Goal: Task Accomplishment & Management: Use online tool/utility

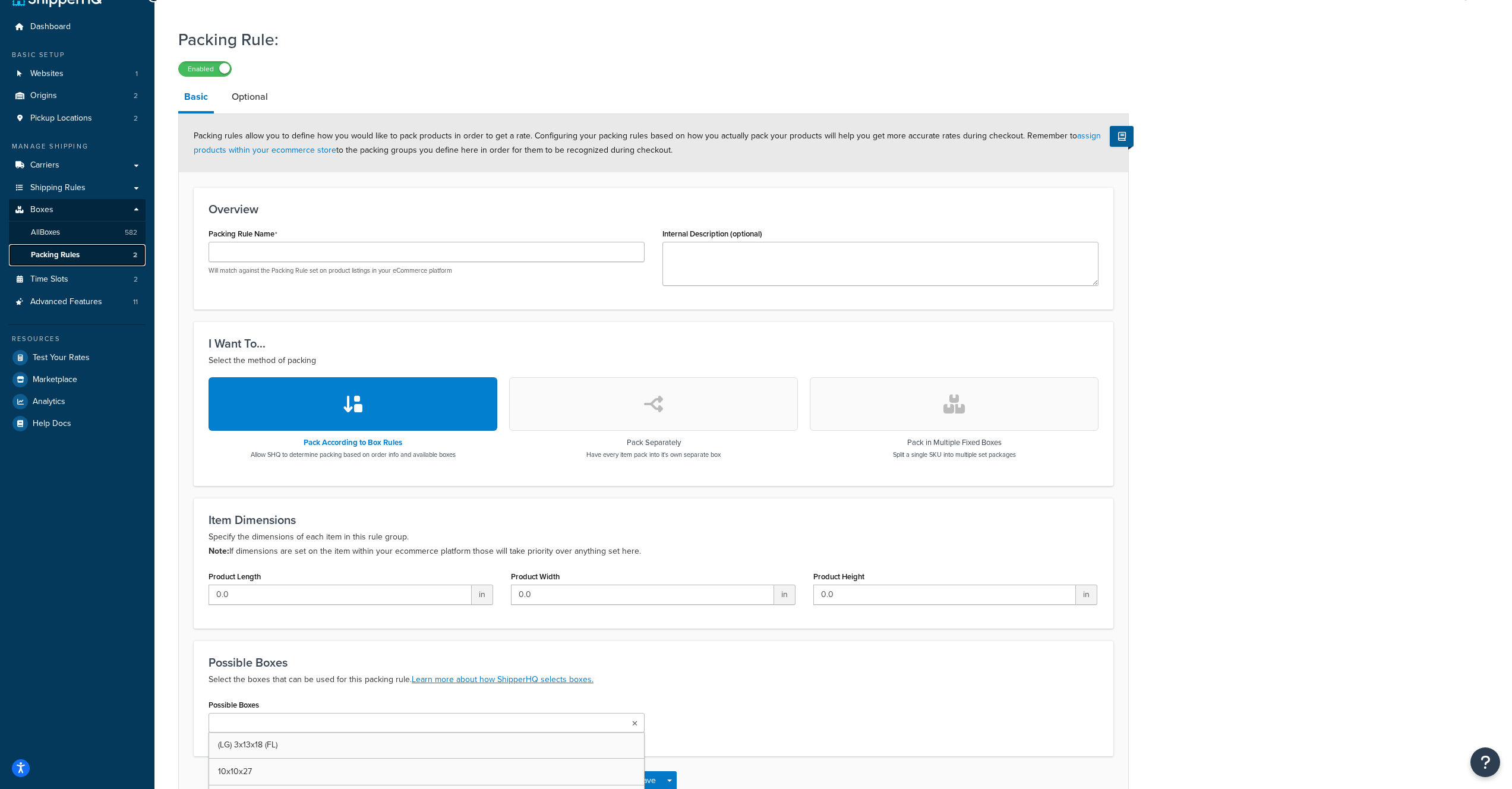
click at [63, 250] on span "Packing Rules" at bounding box center [55, 255] width 48 height 10
click at [68, 253] on span "Packing Rules" at bounding box center [55, 255] width 48 height 10
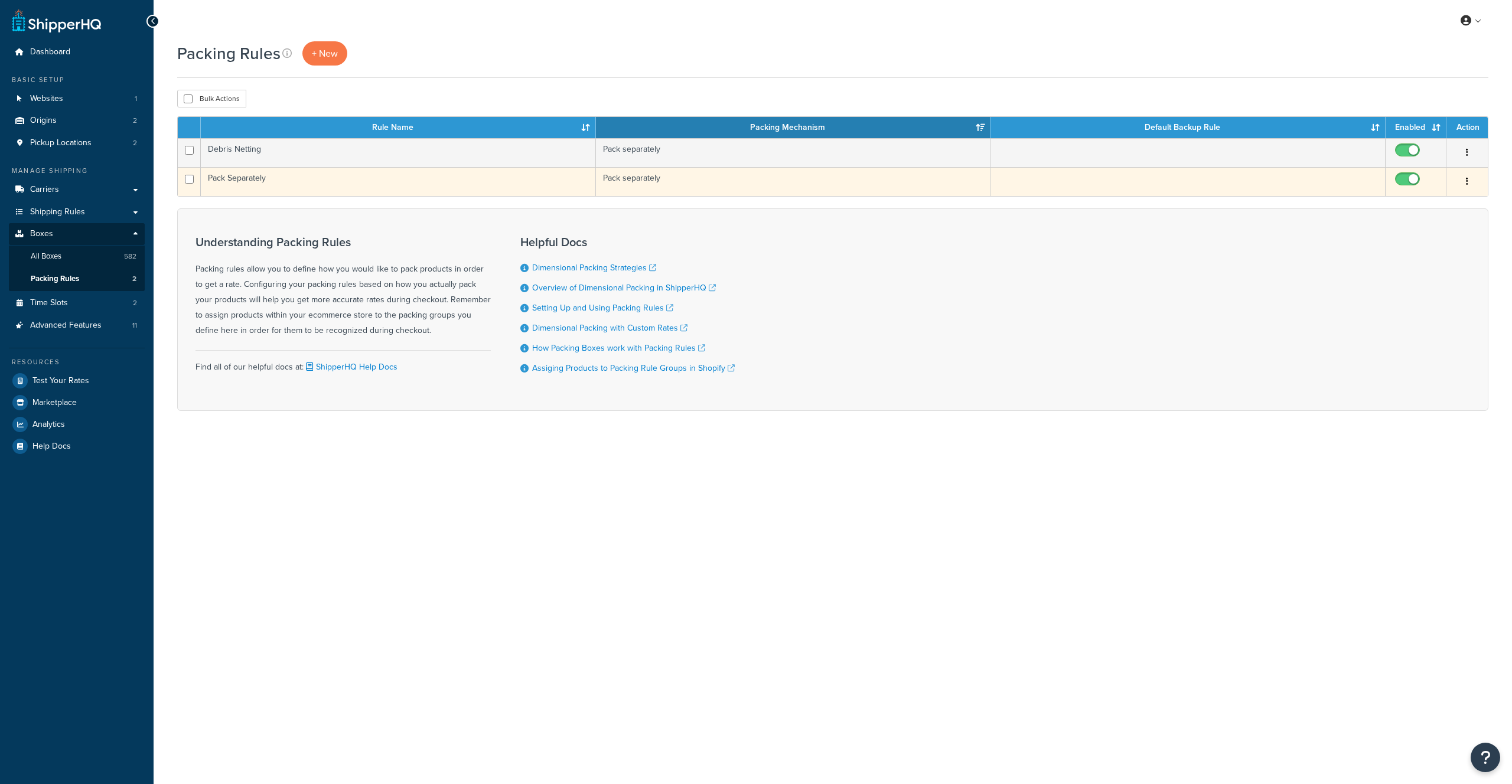
click at [273, 180] on td "Pack Separately" at bounding box center [398, 181] width 395 height 29
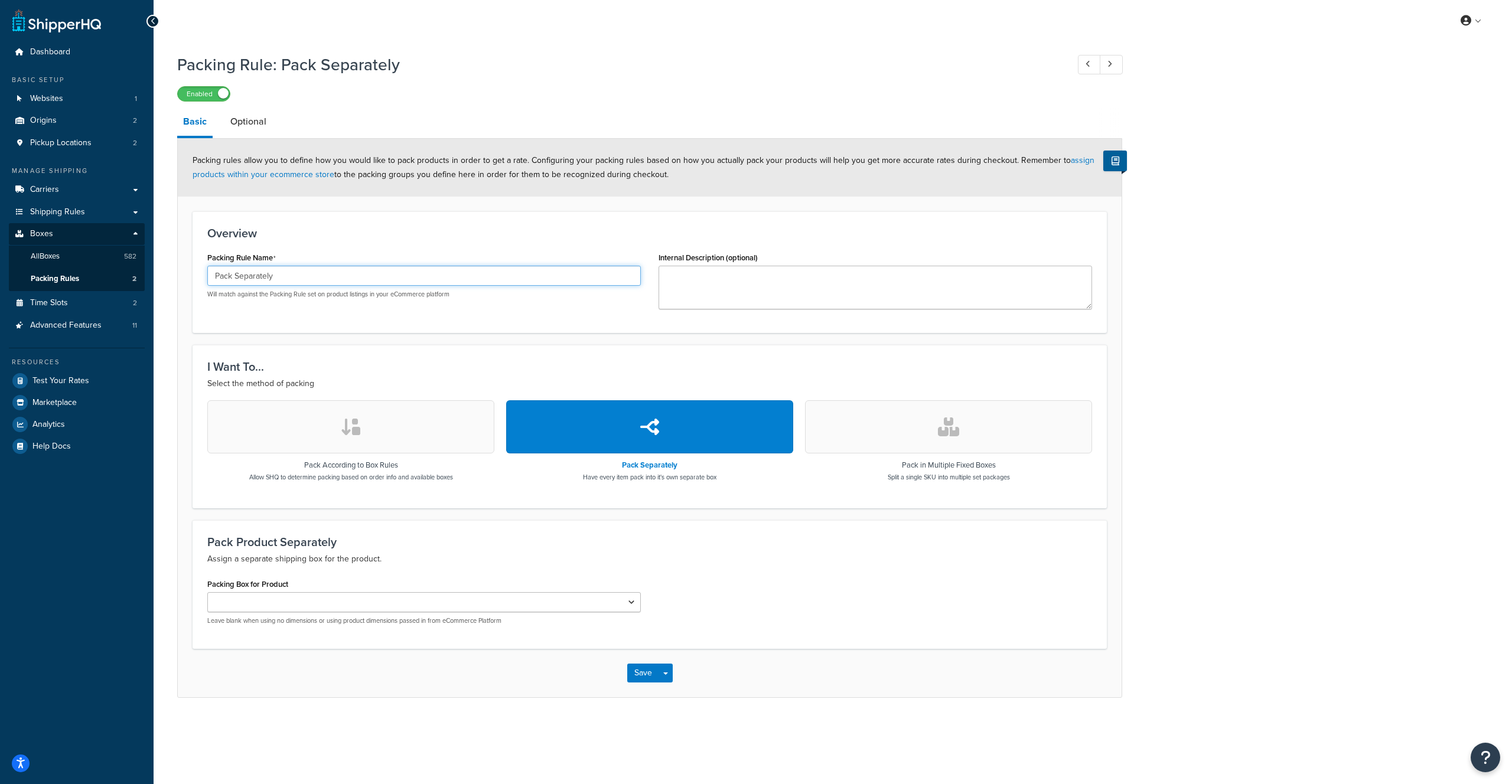
click at [278, 271] on input "Pack Separately" at bounding box center [424, 275] width 434 height 20
click at [640, 496] on div "I Want To... Select the method of packing Pack According to Box Rules Allow SHQ…" at bounding box center [650, 426] width 915 height 163
click at [646, 480] on p "Have every item pack into it's own separate box" at bounding box center [650, 477] width 134 height 10
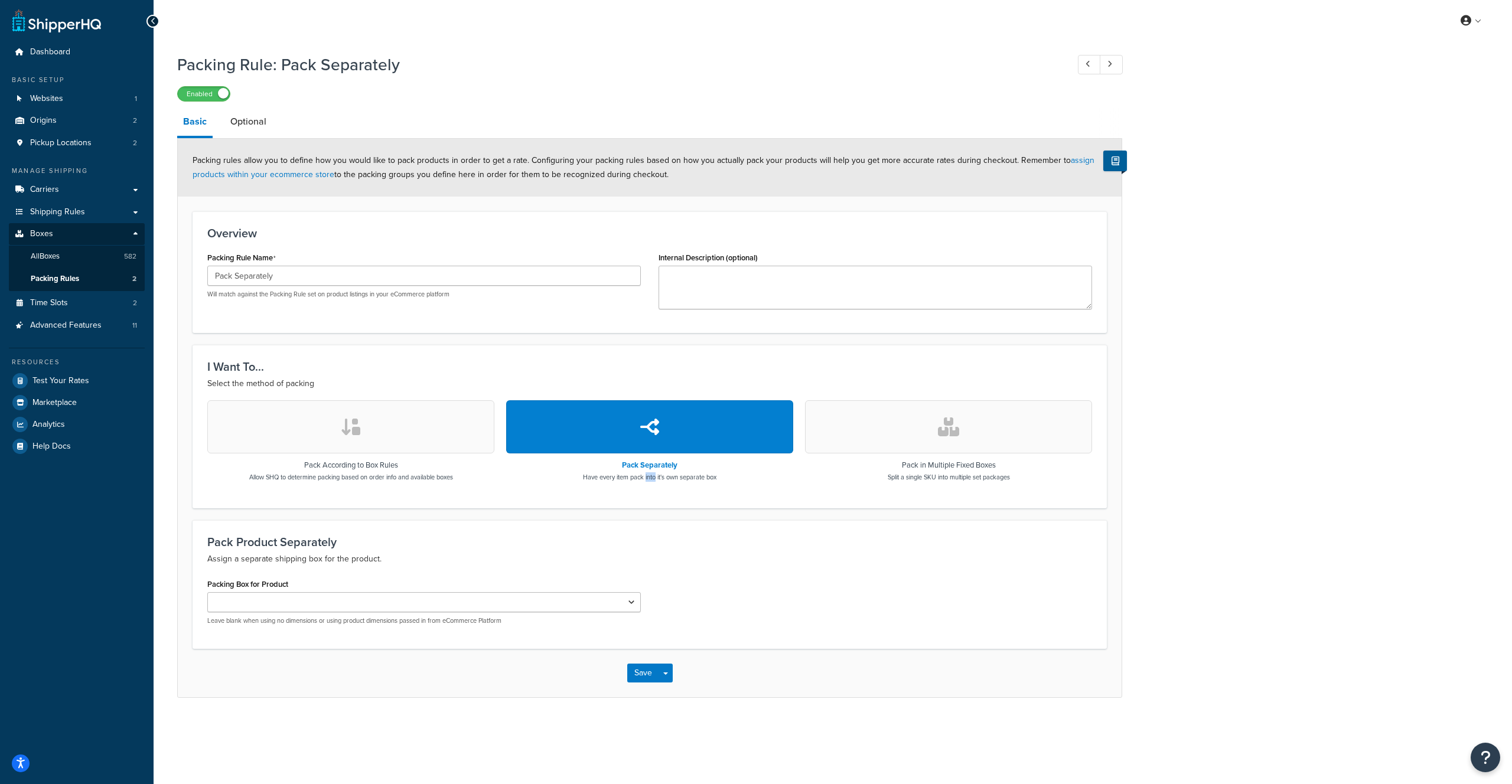
click at [646, 480] on p "Have every item pack into it's own separate box" at bounding box center [650, 477] width 134 height 10
click at [270, 599] on select "(LG) 3x13x18 (FL) 10x10x27 10x10x7 10x12x13 11x10x20 11x11x28 12x10x13 12x11x10…" at bounding box center [424, 602] width 434 height 20
click at [263, 561] on p "Assign a separate shipping box for the product." at bounding box center [650, 559] width 885 height 14
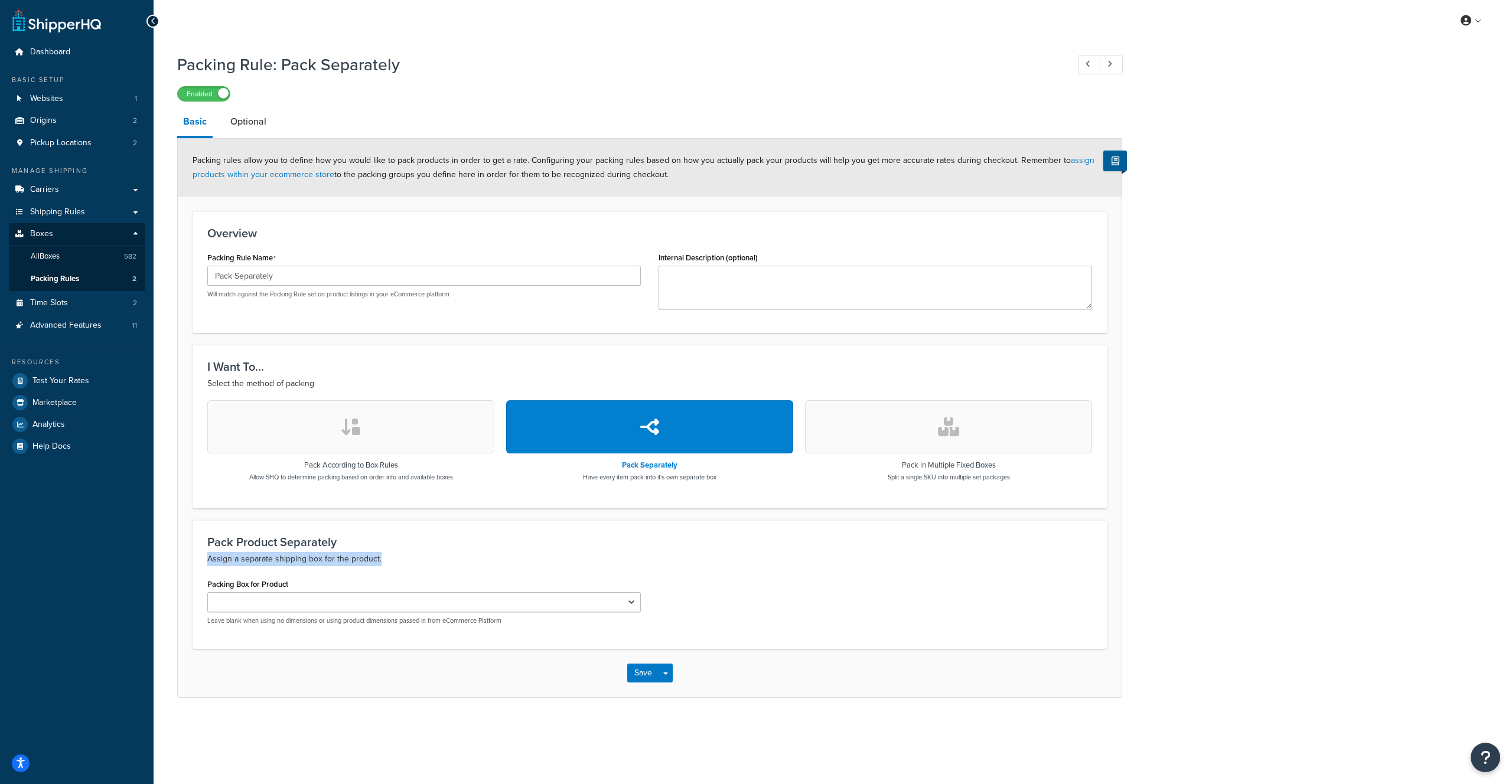
click at [263, 561] on p "Assign a separate shipping box for the product." at bounding box center [650, 559] width 885 height 14
click at [324, 621] on p "Leave blank when using no dimensions or using product dimensions passed in from…" at bounding box center [424, 621] width 434 height 9
click at [353, 625] on p "Leave blank when using no dimensions or using product dimensions passed in from…" at bounding box center [424, 621] width 434 height 9
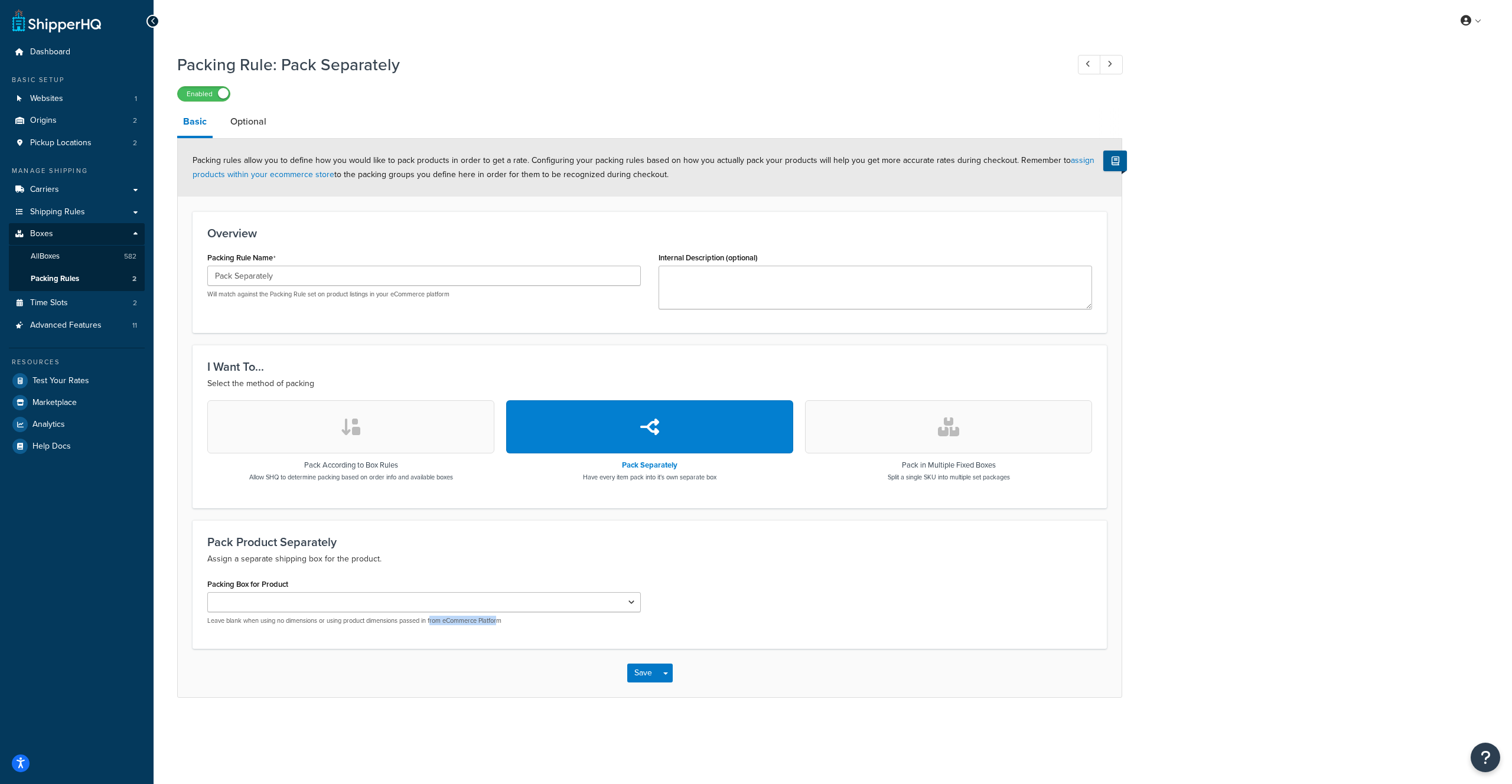
drag, startPoint x: 501, startPoint y: 625, endPoint x: 434, endPoint y: 620, distance: 67.2
click at [432, 618] on p "Leave blank when using no dimensions or using product dimensions passed in from…" at bounding box center [424, 621] width 434 height 9
drag, startPoint x: 511, startPoint y: 627, endPoint x: 719, endPoint y: 609, distance: 208.8
click at [511, 627] on div "Packing Box for Product (LG) 3x13x18 (FL) 10x10x27 10x10x7 10x12x13 11x10x20 11…" at bounding box center [424, 605] width 452 height 58
click at [70, 261] on link "All Boxes 582" at bounding box center [77, 257] width 136 height 22
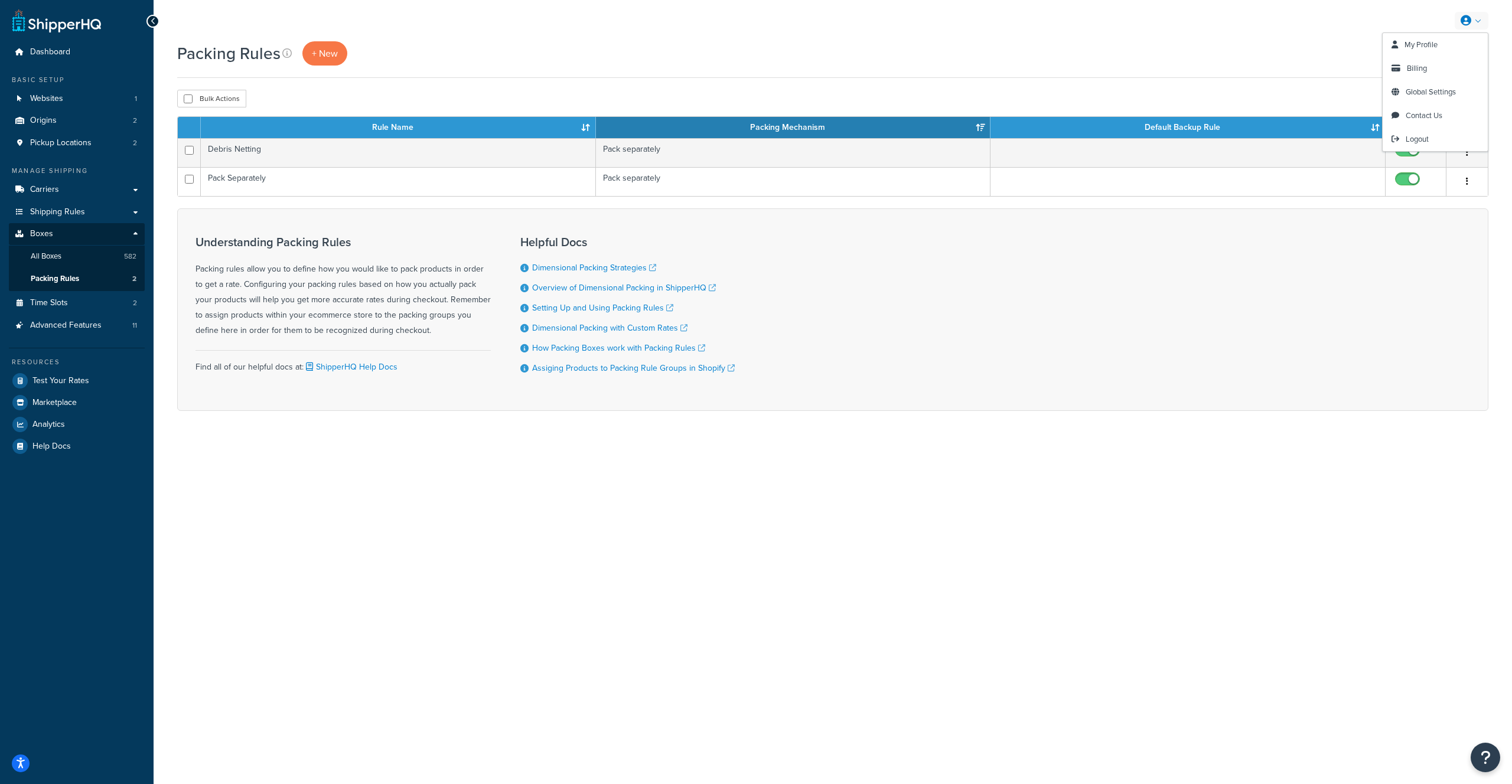
click at [1461, 26] on link at bounding box center [1472, 21] width 33 height 18
click at [1121, 65] on div "Packing Rules + New" at bounding box center [832, 59] width 1311 height 37
click at [57, 213] on span "Shipping Rules" at bounding box center [58, 213] width 55 height 10
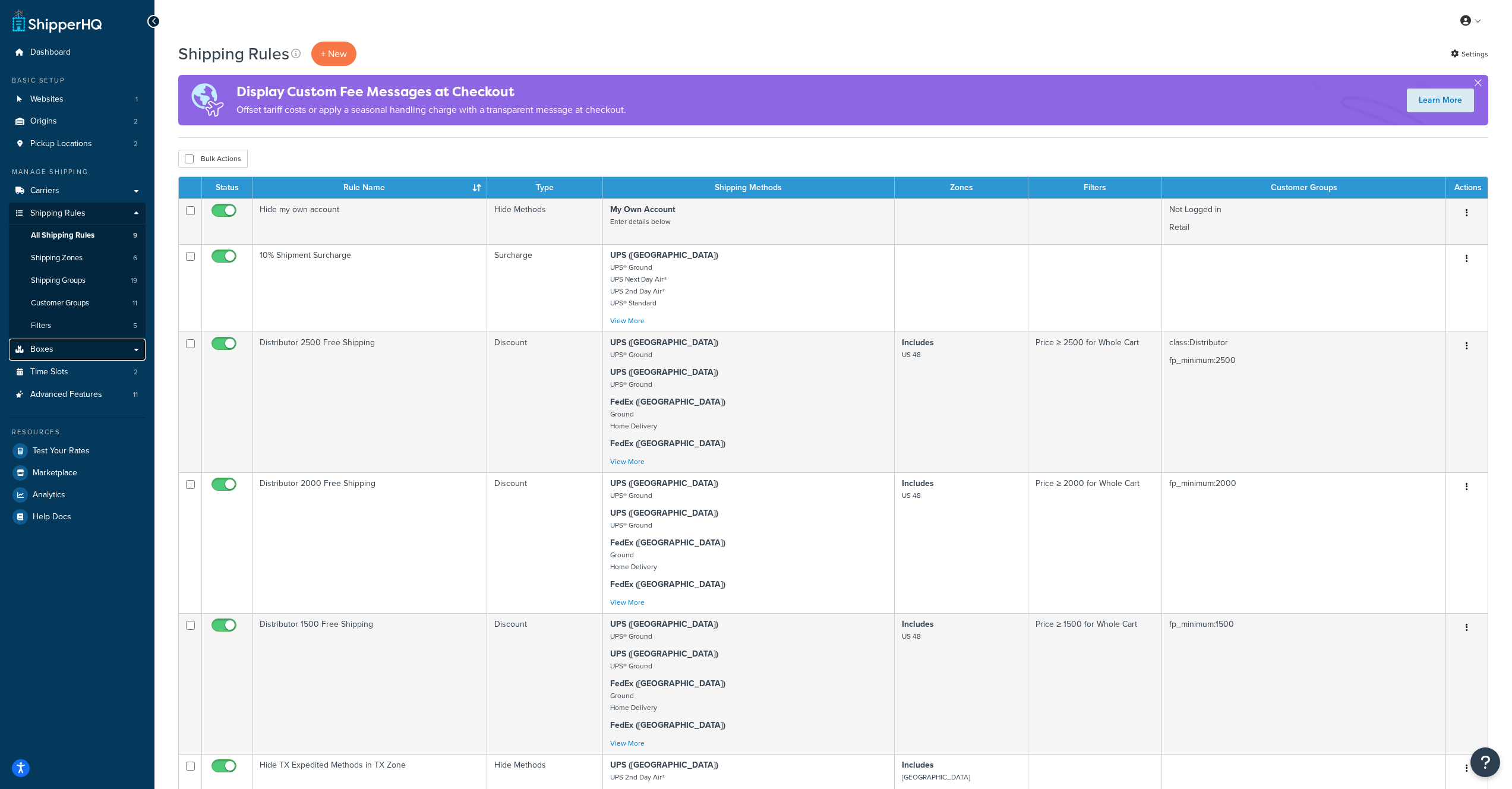
click at [72, 352] on link "Boxes" at bounding box center [78, 350] width 137 height 22
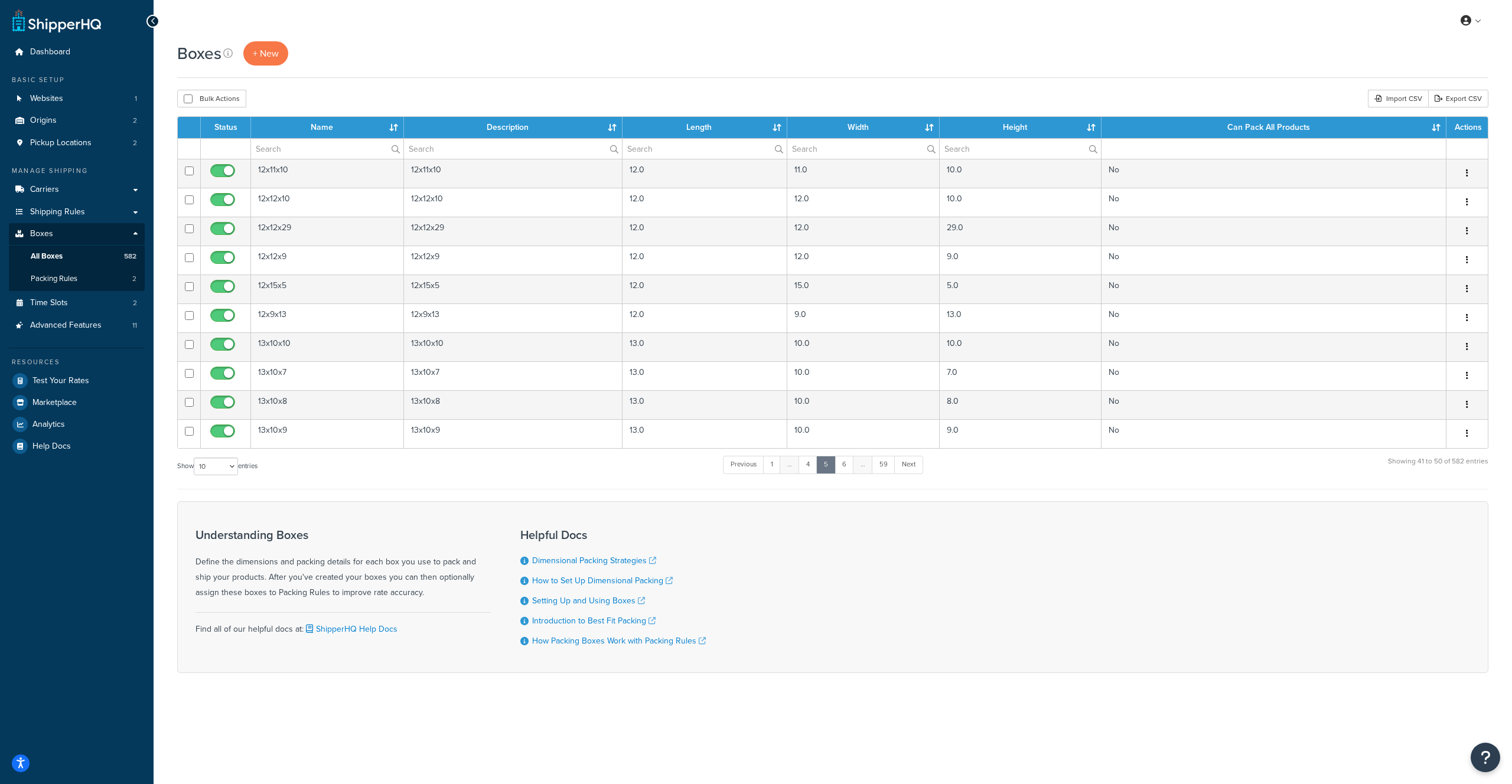
click at [272, 574] on div "Understanding Boxes Define the dimensions and packing details for each box you …" at bounding box center [343, 564] width 295 height 72
click at [343, 595] on div "Understanding Boxes Define the dimensions and packing details for each box you …" at bounding box center [343, 564] width 295 height 72
click at [247, 634] on div "Find all of our helpful docs at: ShipperHQ Help Docs" at bounding box center [343, 625] width 295 height 25
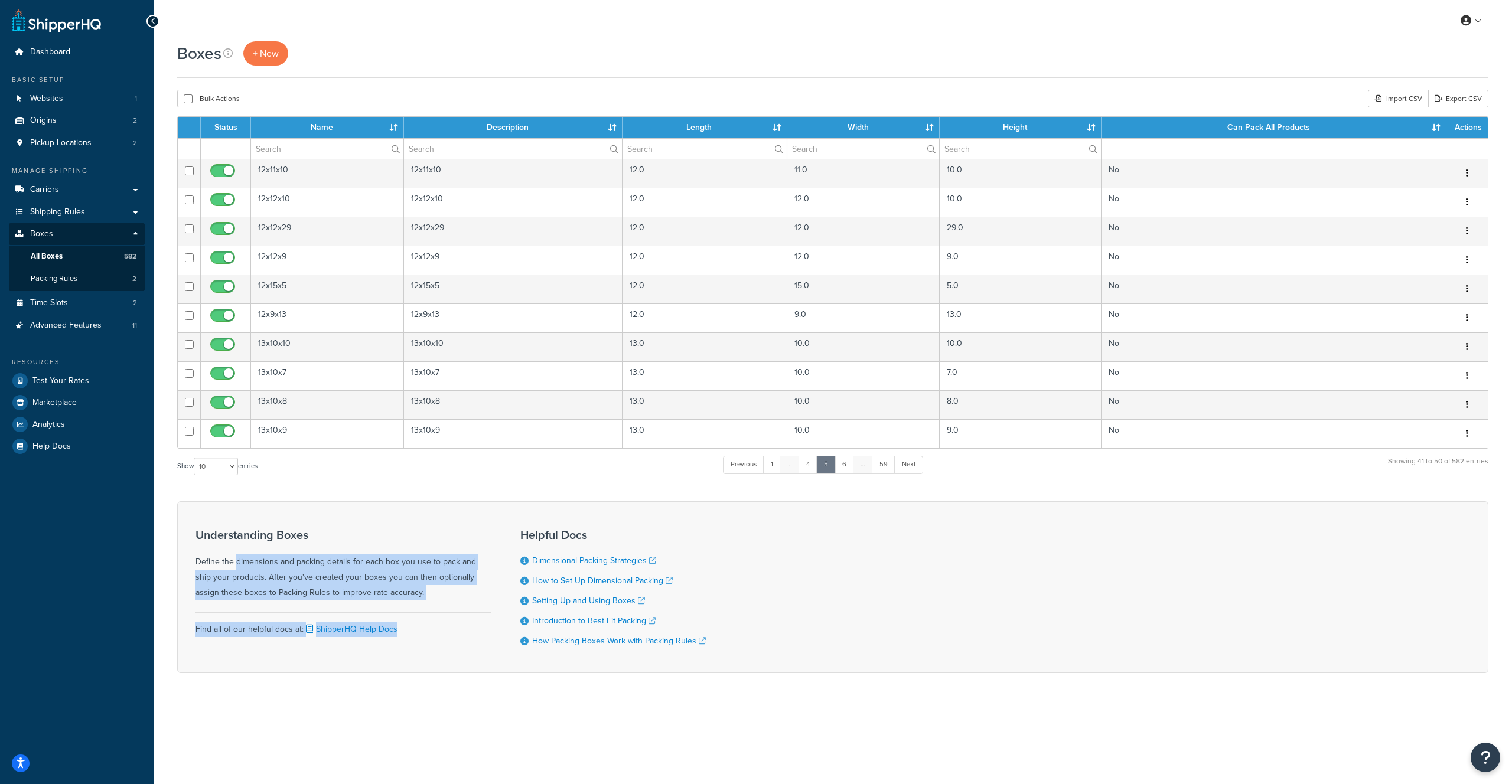
drag, startPoint x: 234, startPoint y: 561, endPoint x: 430, endPoint y: 656, distance: 217.8
click at [428, 658] on div "Understanding Boxes Define the dimensions and packing details for each box you …" at bounding box center [832, 588] width 1311 height 172
click at [461, 651] on div "Understanding Boxes Define the dimensions and packing details for each box you …" at bounding box center [343, 587] width 295 height 135
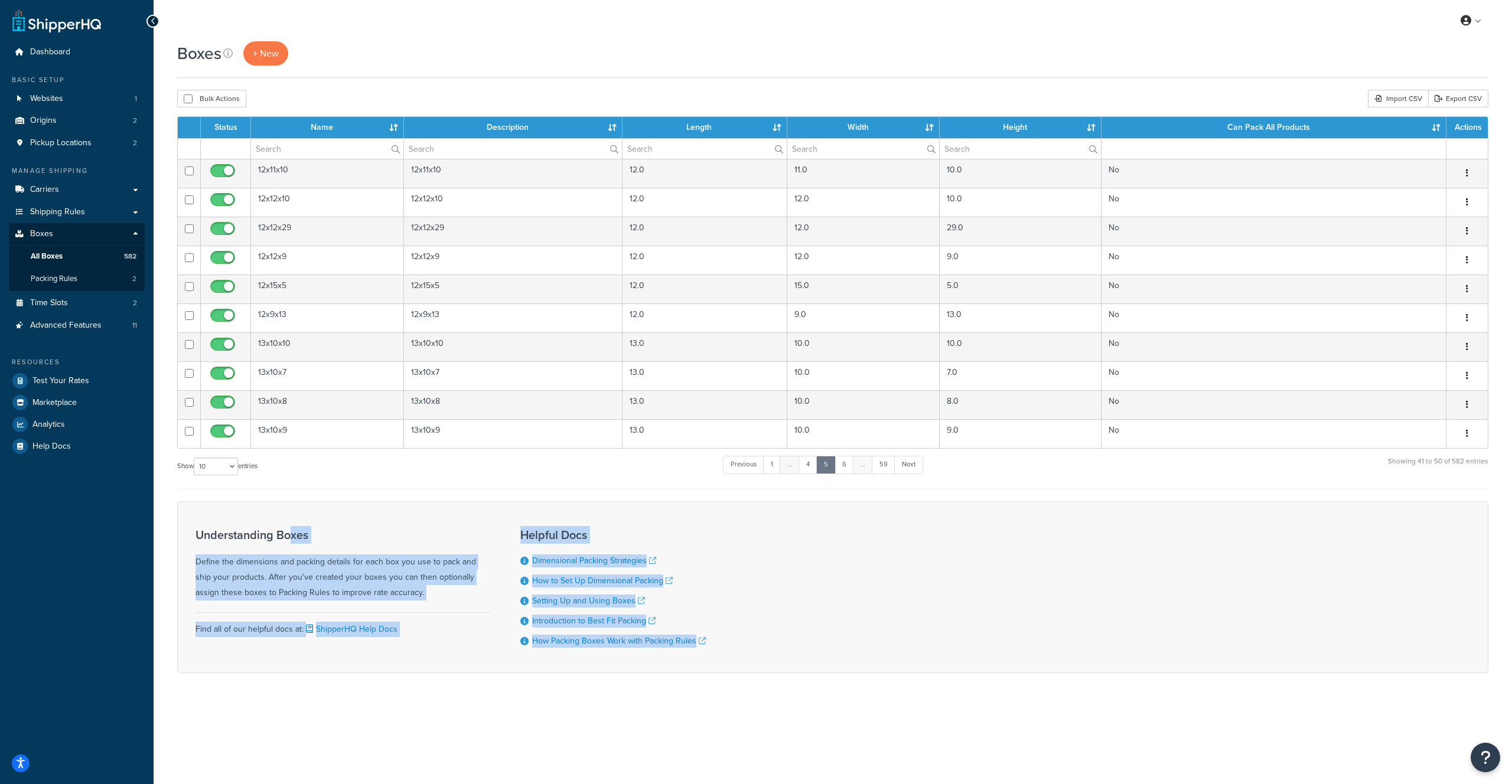
drag, startPoint x: 732, startPoint y: 666, endPoint x: 327, endPoint y: 529, distance: 427.5
click at [294, 528] on div "Boxes + New Bulk Actions Duplicate Delete Import CSV Export CSV Contact Us Send…" at bounding box center [832, 378] width 1358 height 673
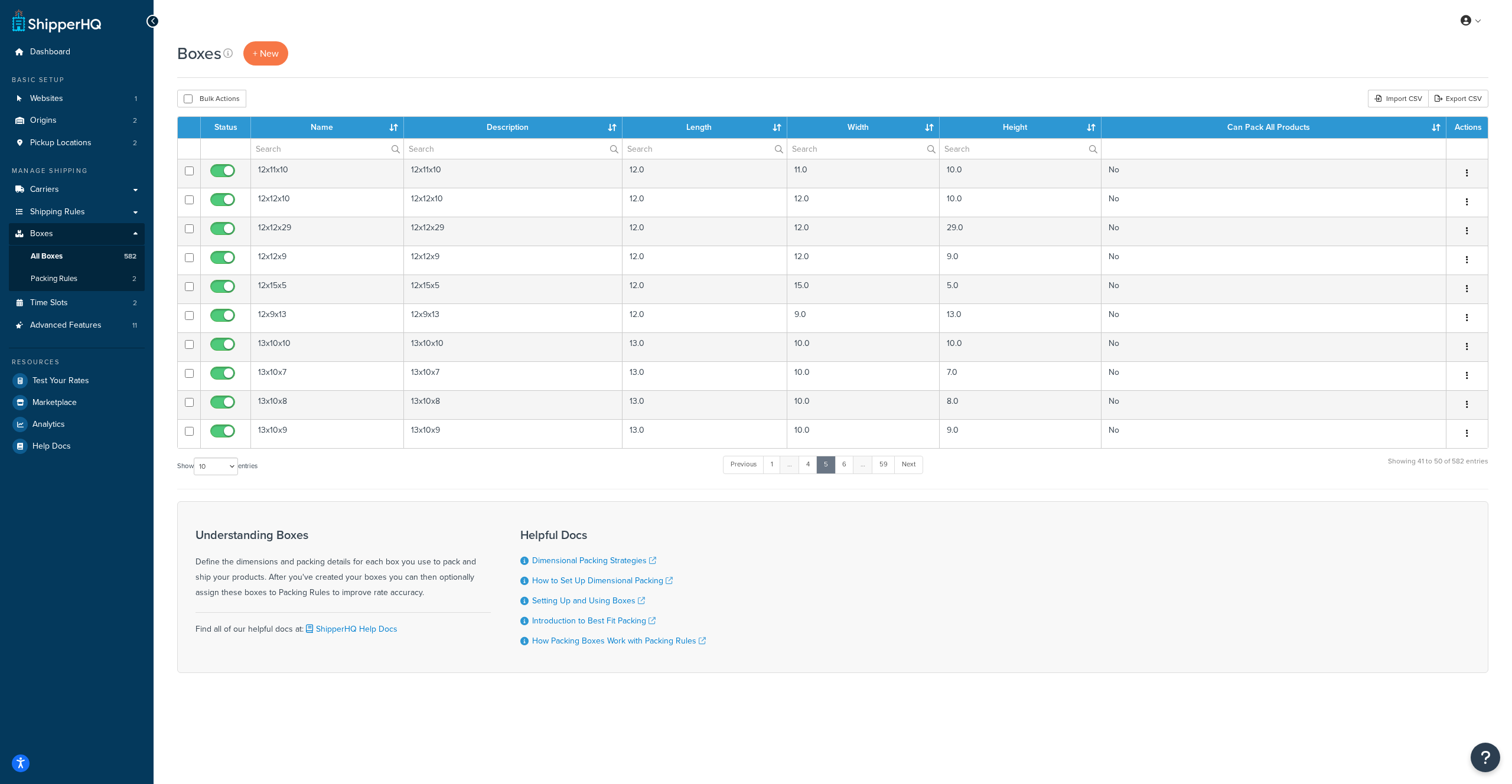
click at [395, 524] on div "Understanding Boxes Define the dimensions and packing details for each box you …" at bounding box center [343, 587] width 295 height 135
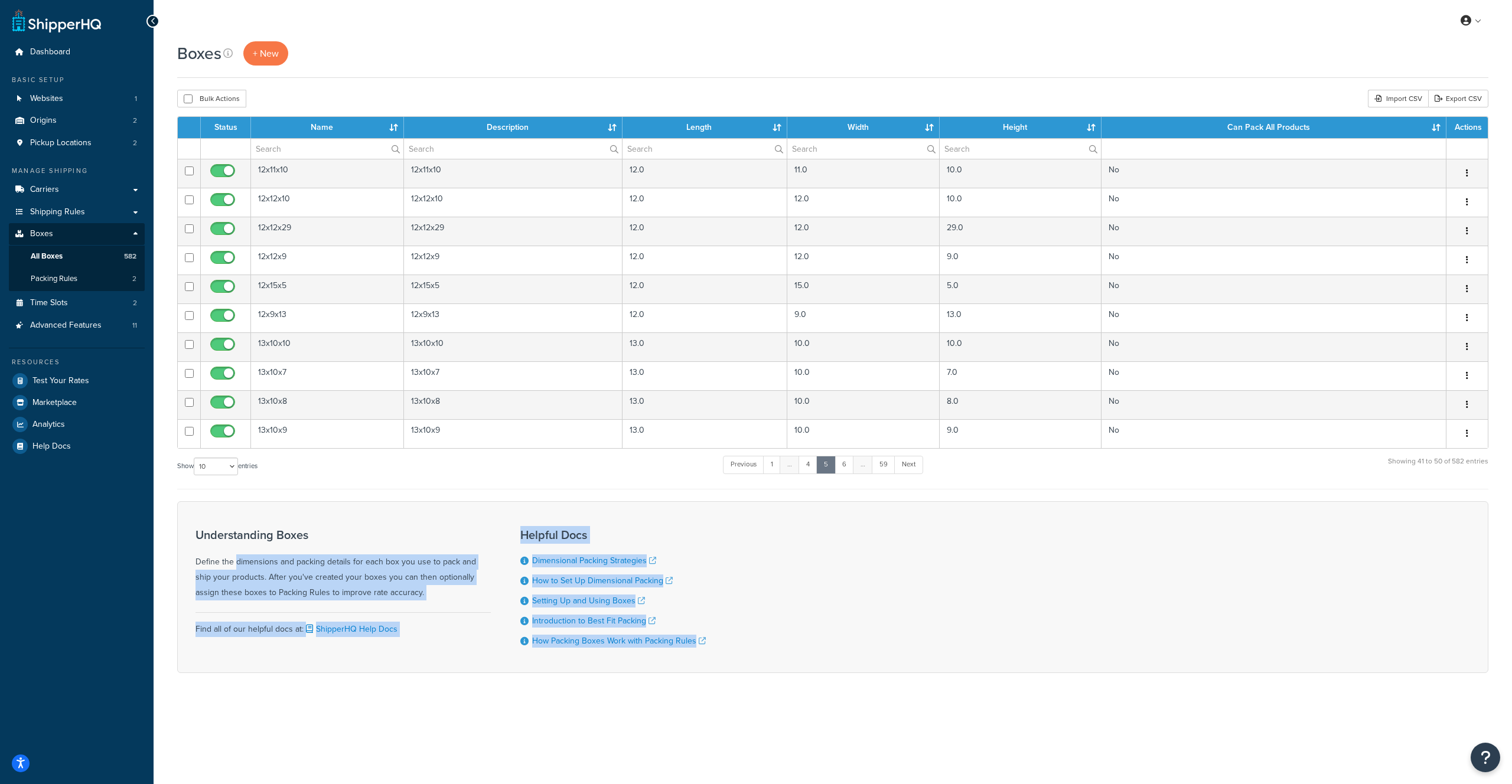
drag, startPoint x: 755, startPoint y: 650, endPoint x: 423, endPoint y: 549, distance: 347.0
click at [423, 549] on div "Understanding Boxes Define the dimensions and packing details for each box you …" at bounding box center [832, 588] width 1311 height 172
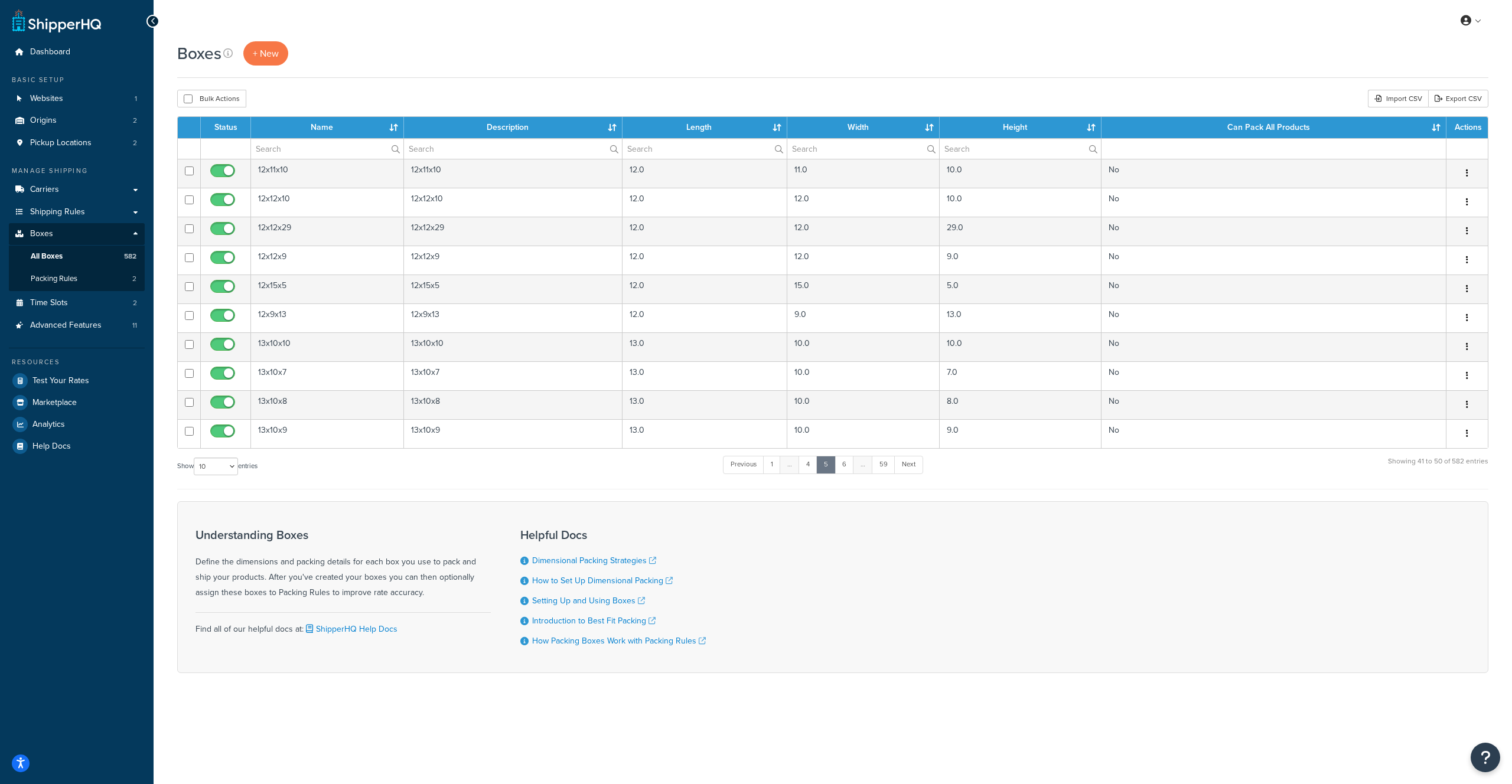
click at [459, 539] on h3 "Understanding Boxes" at bounding box center [343, 535] width 295 height 13
click at [600, 647] on link "How Packing Boxes Work with Packing Rules" at bounding box center [619, 641] width 173 height 12
click at [204, 103] on button "Bulk Actions" at bounding box center [212, 99] width 69 height 18
checkbox input "true"
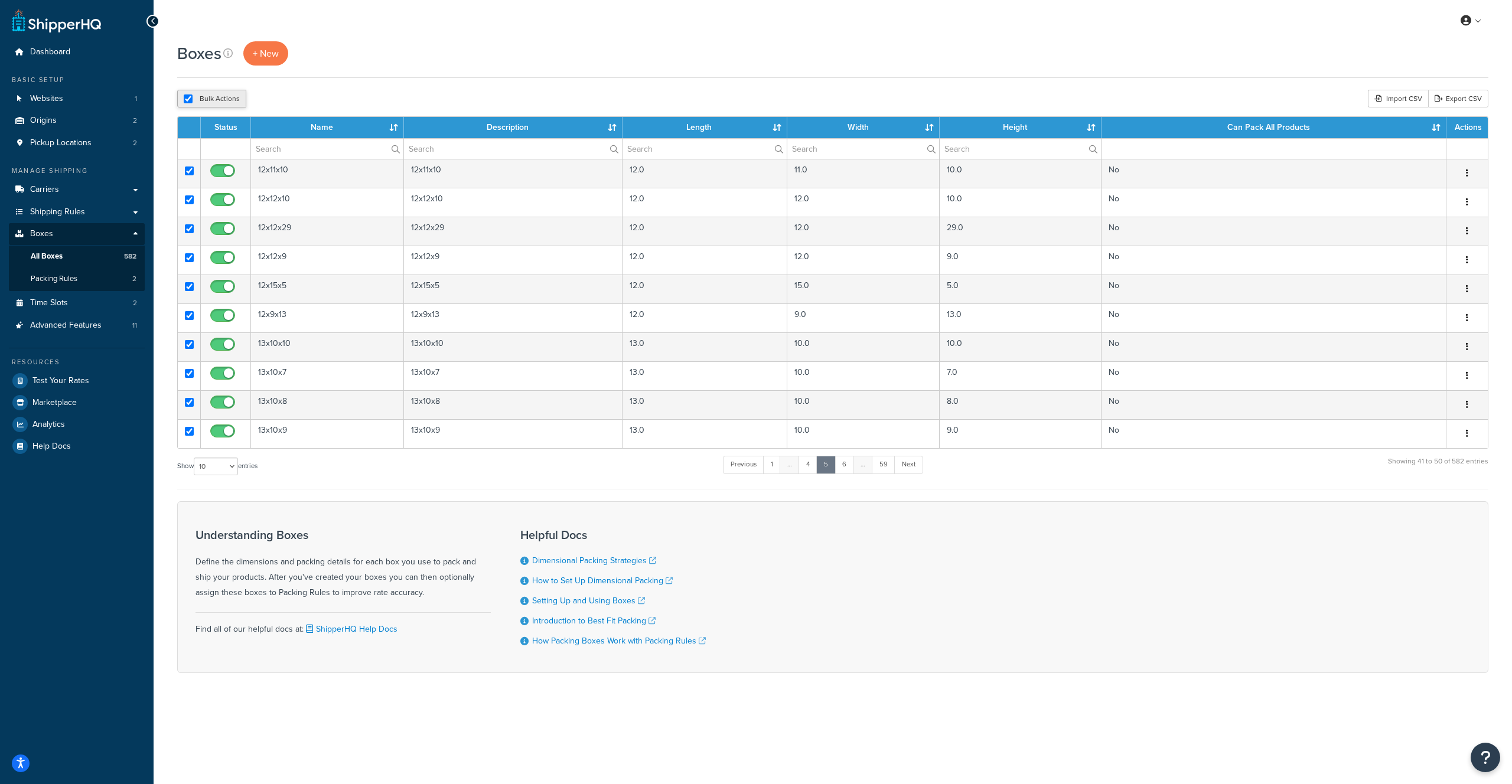
checkbox input "true"
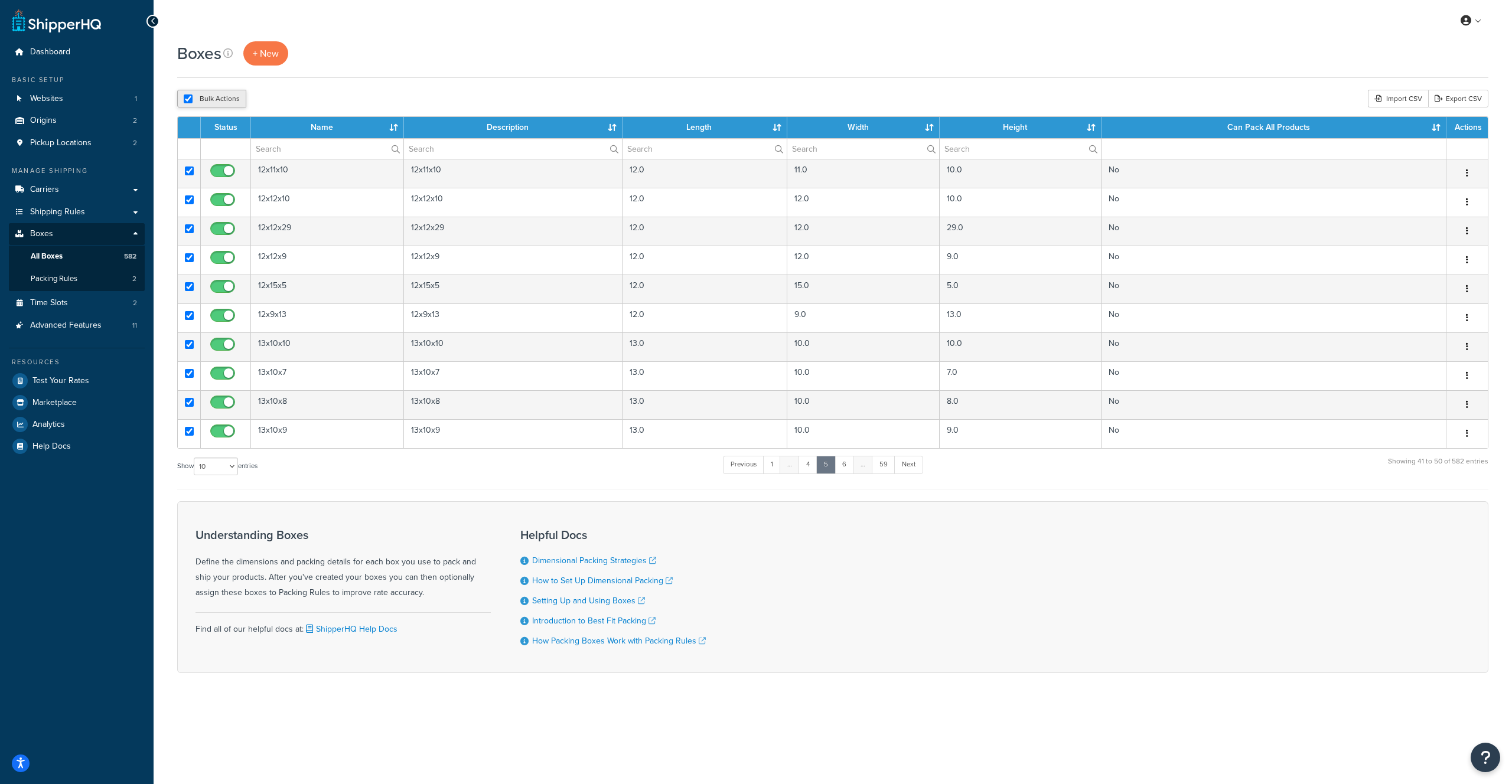
checkbox input "true"
click at [226, 466] on select "10 15 25 50 100 1000" at bounding box center [216, 467] width 44 height 18
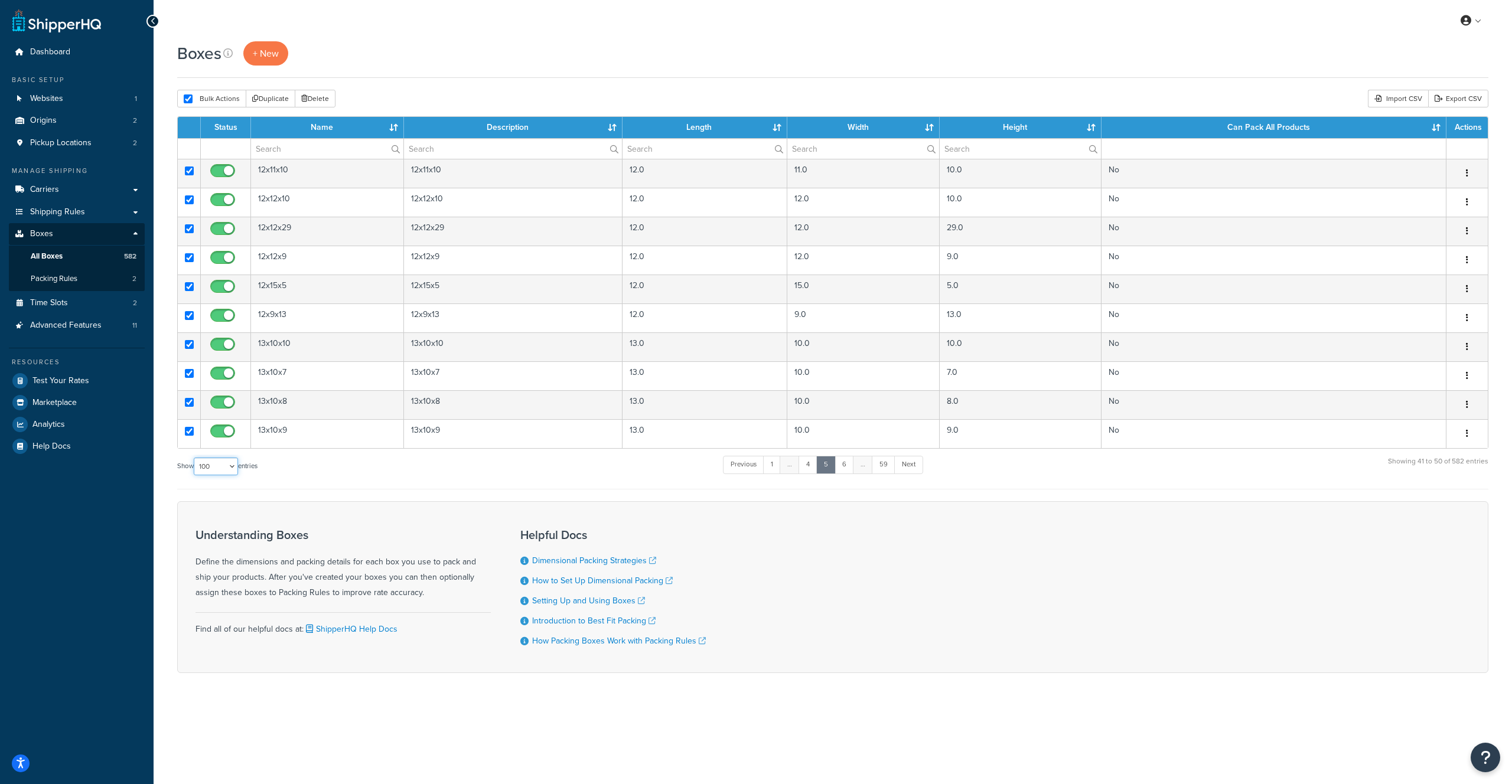
click at [195, 458] on select "10 15 25 50 100 1000" at bounding box center [216, 467] width 44 height 18
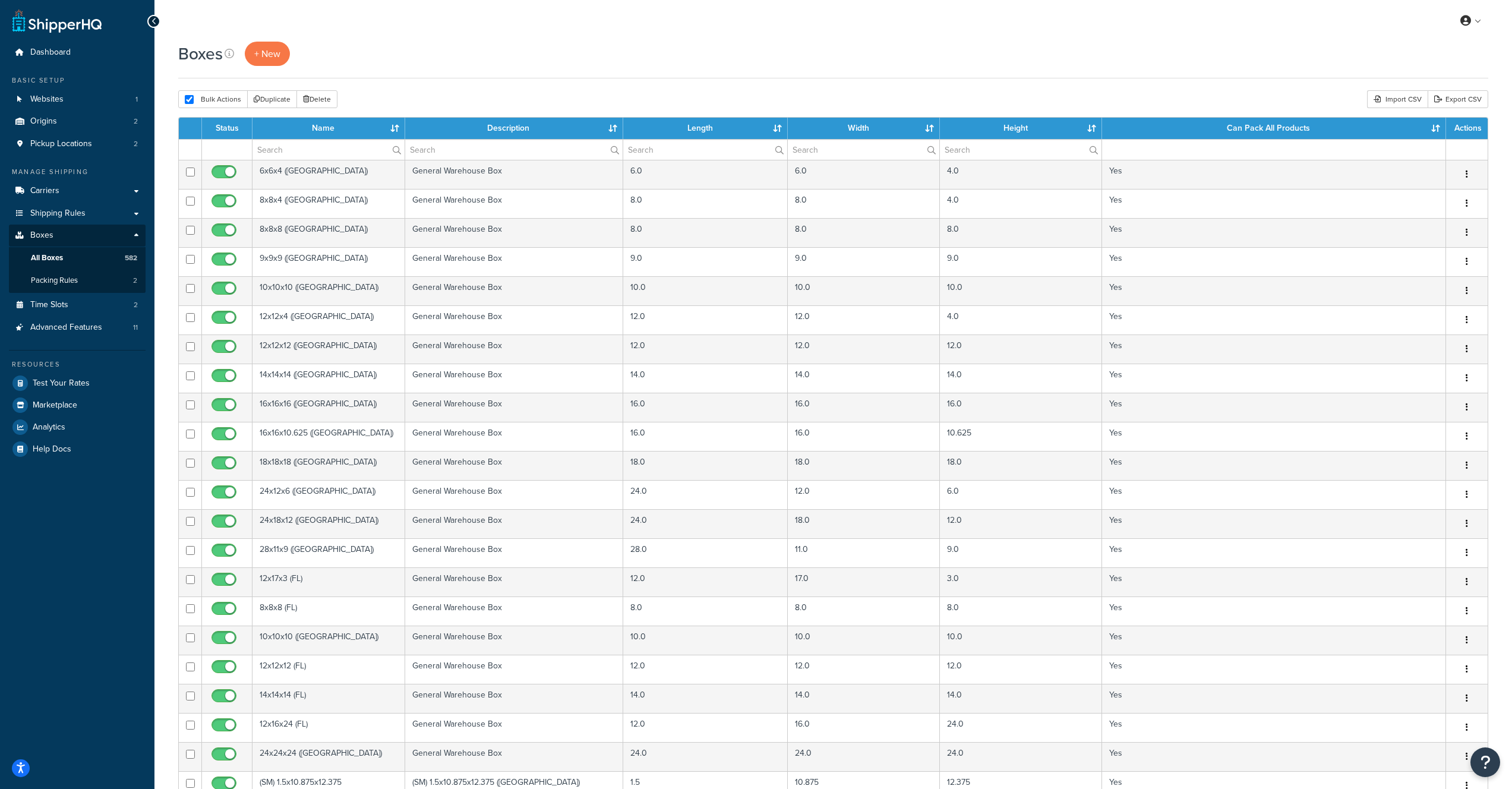
scroll to position [2598, 0]
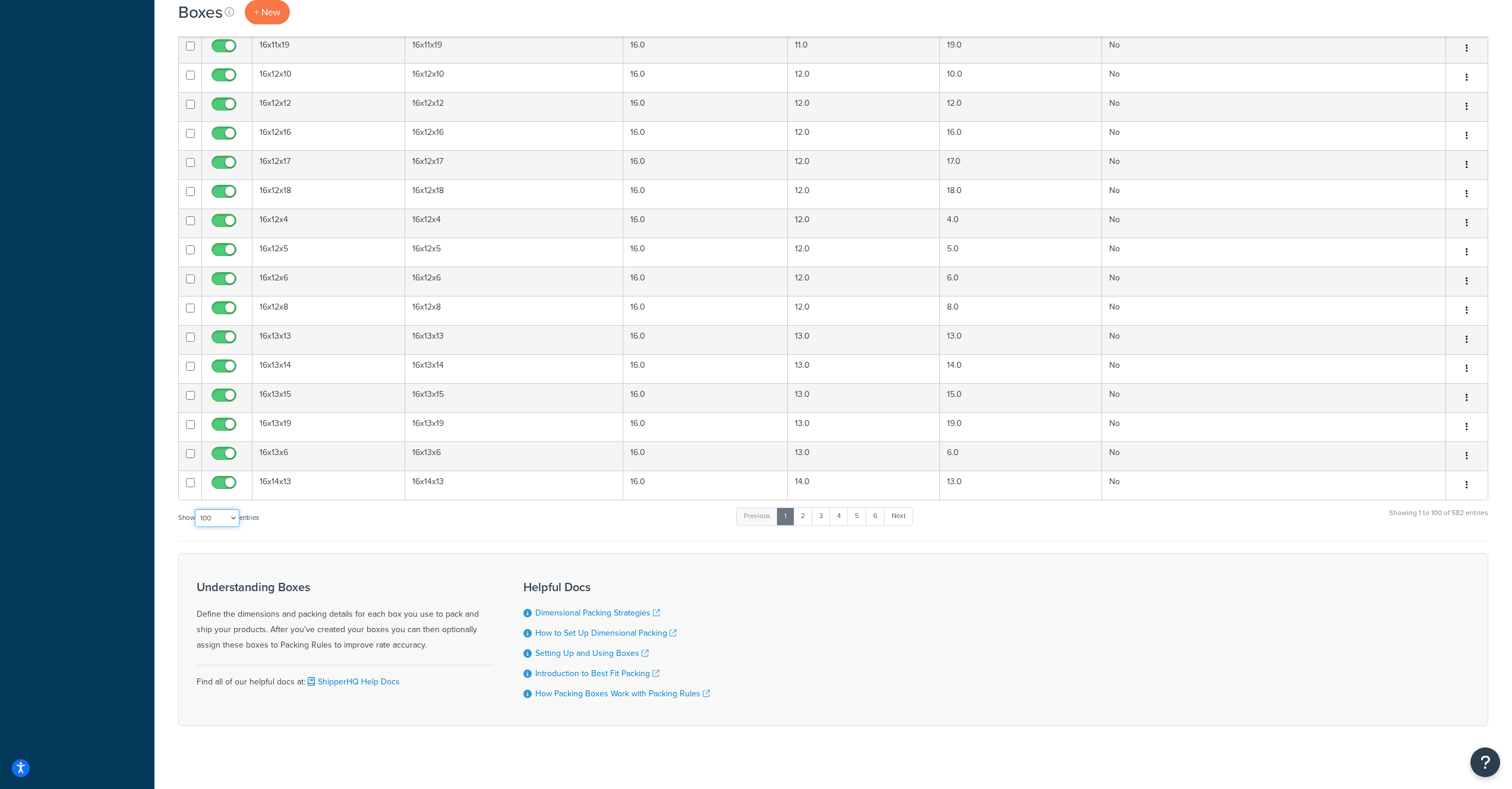
click at [222, 512] on select "10 15 25 50 100 1000" at bounding box center [217, 518] width 45 height 18
select select "1000"
click at [196, 509] on select "10 15 25 50 100 1000" at bounding box center [217, 518] width 45 height 18
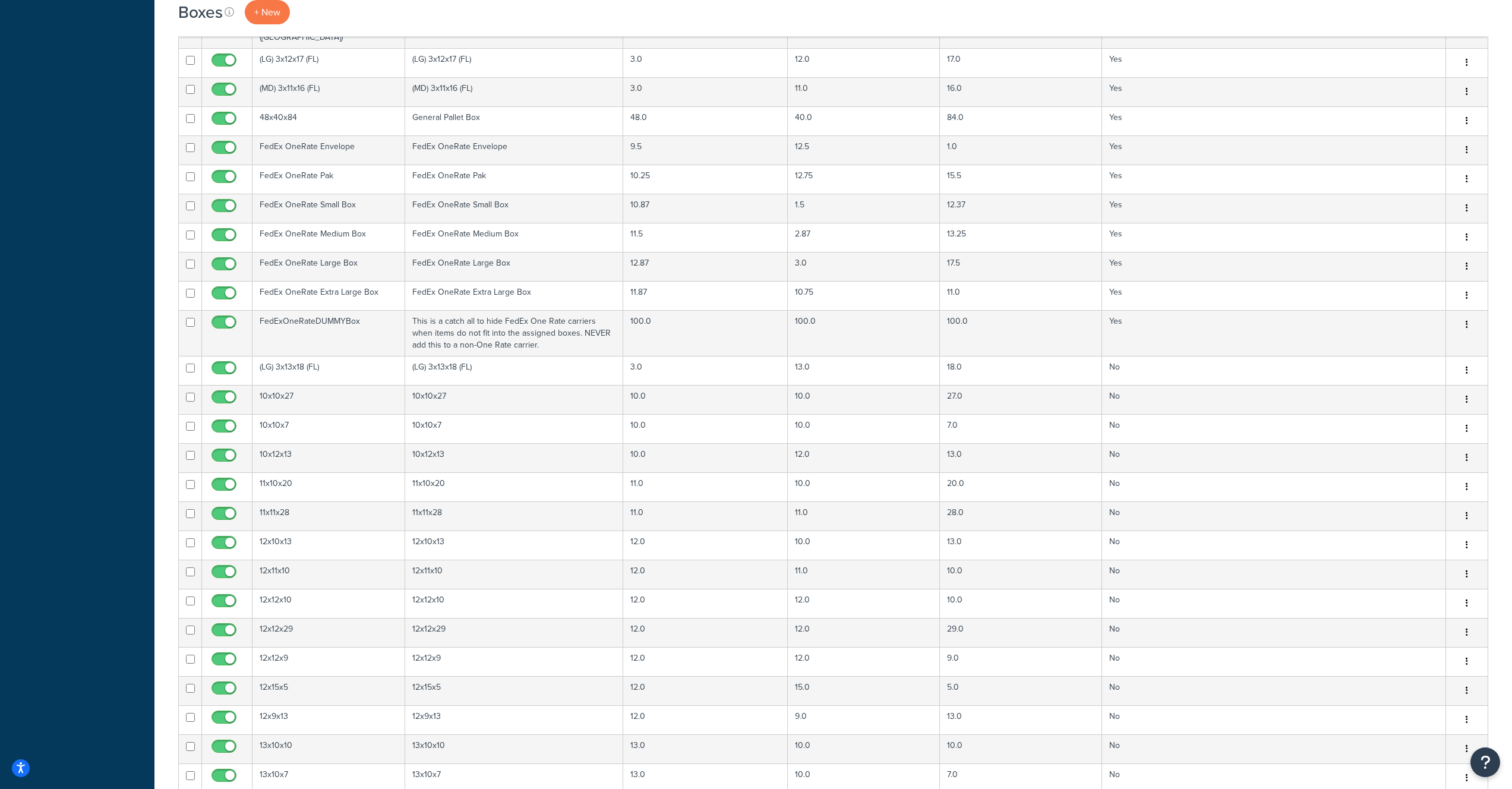
scroll to position [0, 0]
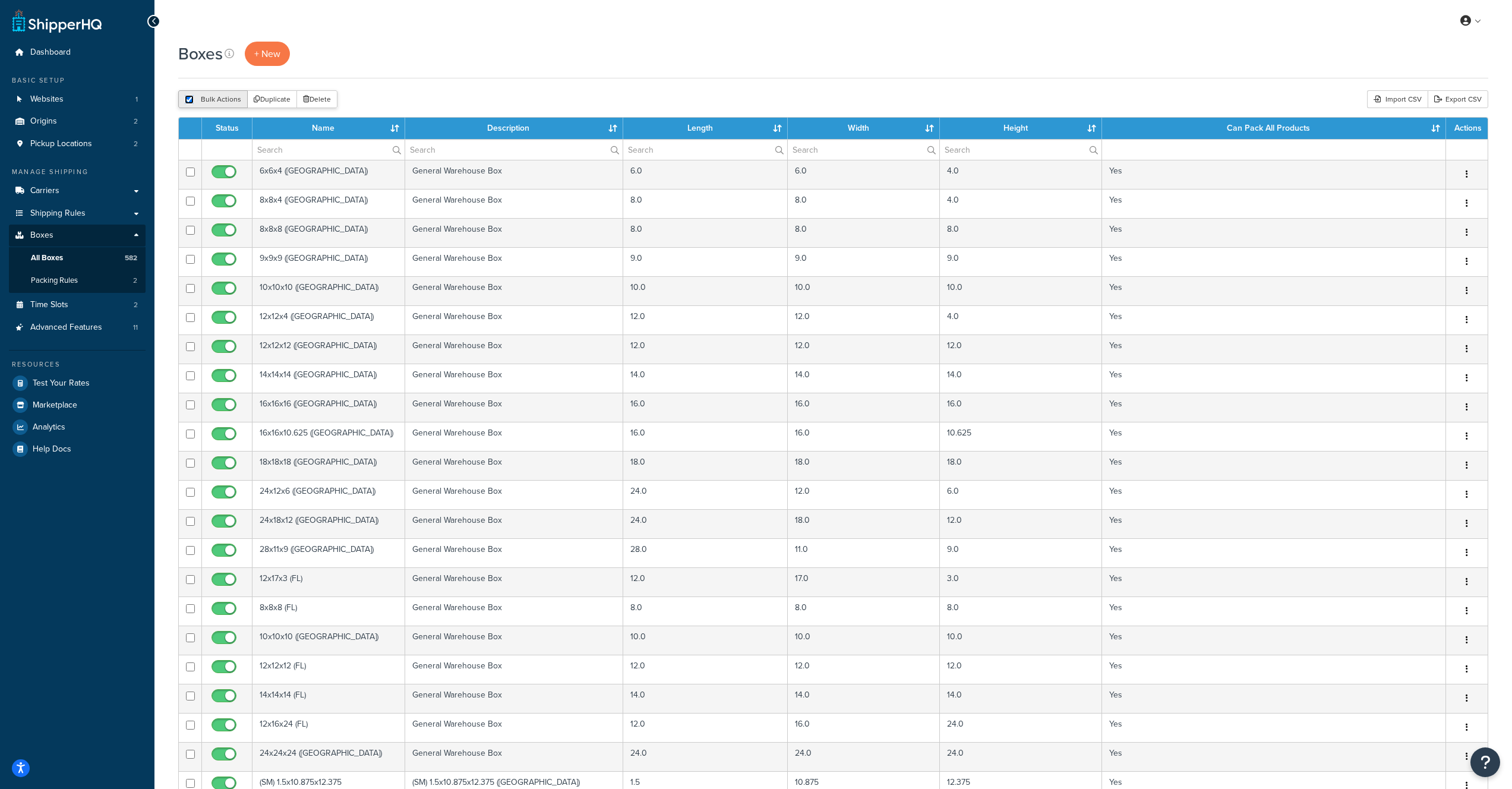
click at [189, 103] on input "checkbox" at bounding box center [189, 100] width 9 height 9
checkbox input "false"
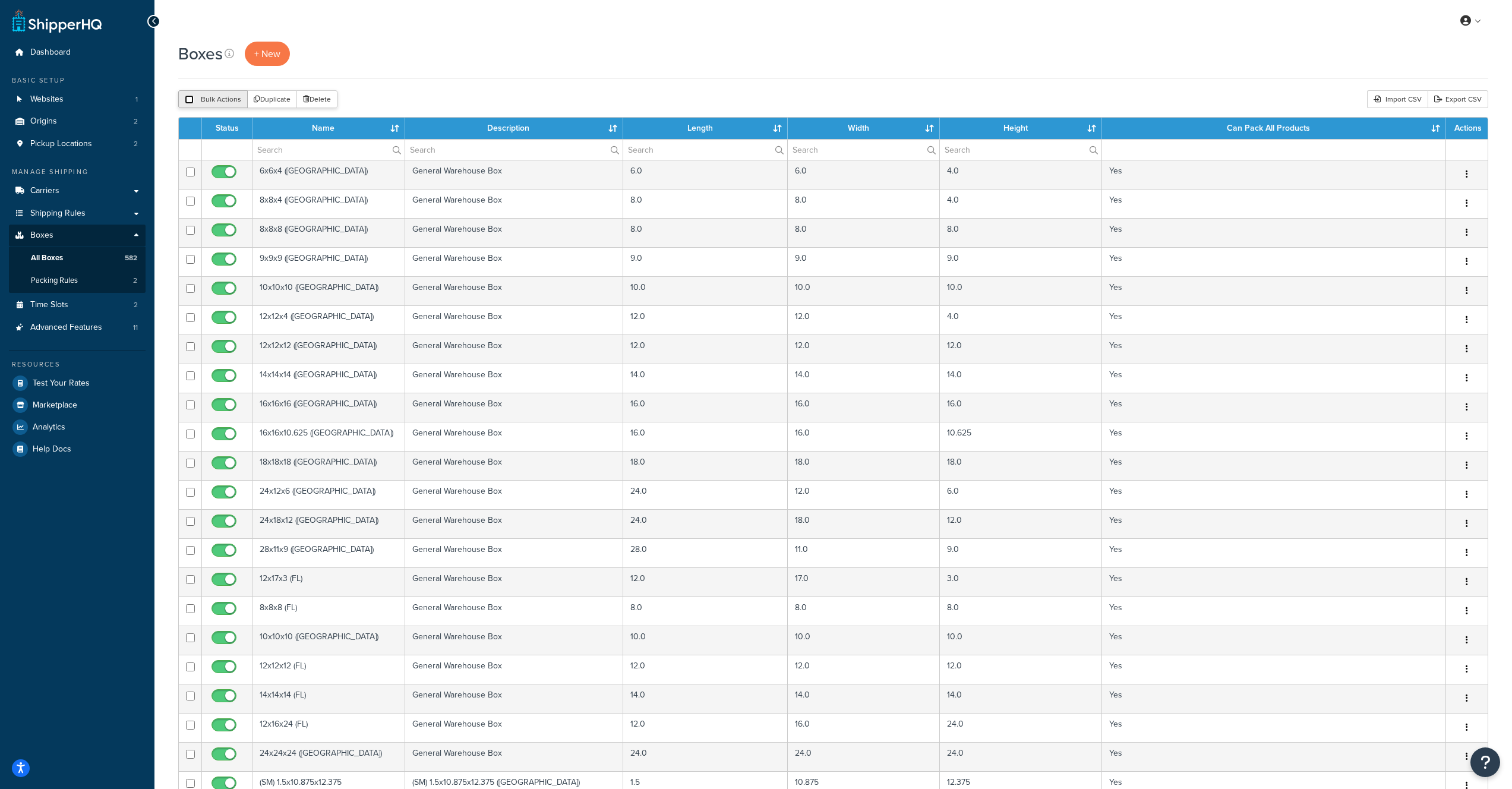
checkbox input "false"
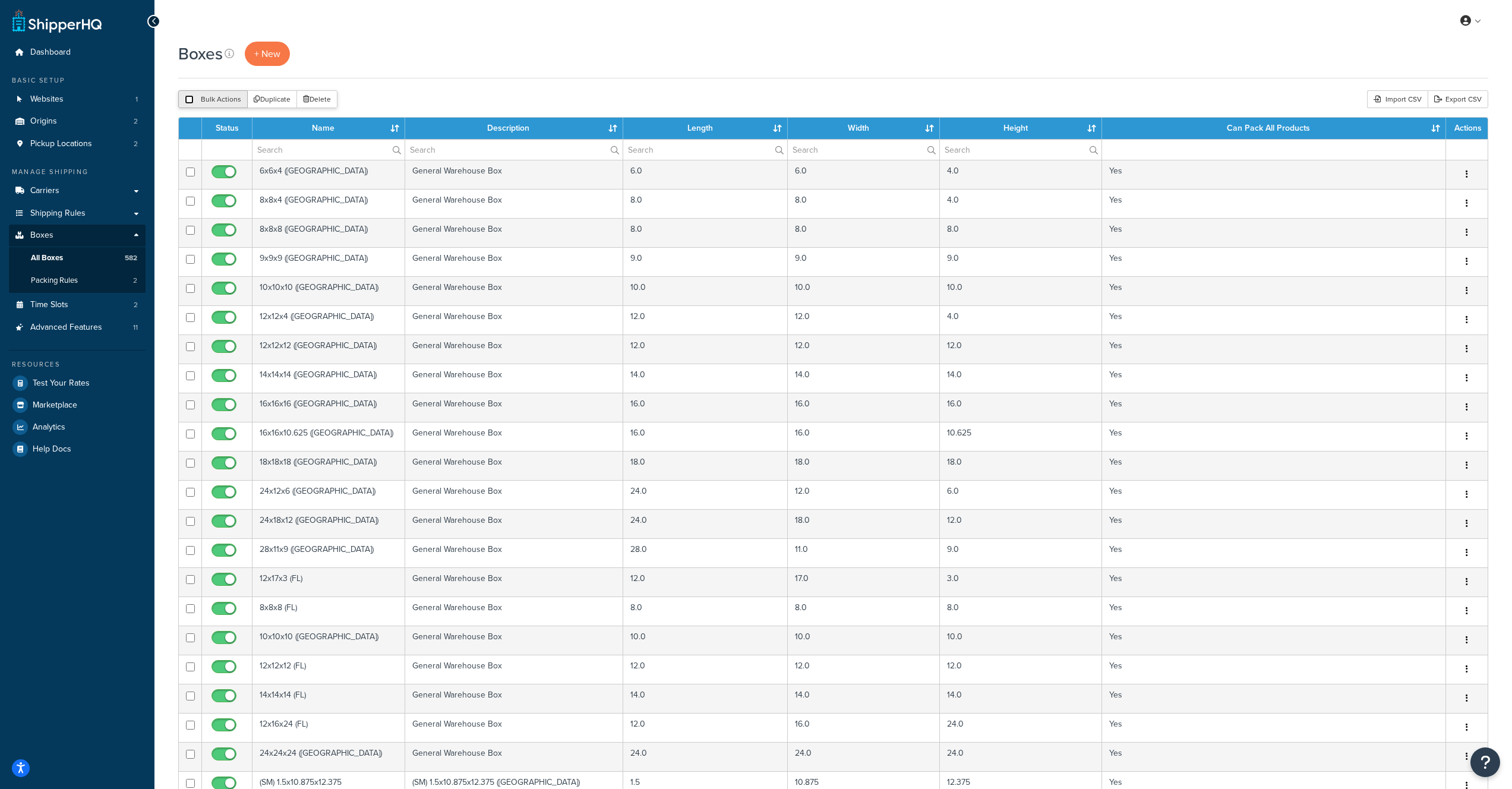
checkbox input "false"
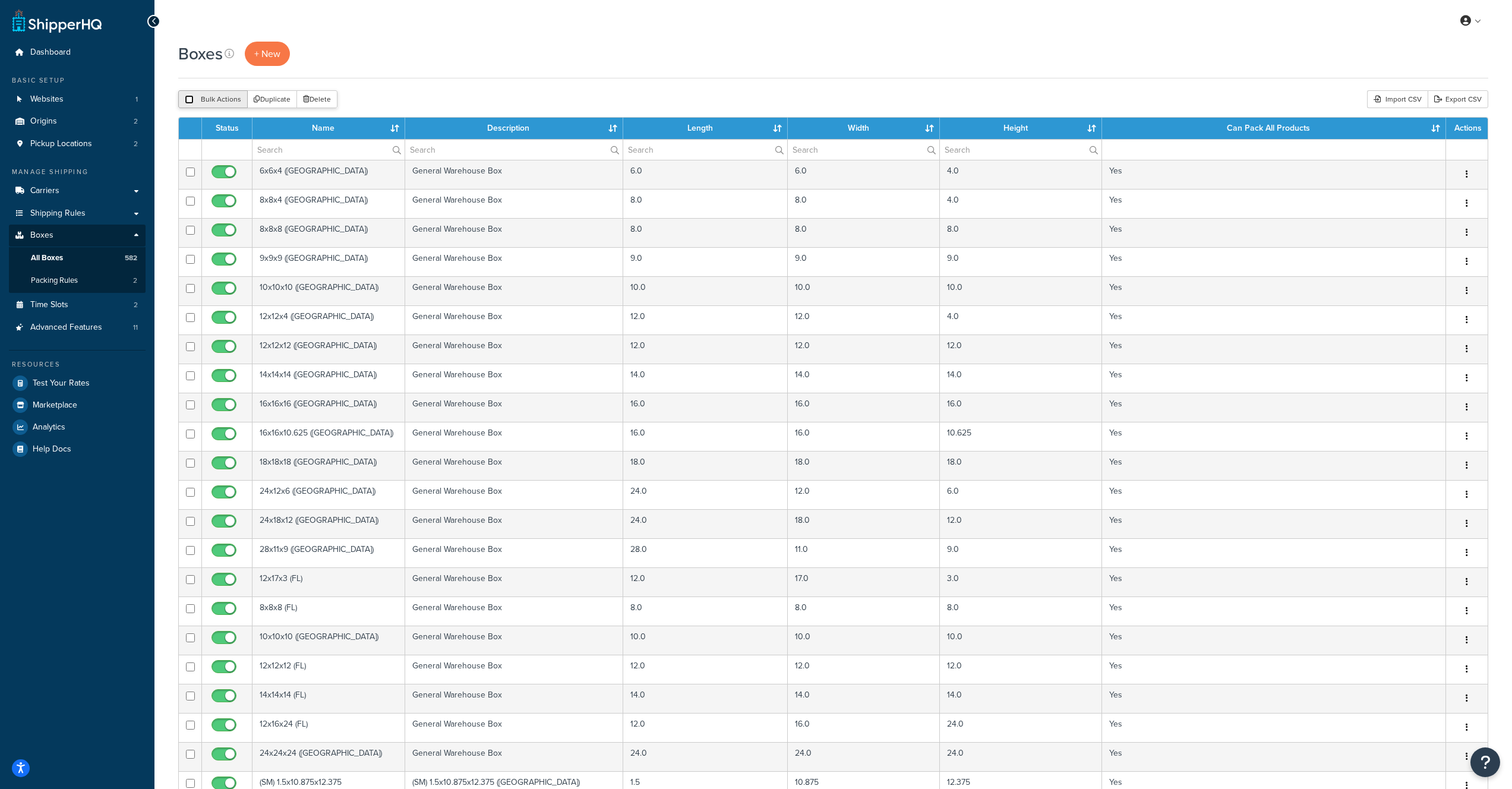
checkbox input "false"
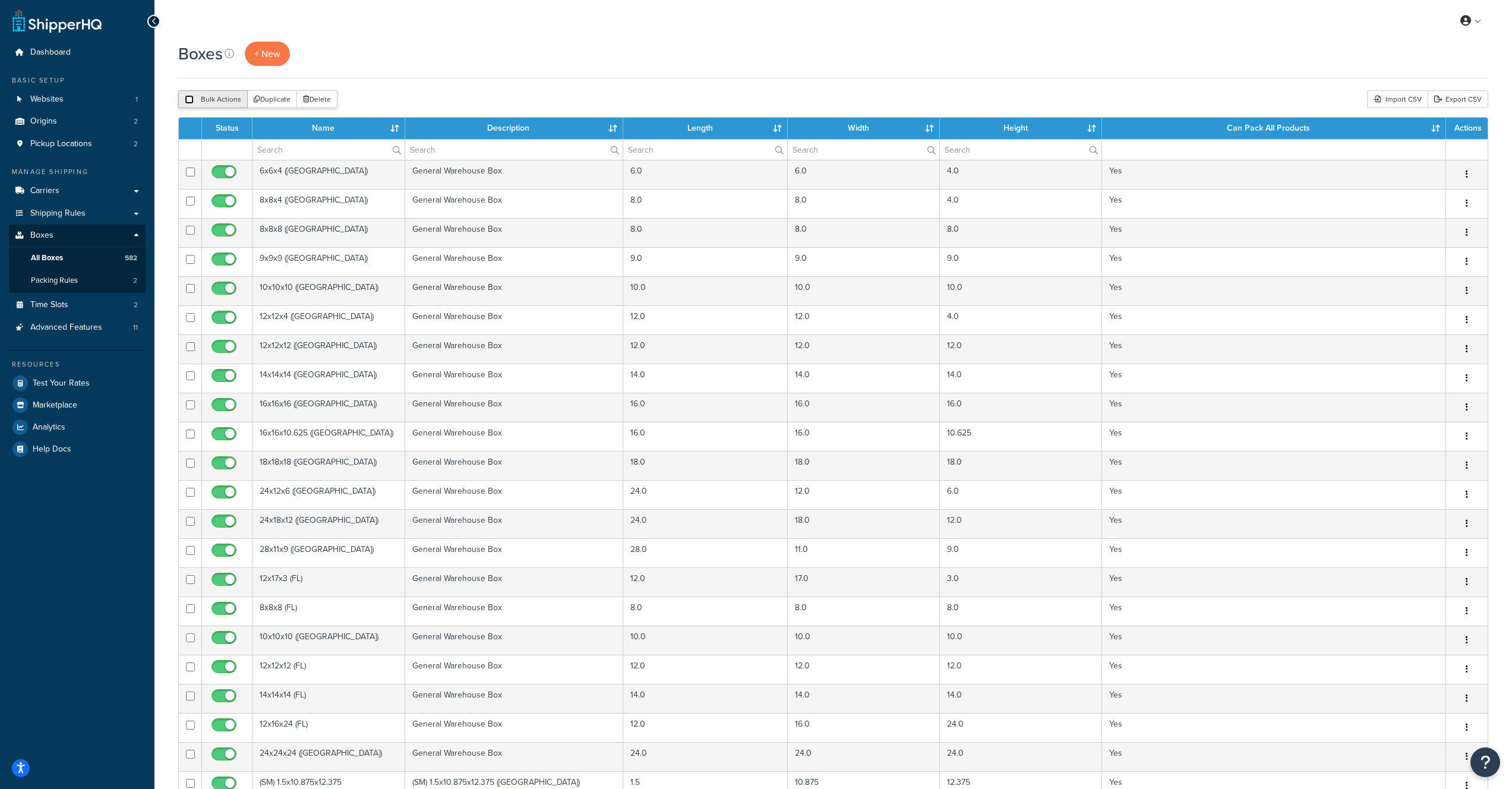
checkbox input "false"
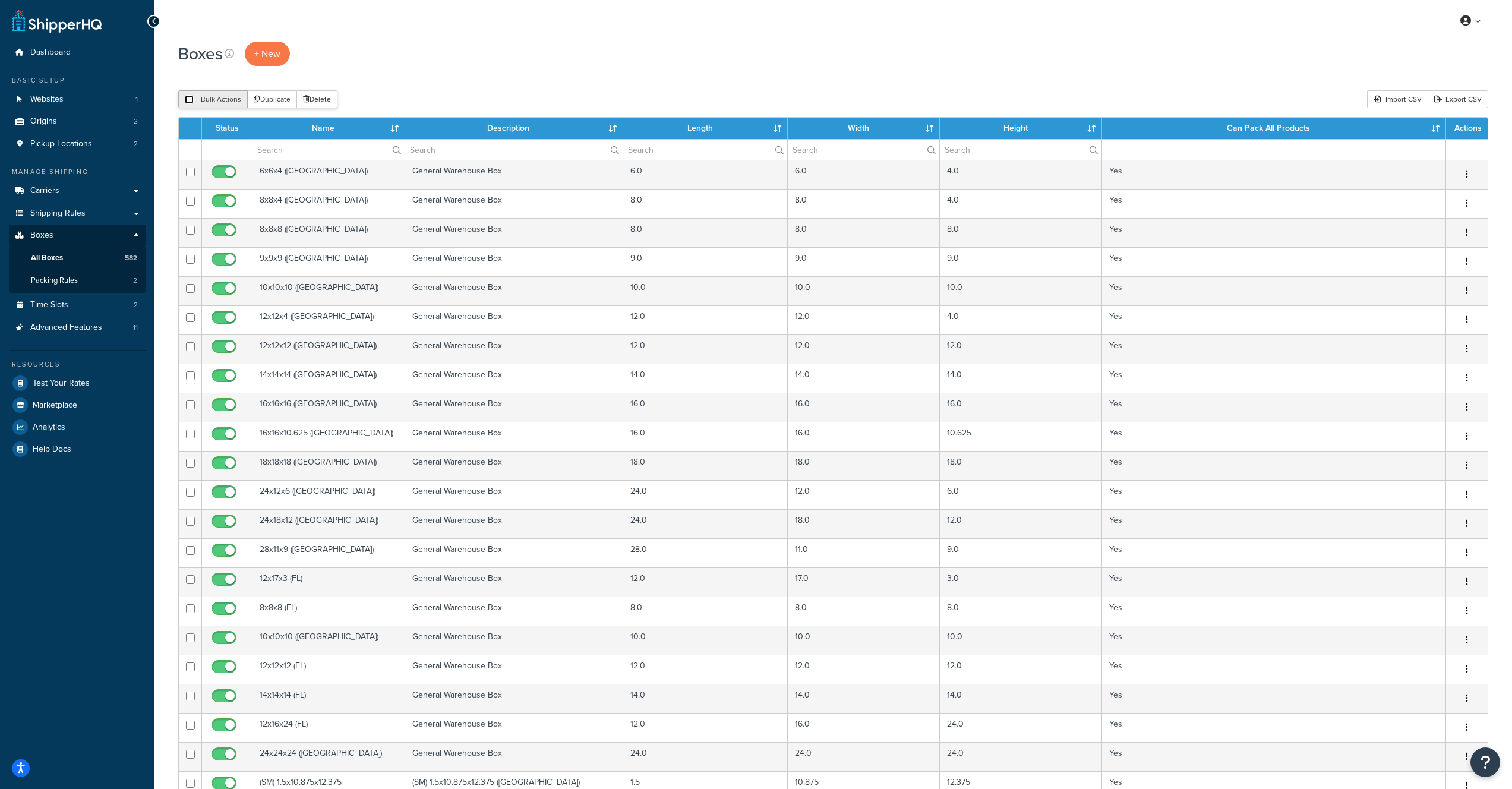
checkbox input "false"
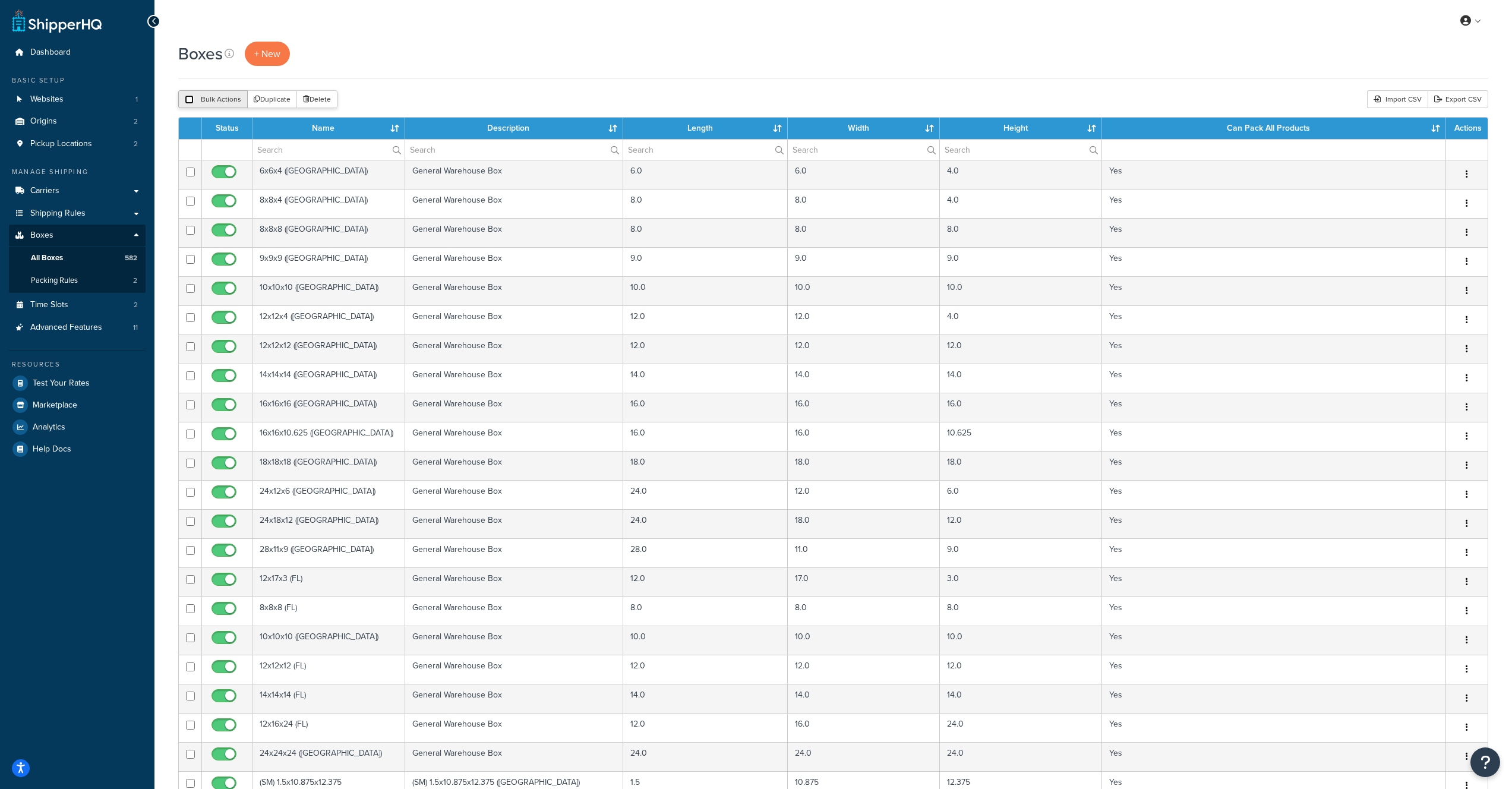
checkbox input "false"
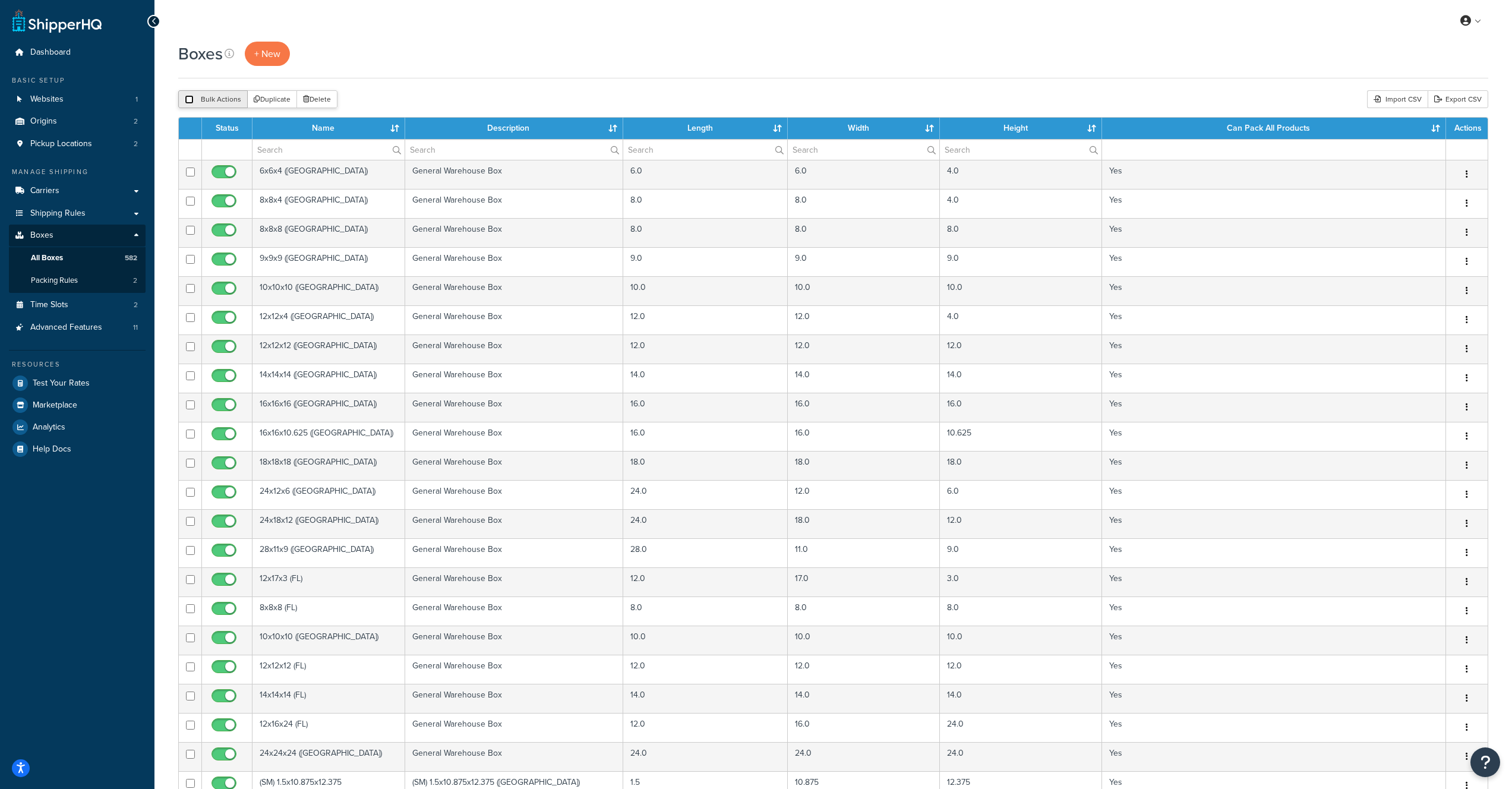
checkbox input "false"
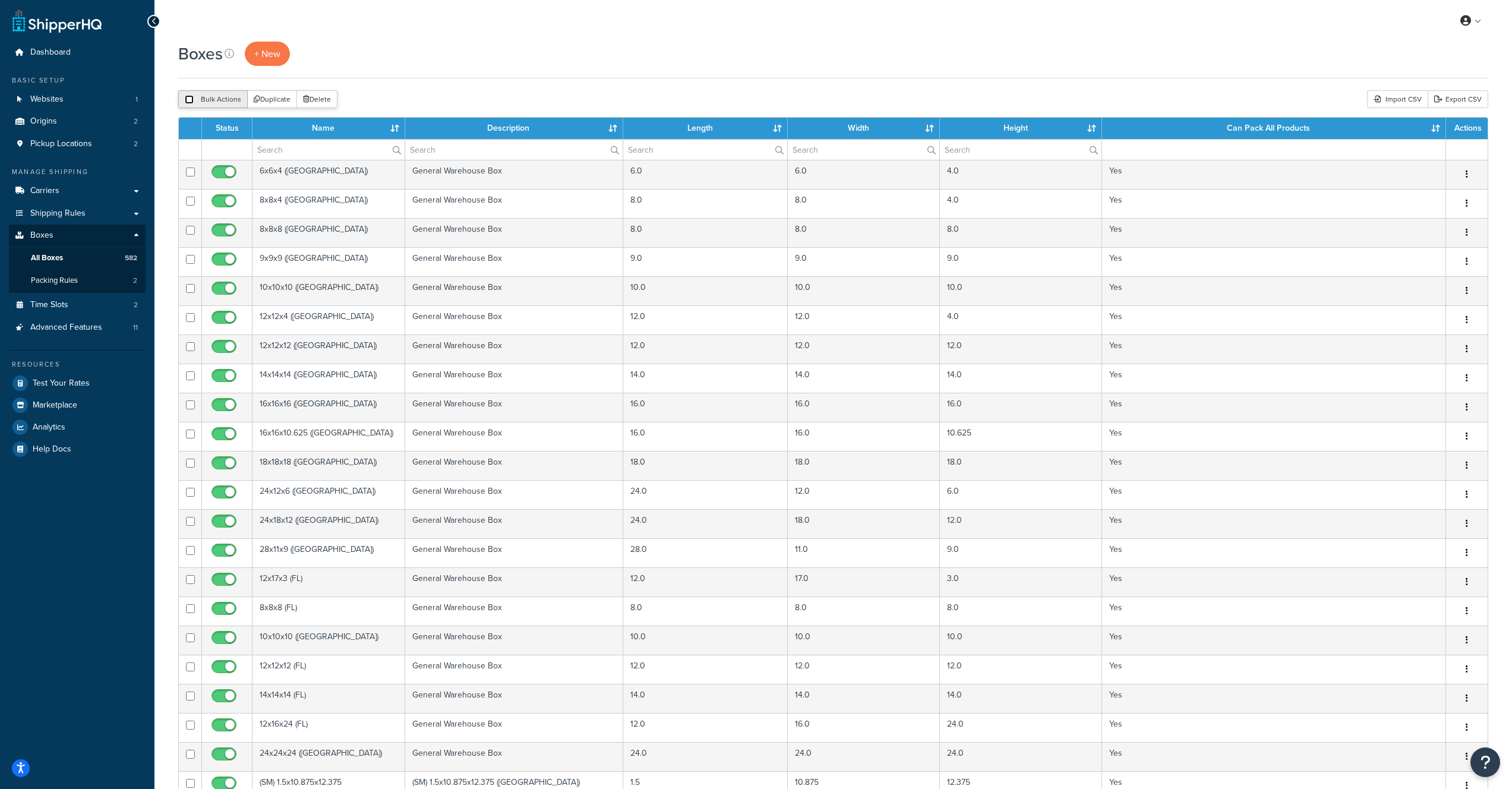
checkbox input "false"
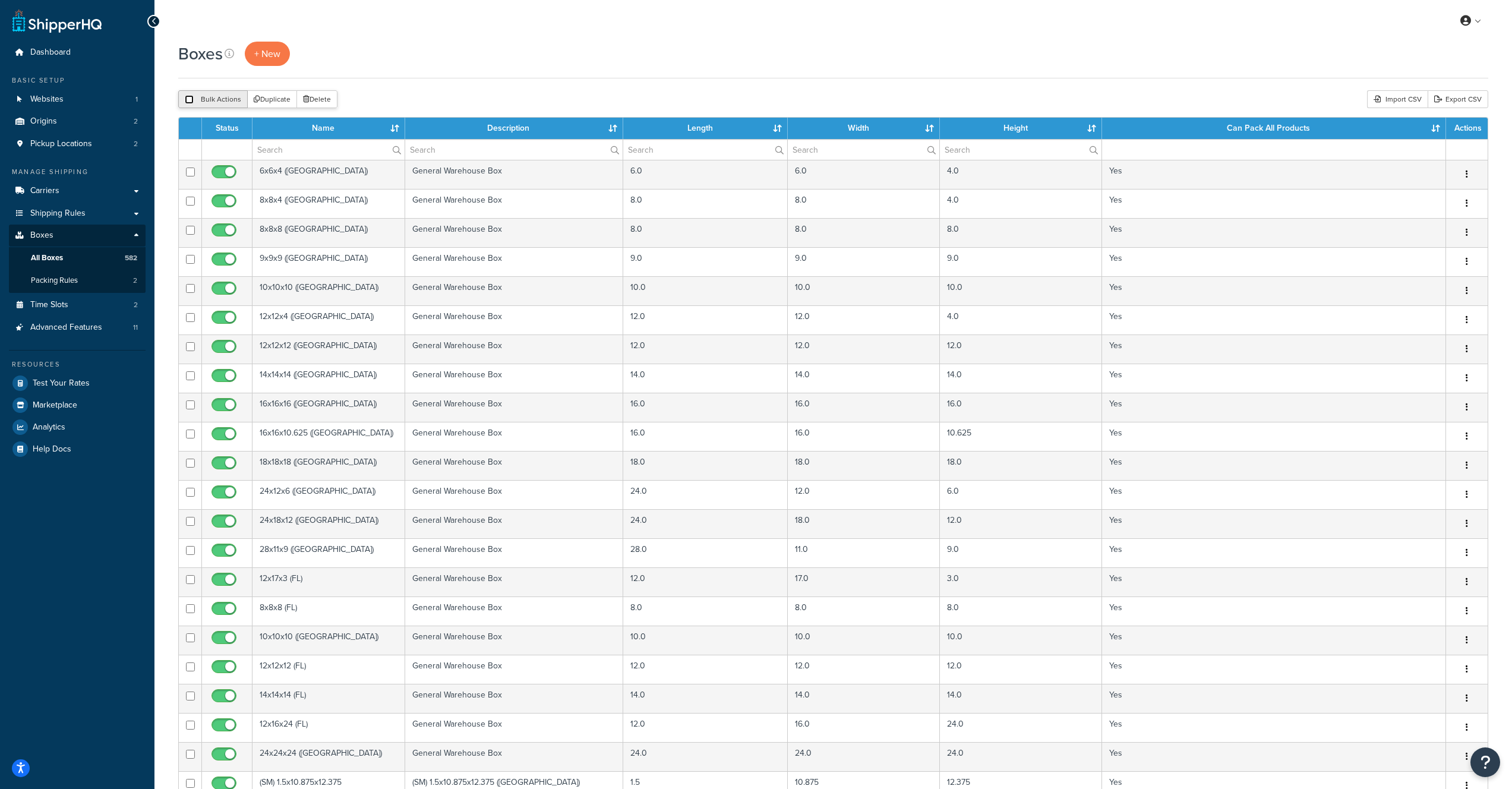
checkbox input "false"
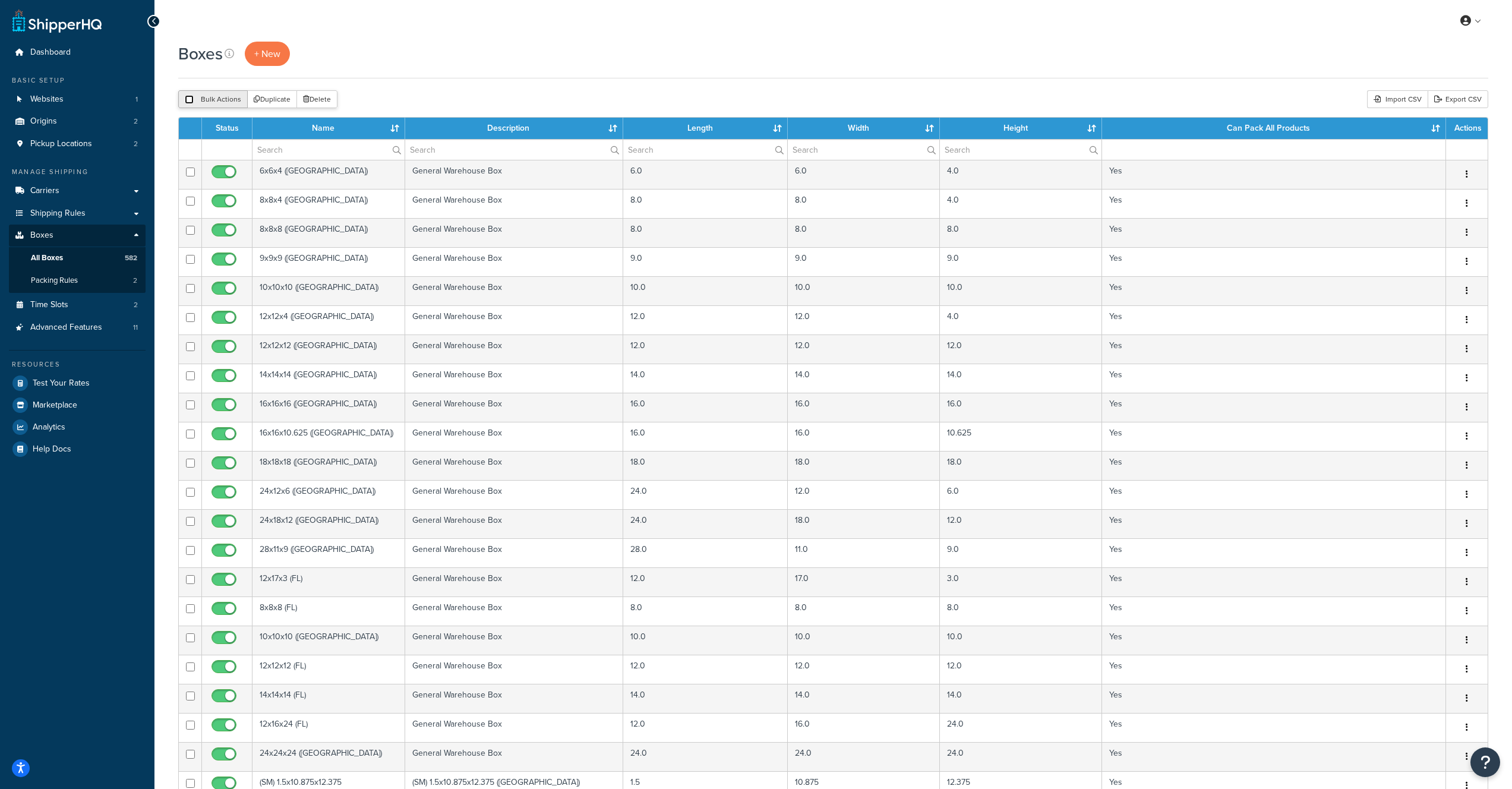
checkbox input "false"
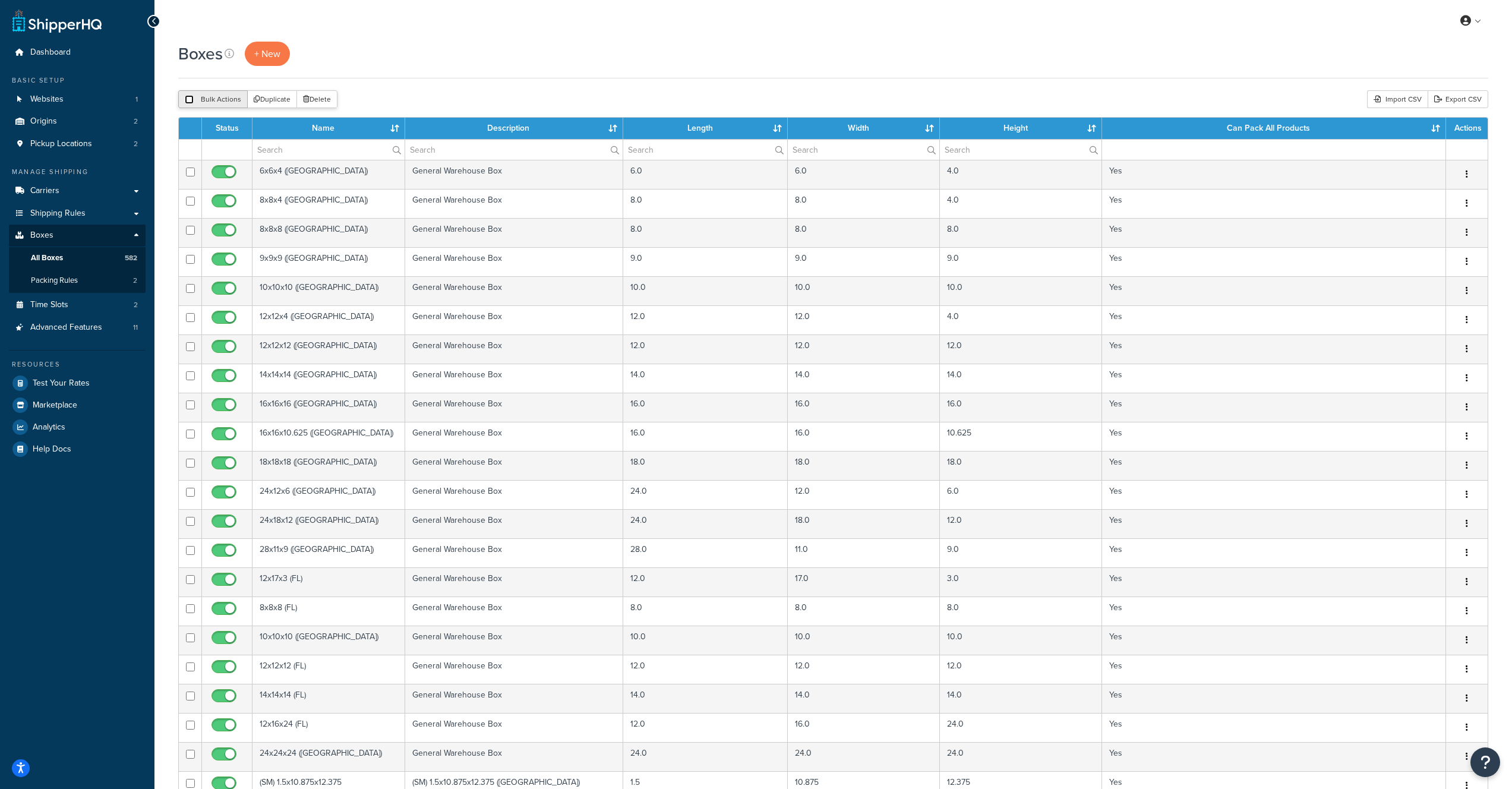
checkbox input "false"
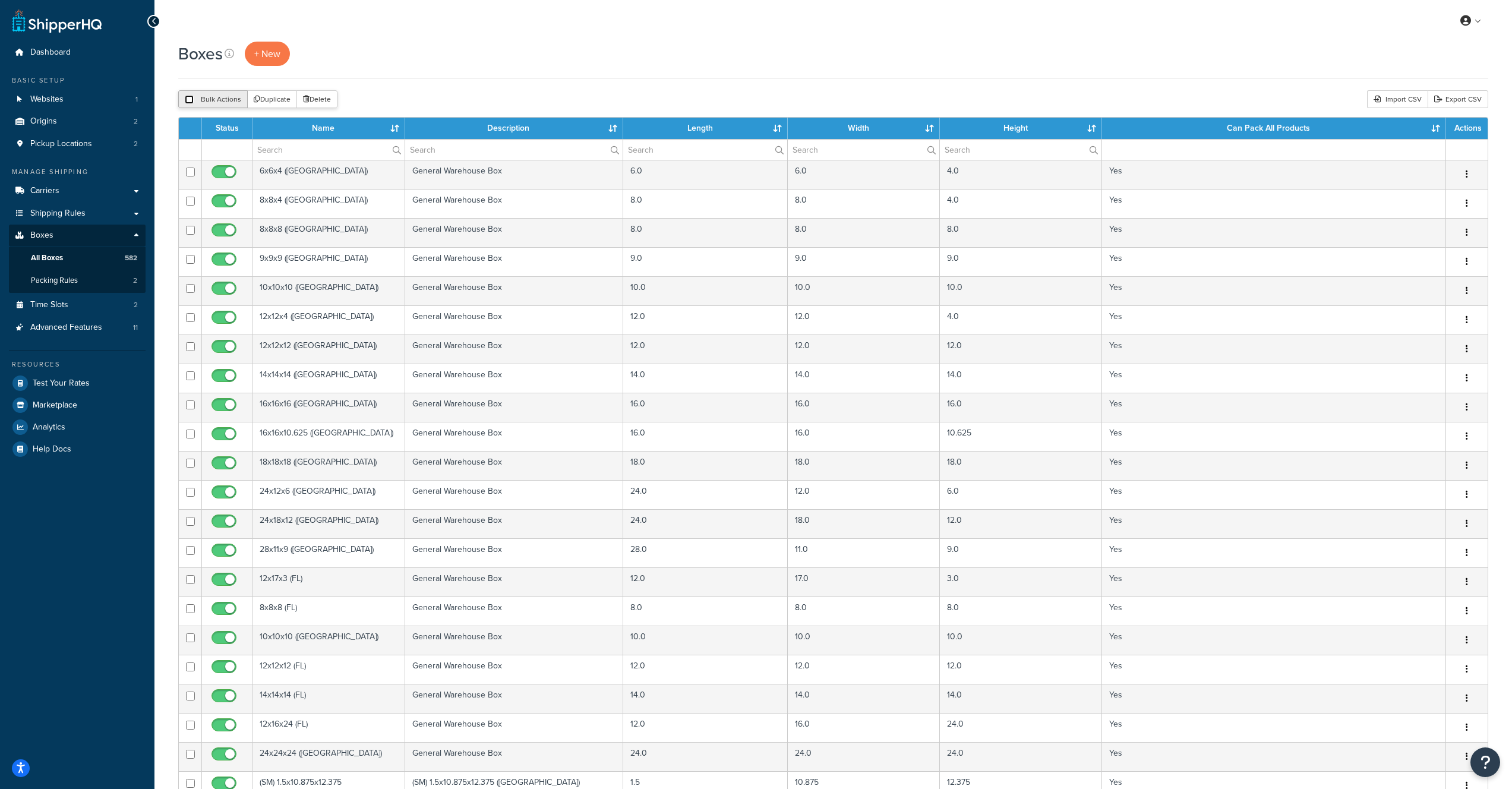
checkbox input "false"
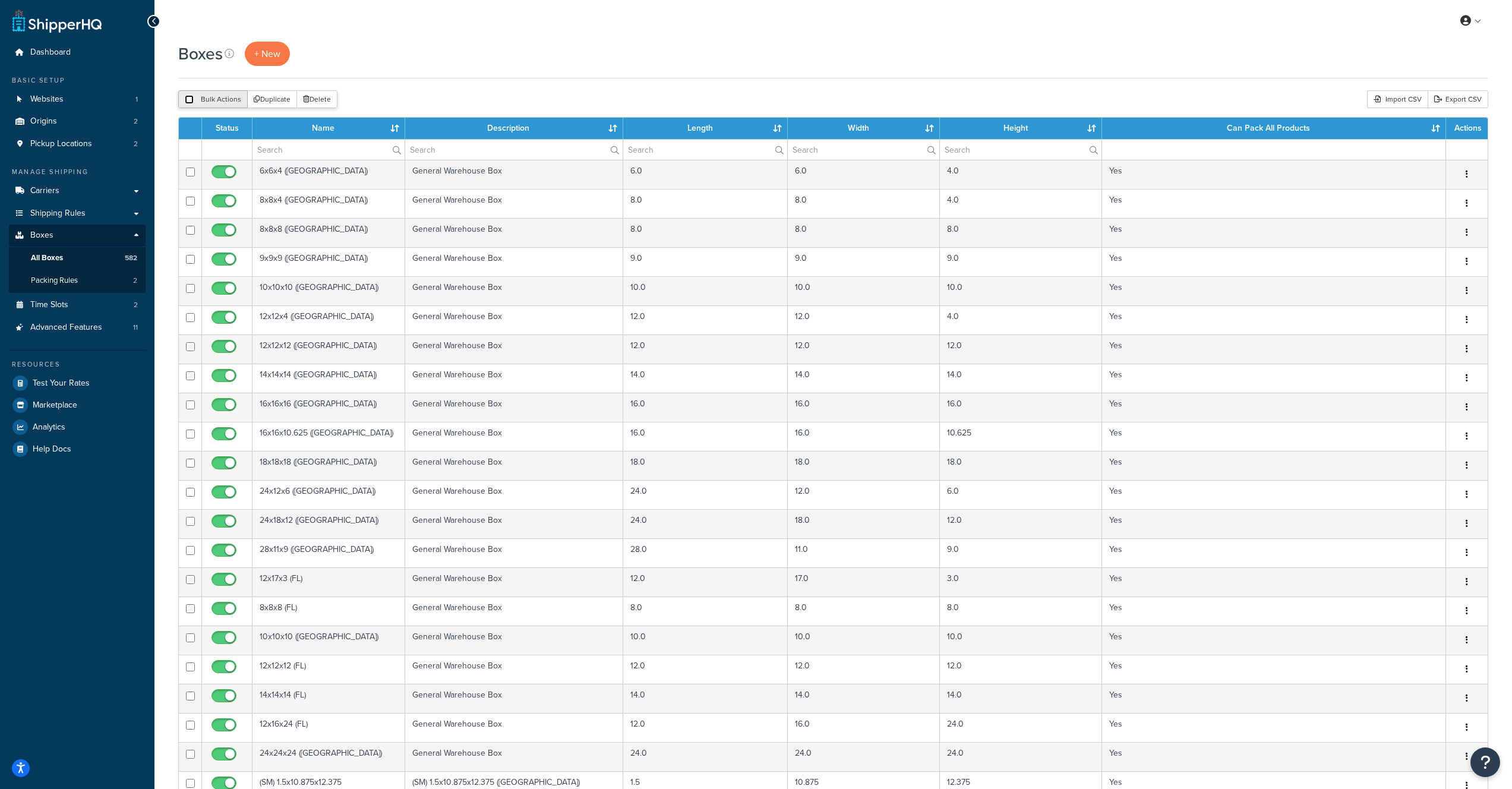
checkbox input "false"
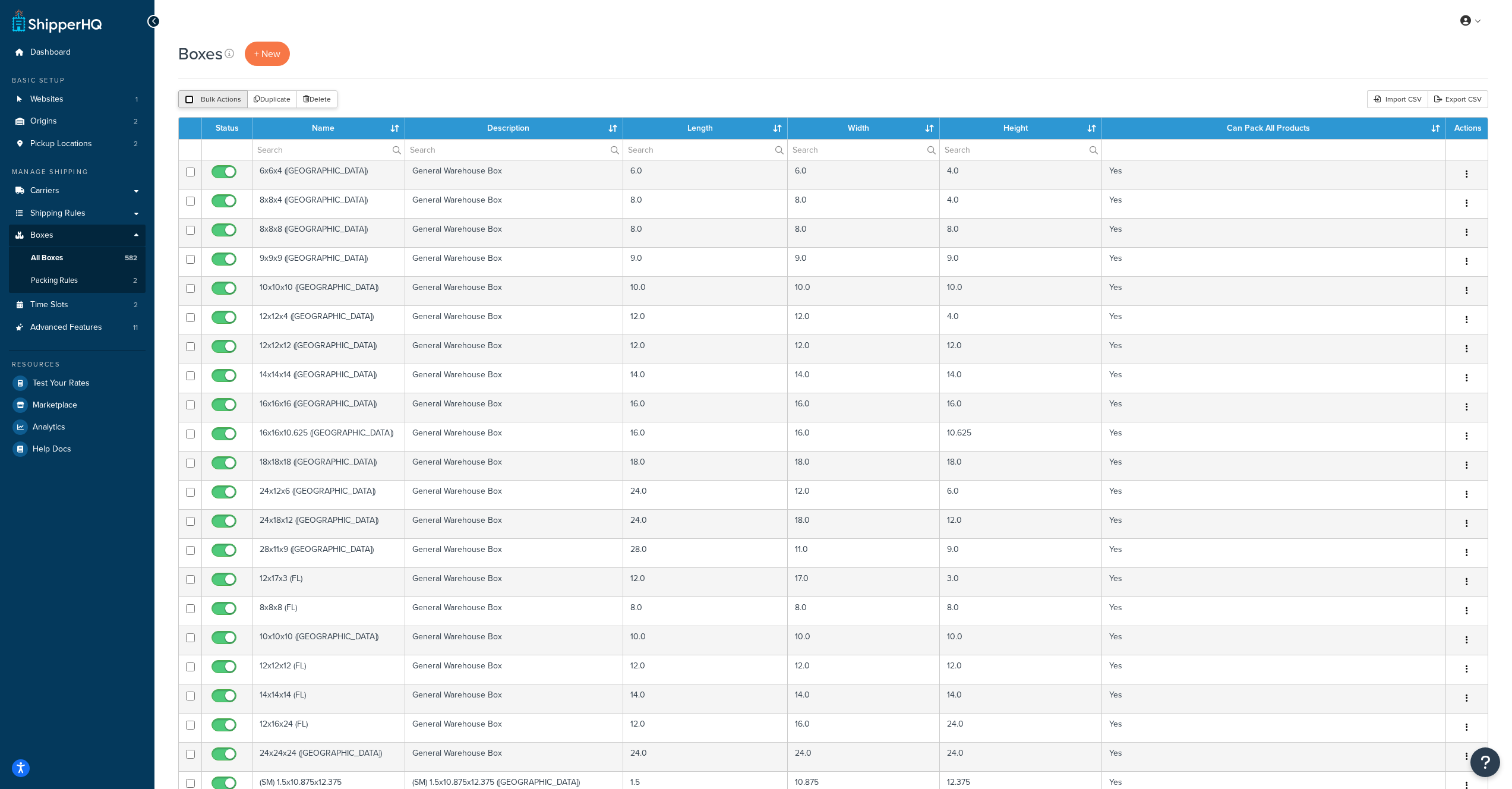
checkbox input "false"
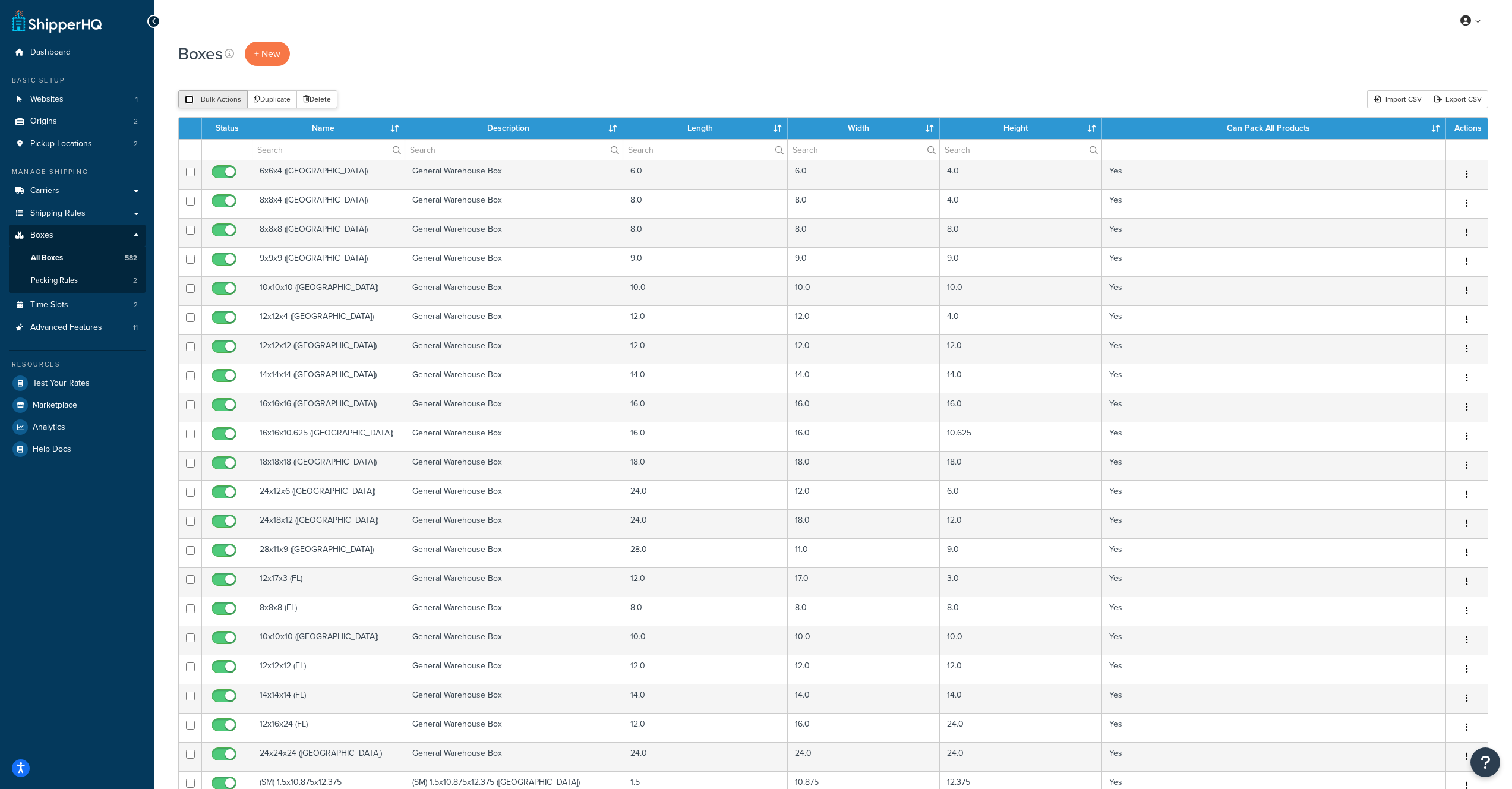
checkbox input "false"
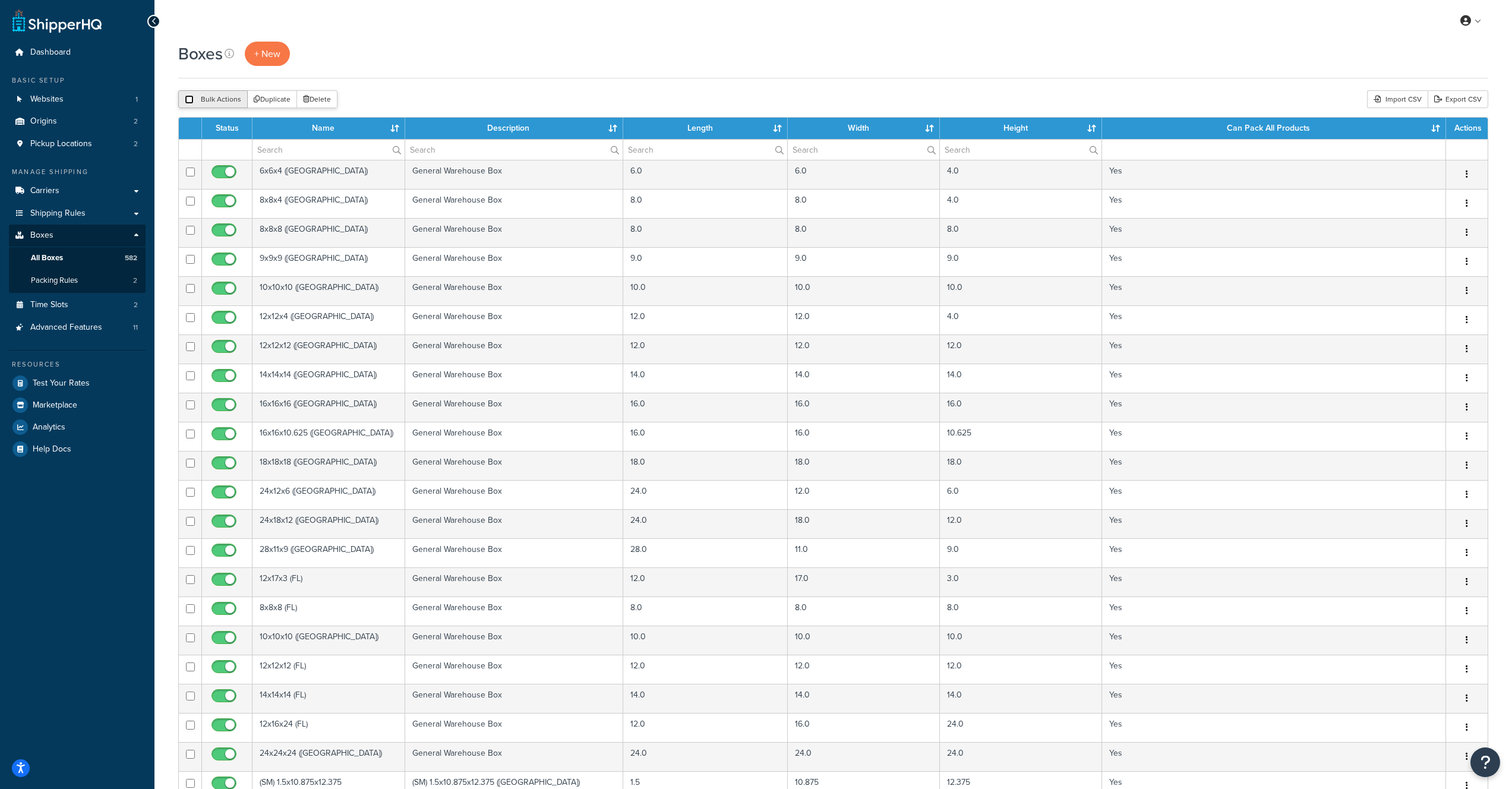
checkbox input "false"
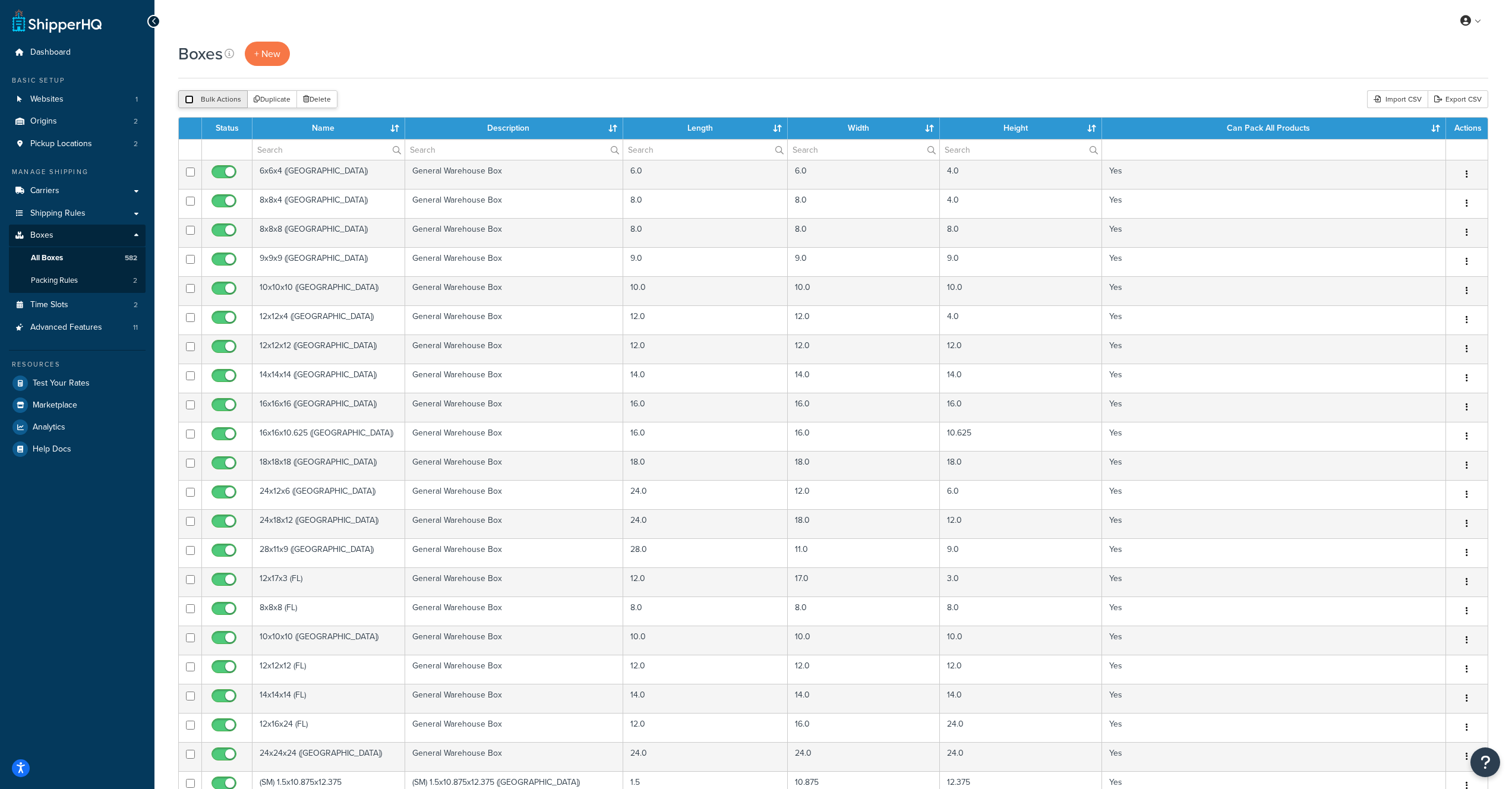
checkbox input "false"
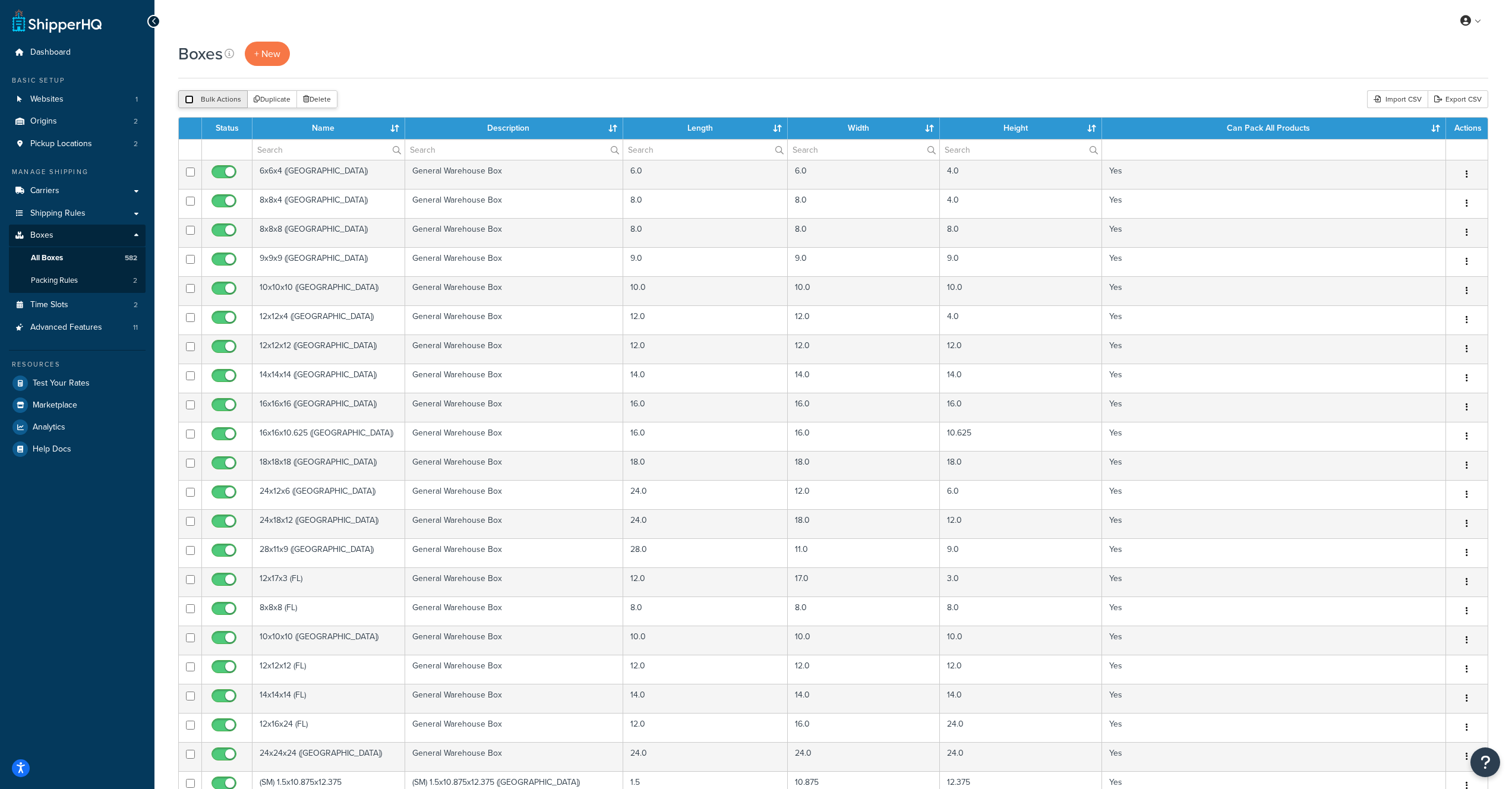
checkbox input "false"
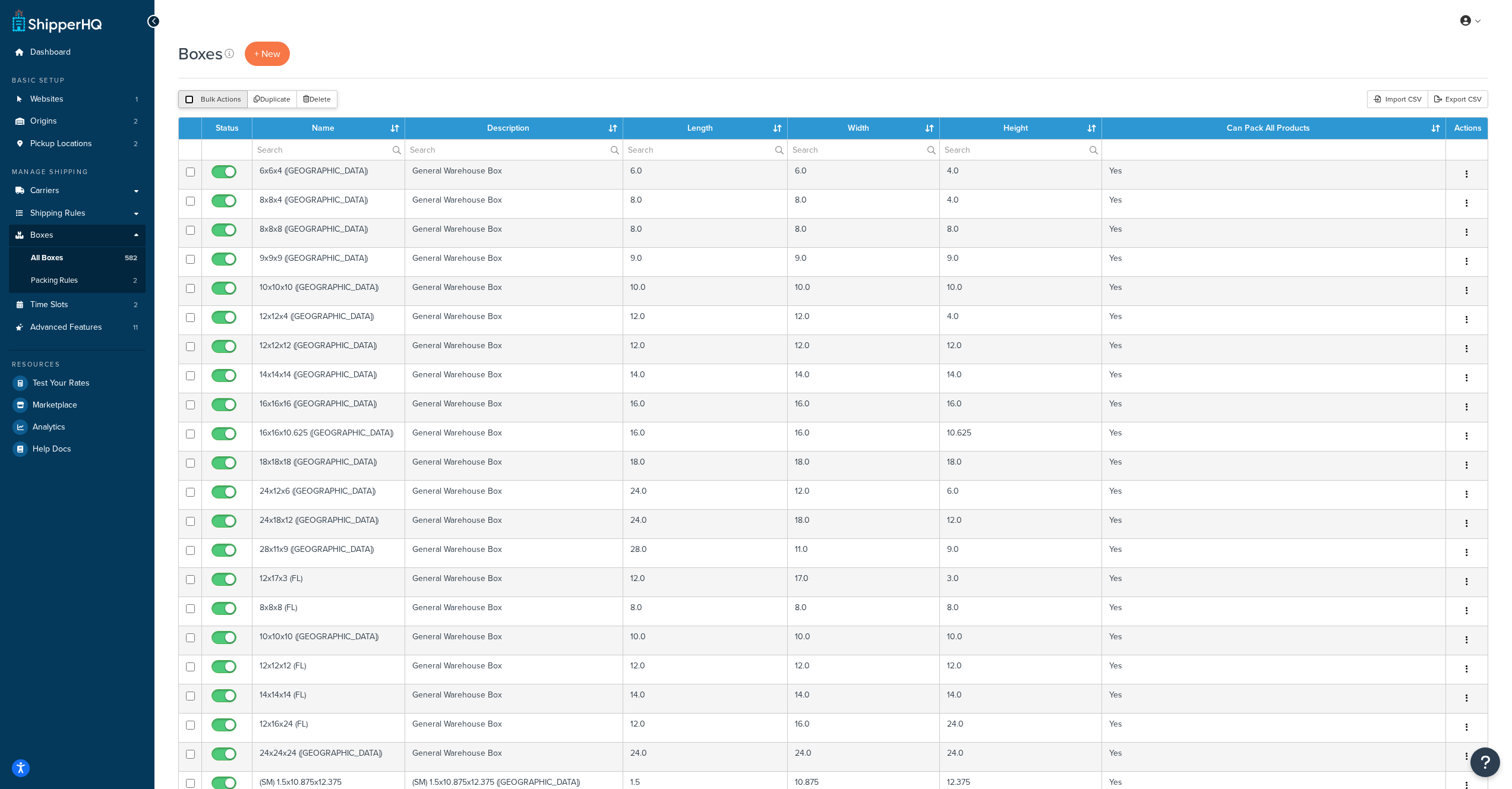
checkbox input "false"
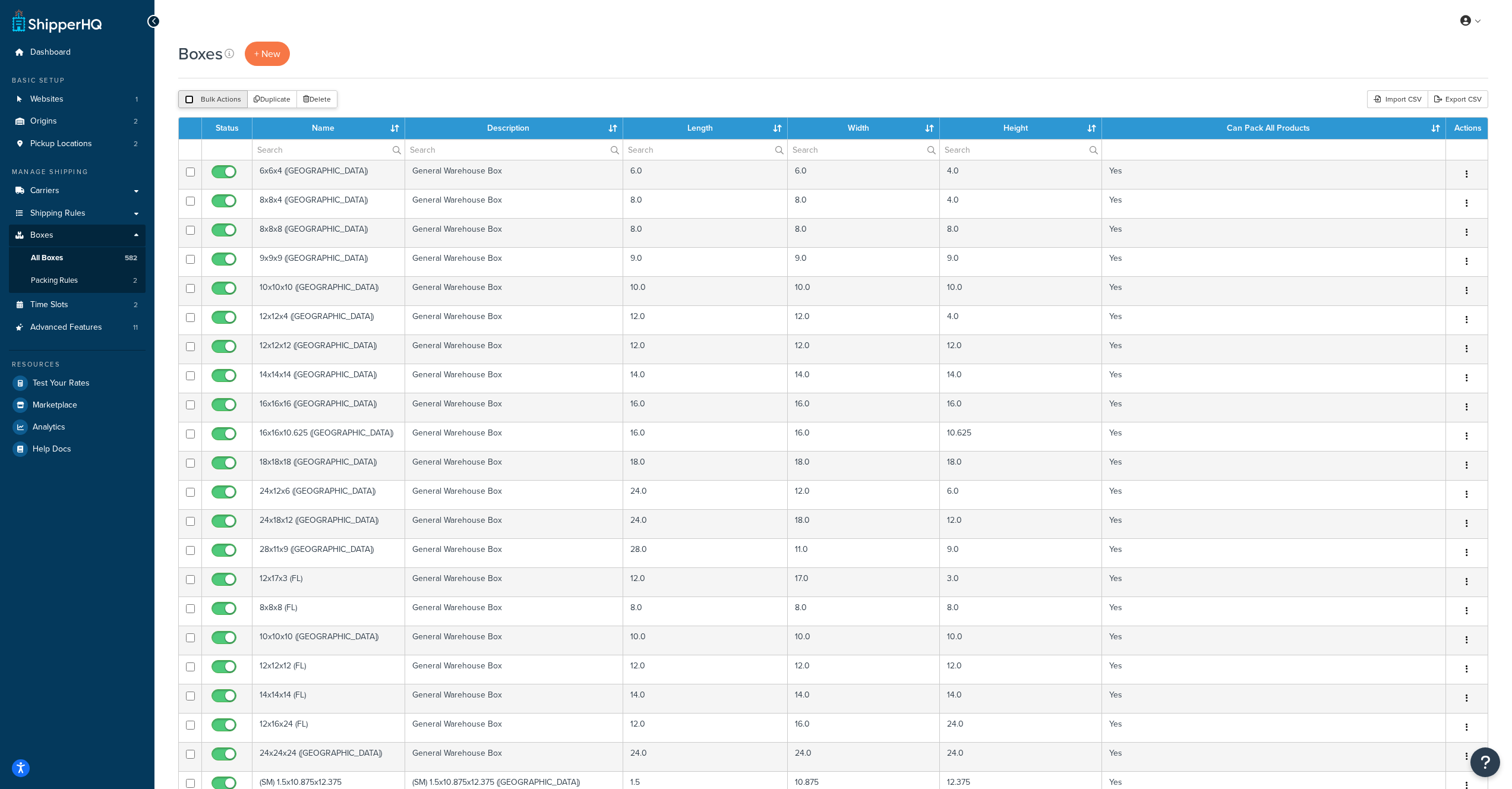
checkbox input "false"
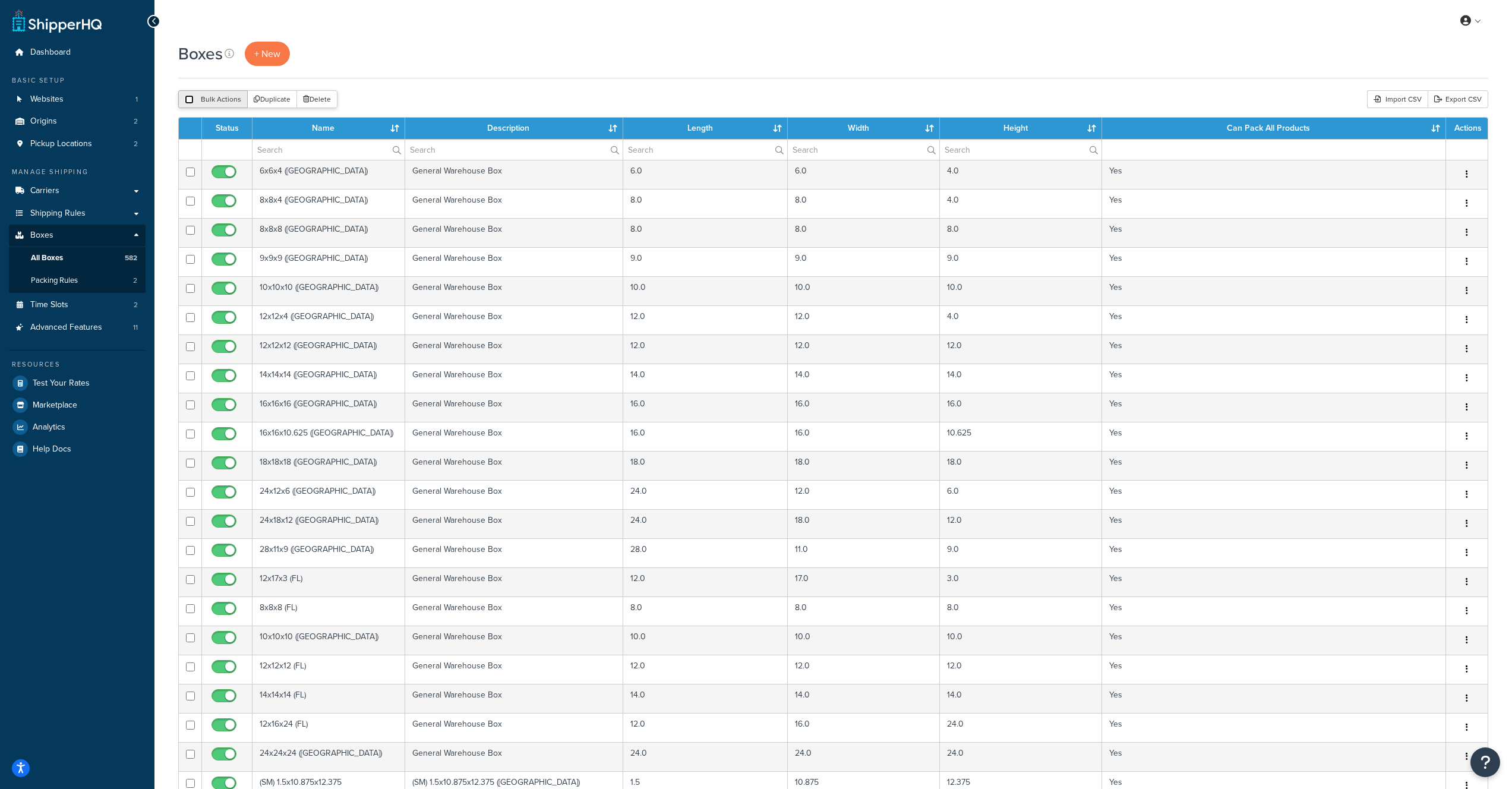
checkbox input "false"
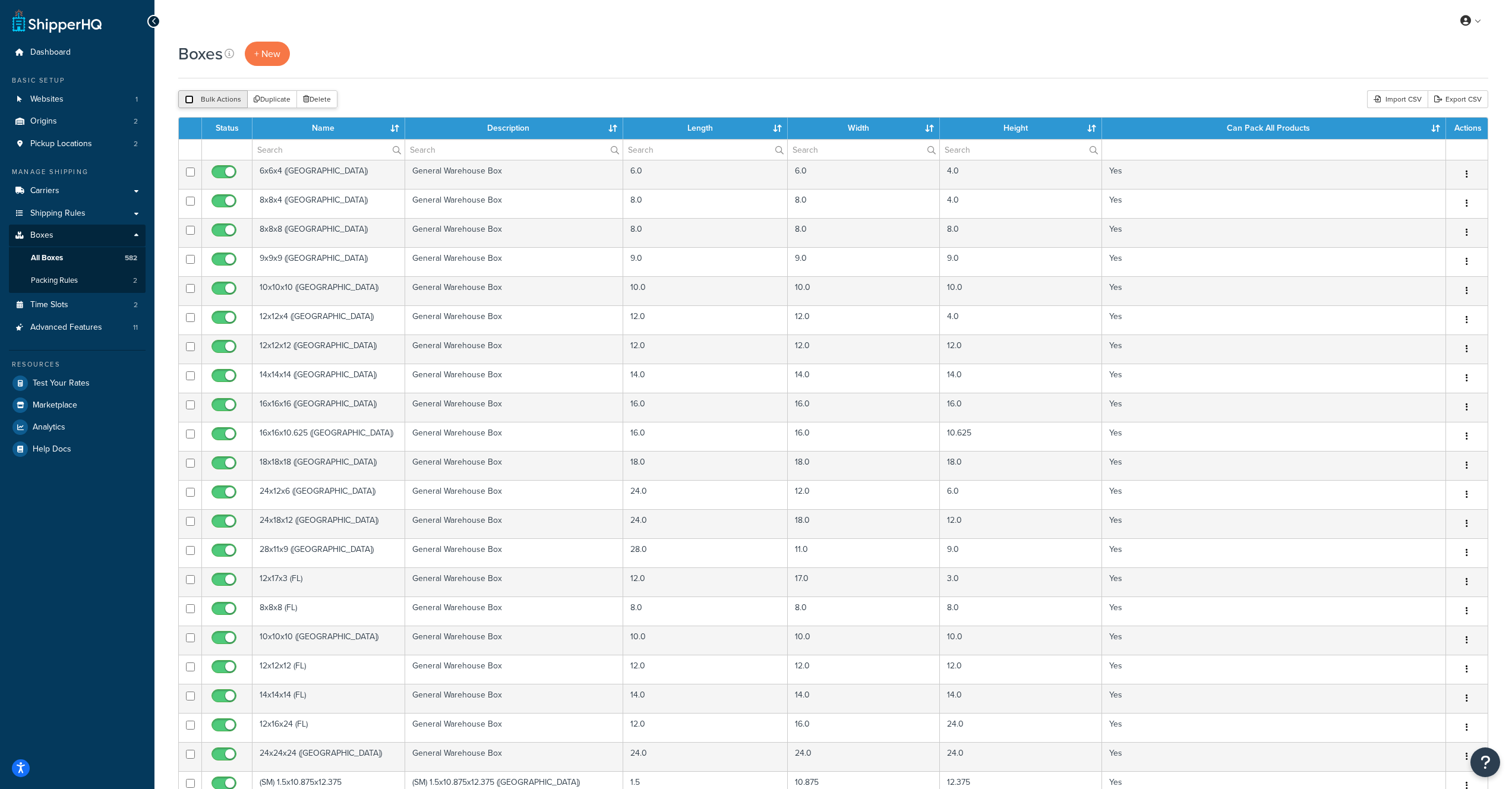
checkbox input "false"
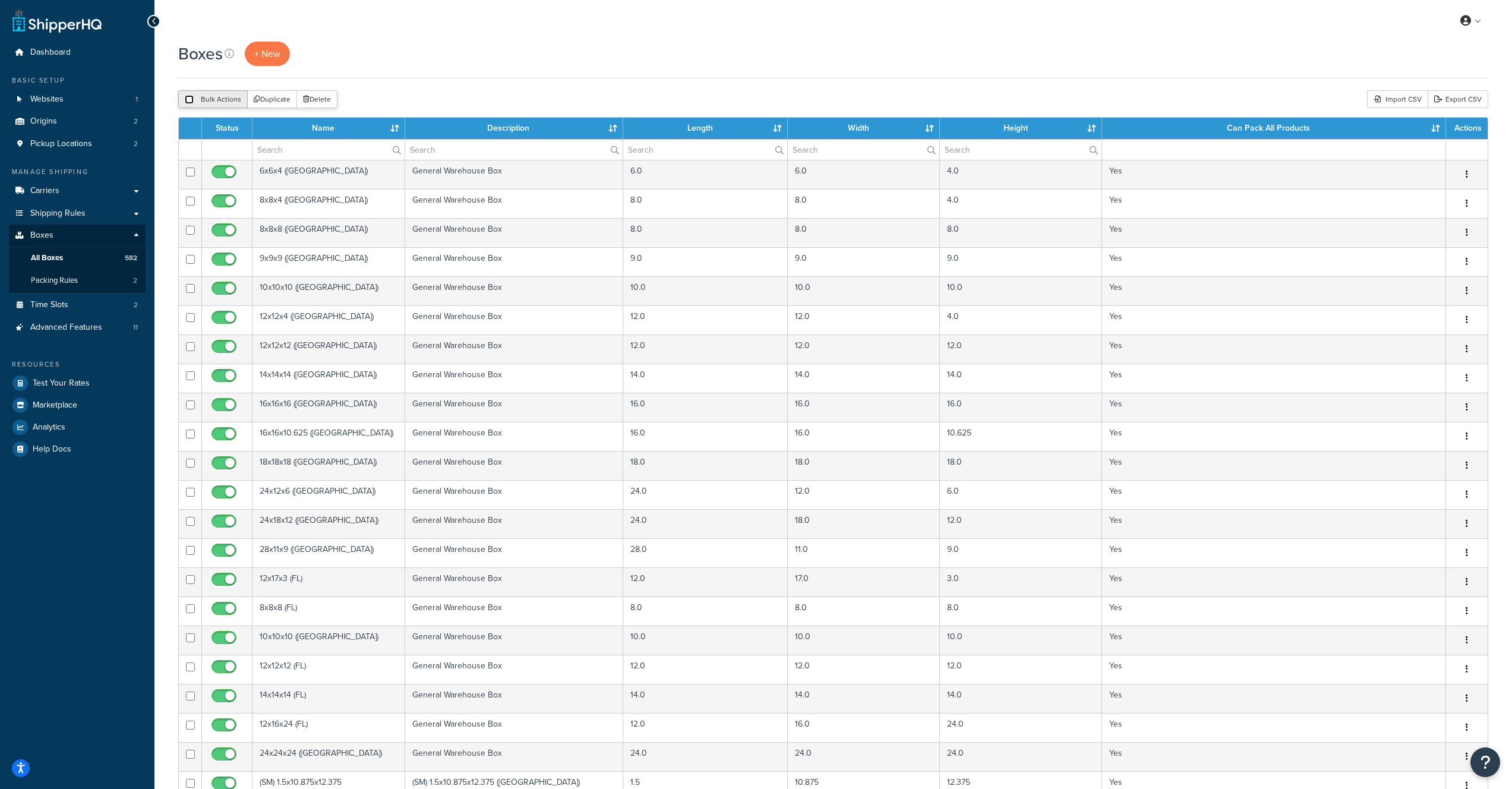
checkbox input "false"
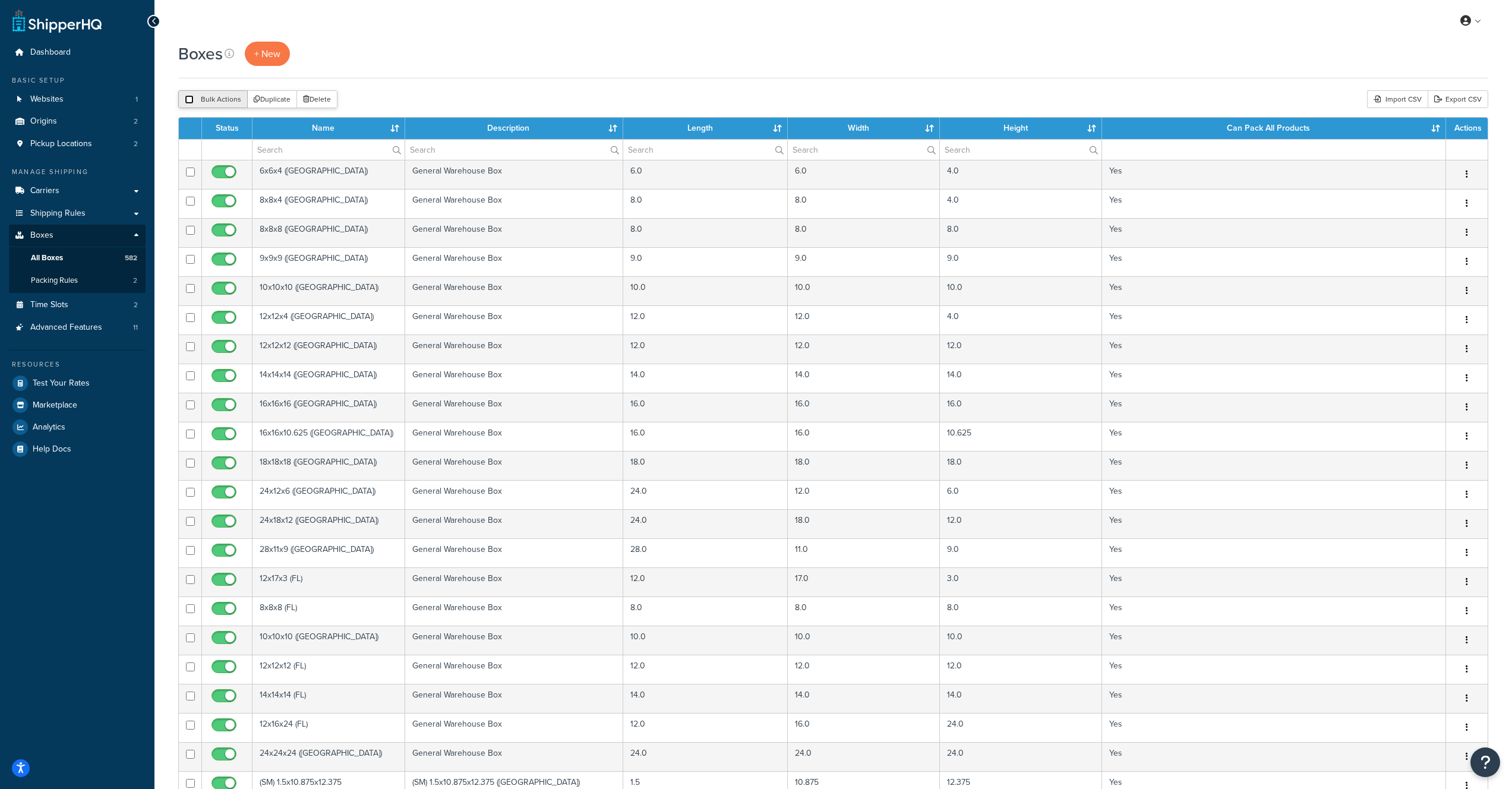
checkbox input "false"
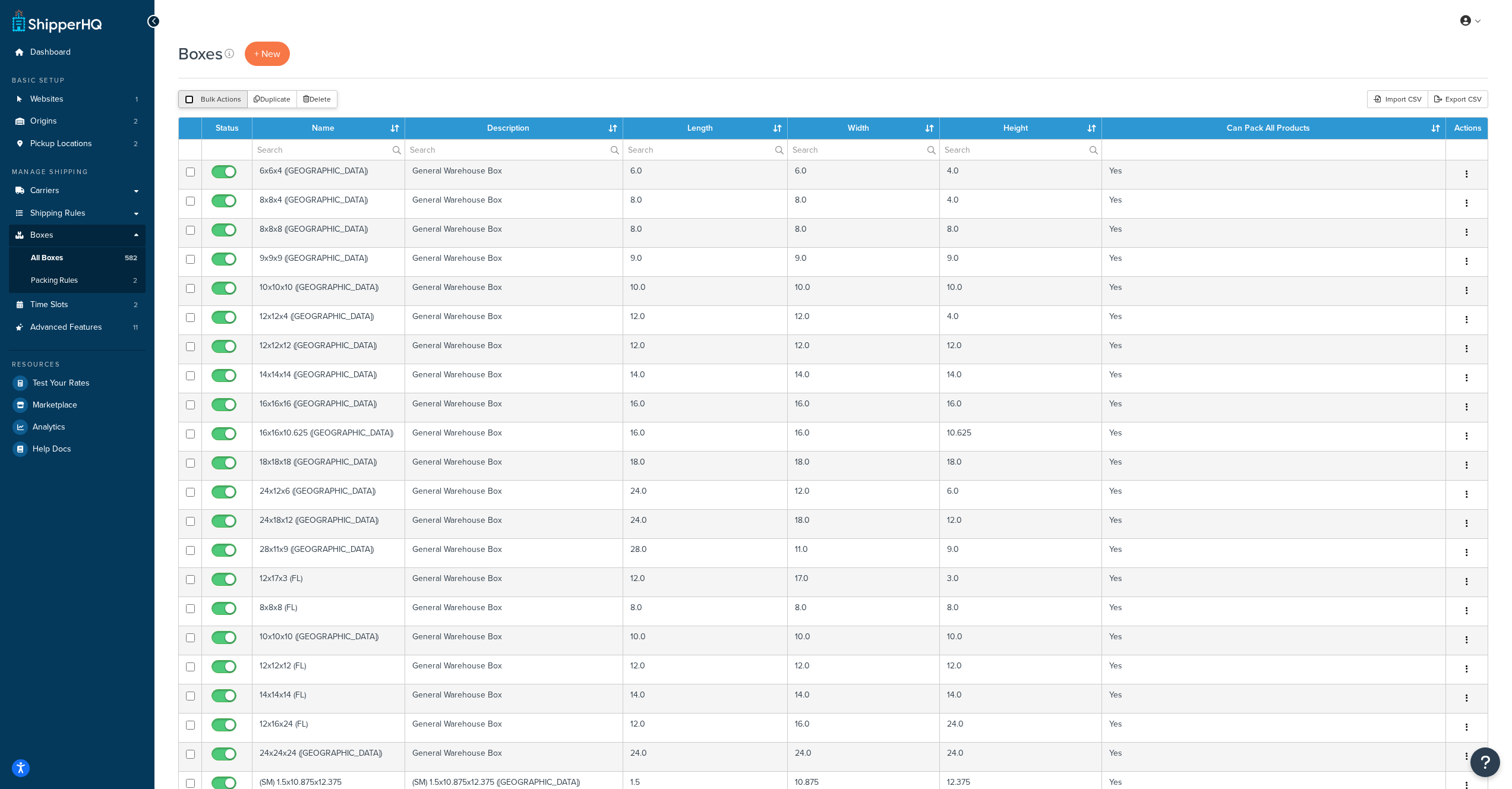
checkbox input "false"
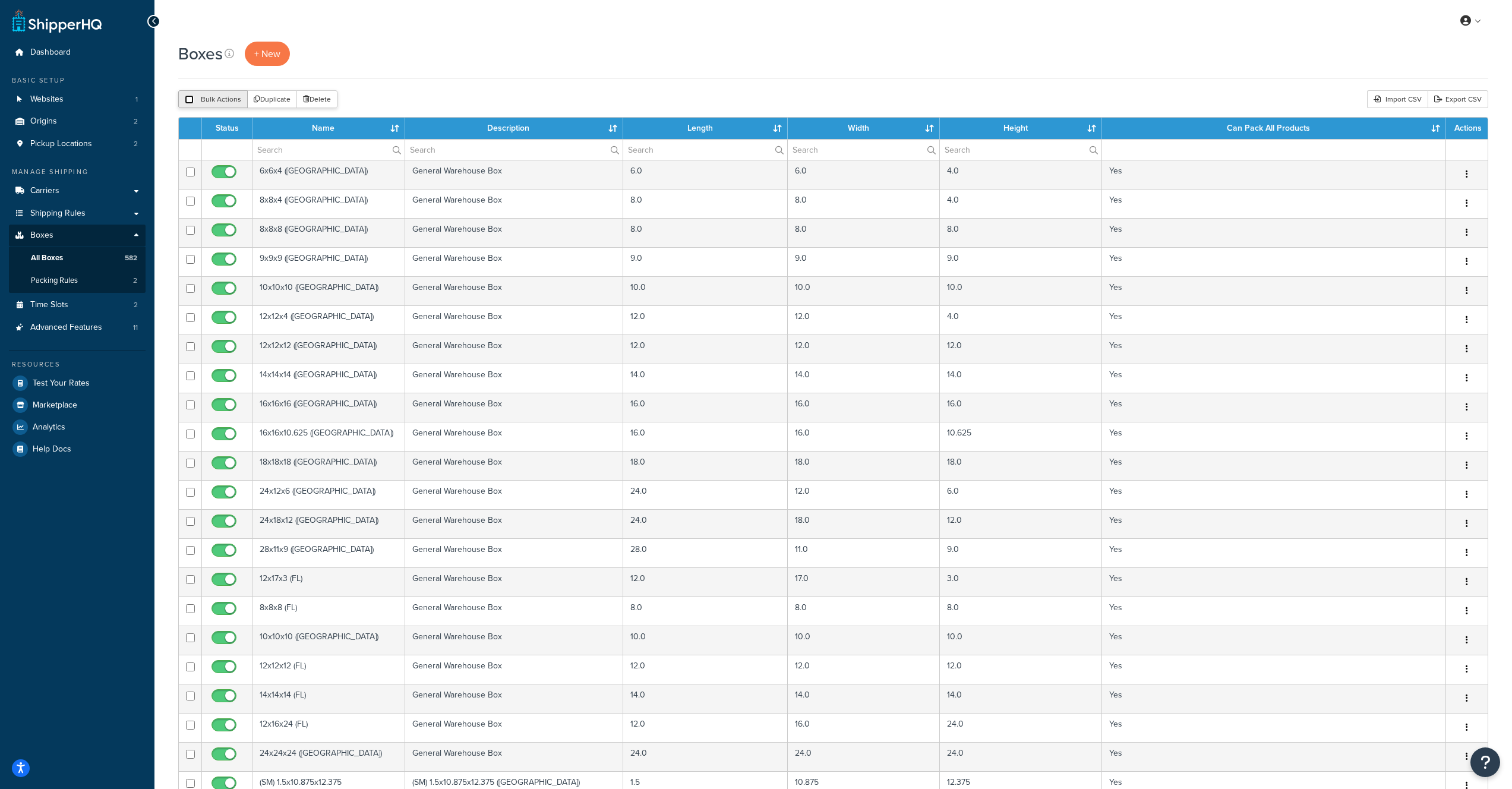
checkbox input "false"
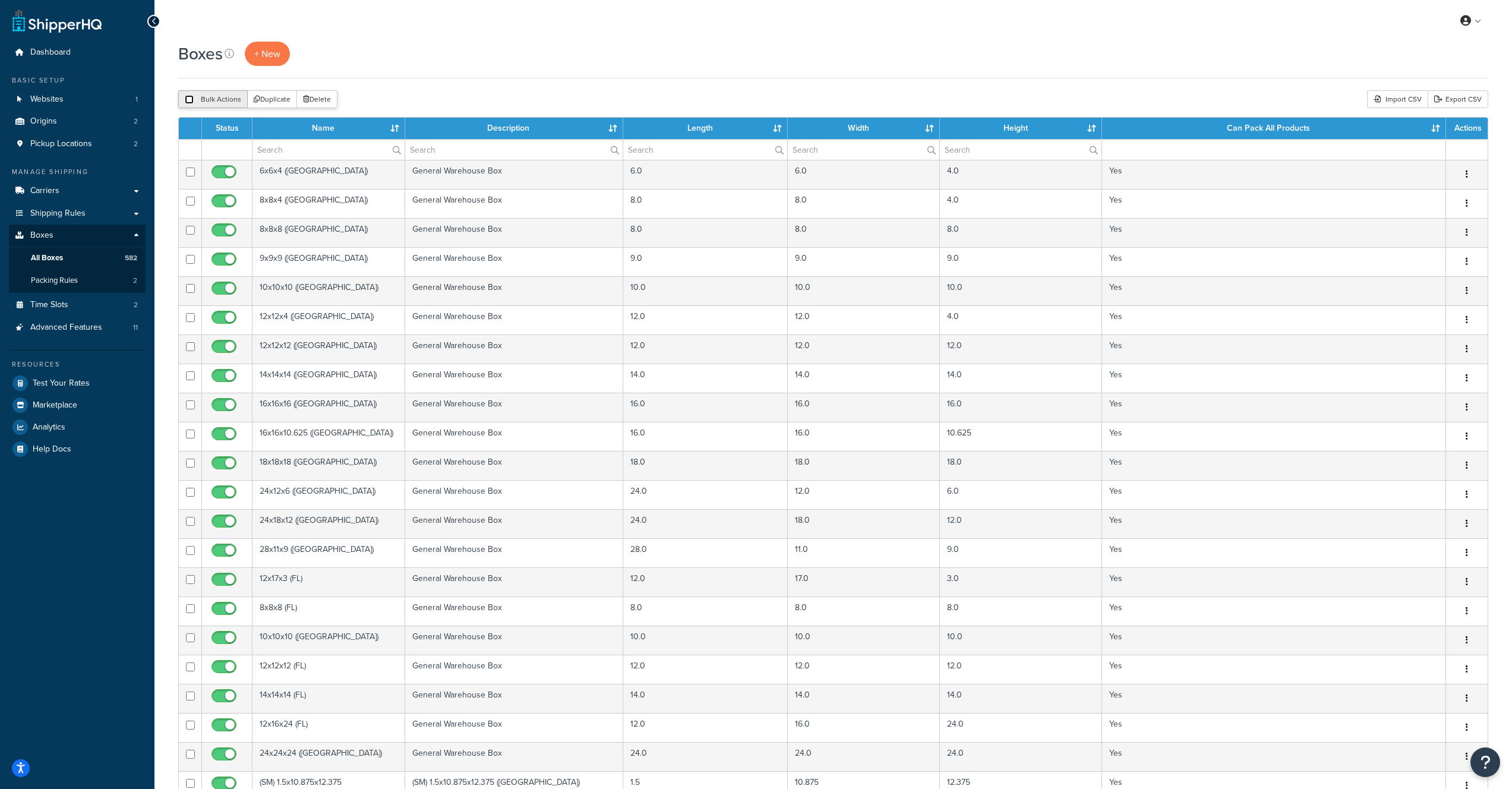
checkbox input "false"
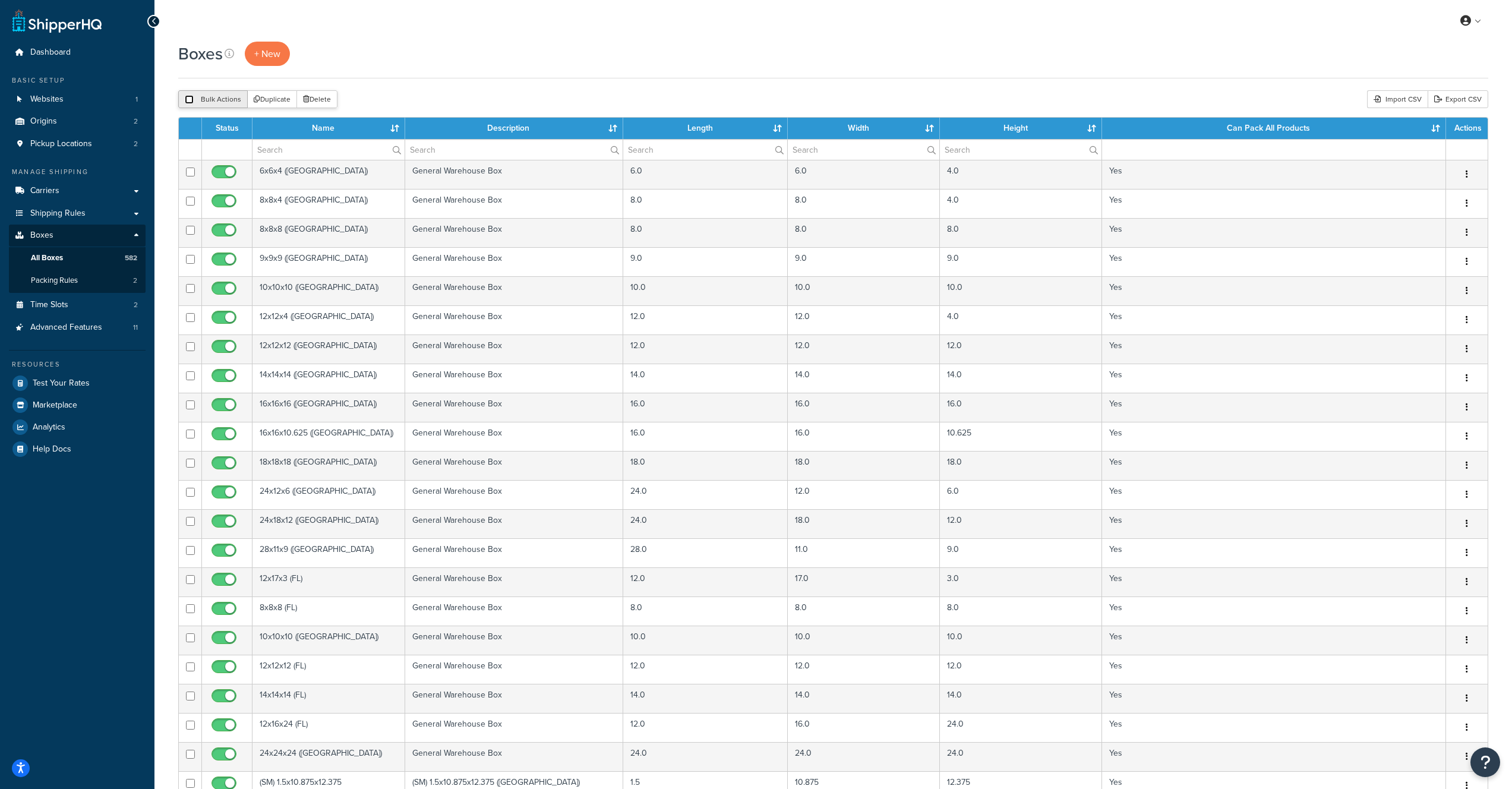
checkbox input "false"
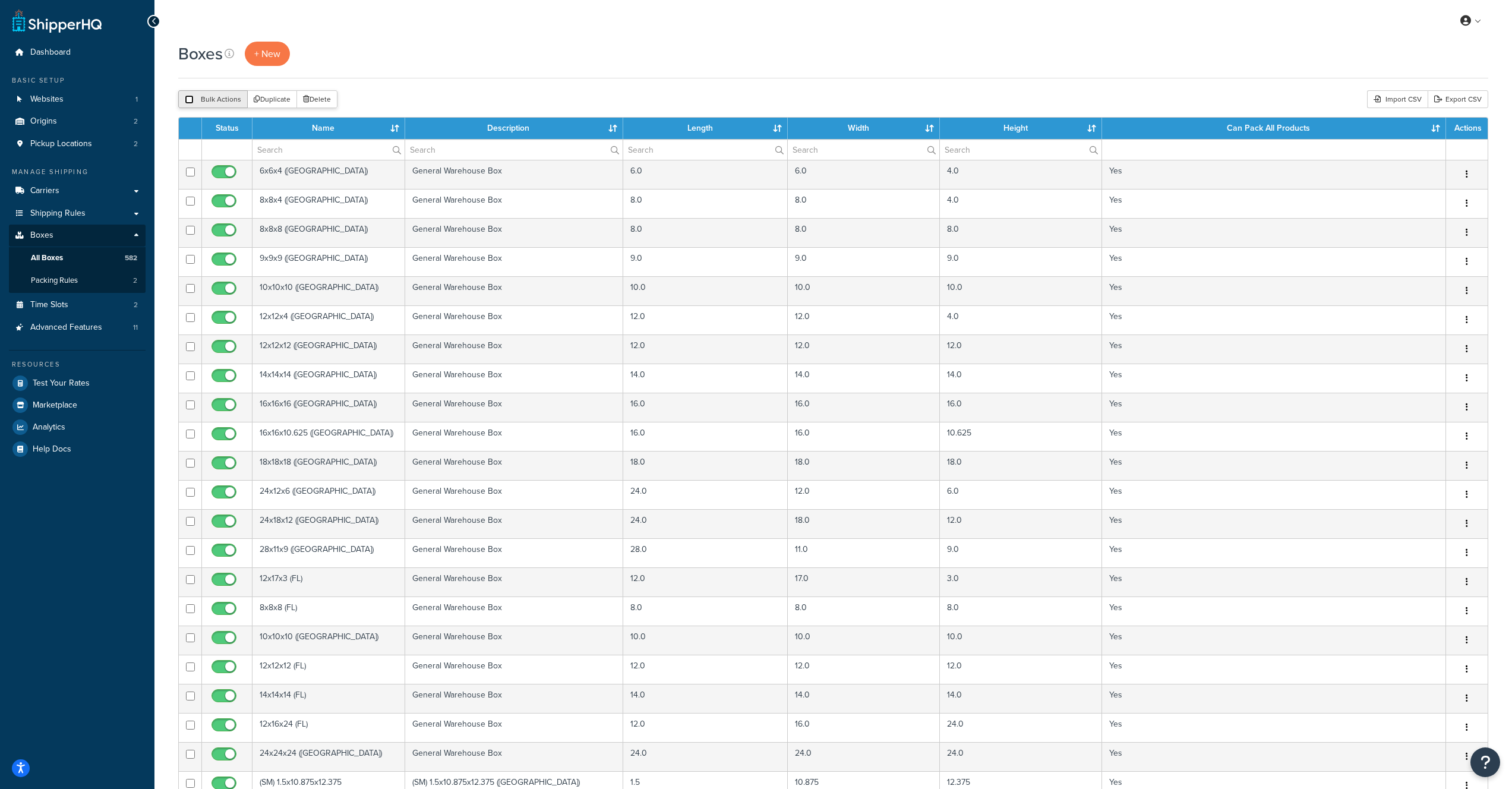
checkbox input "false"
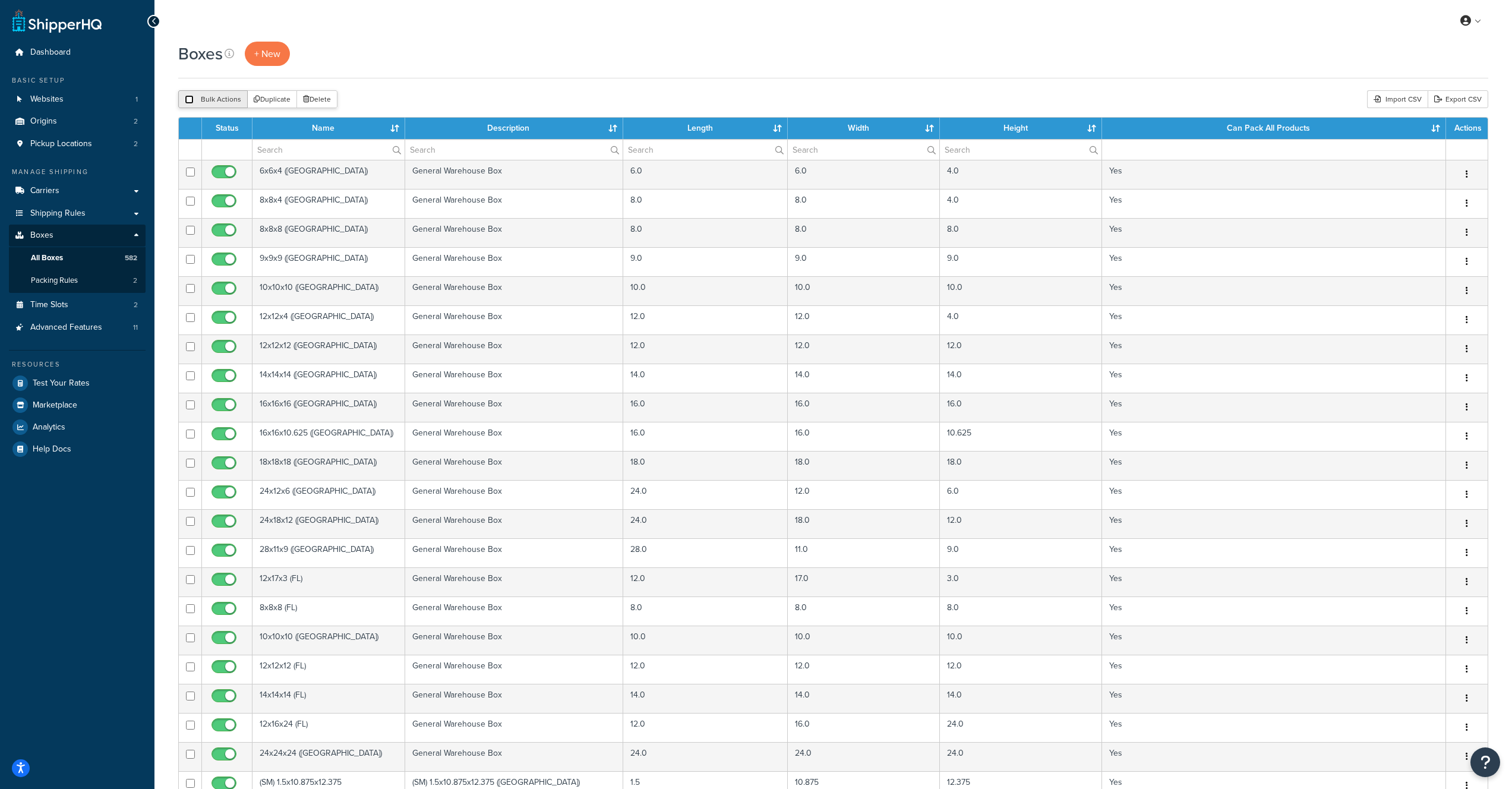
checkbox input "false"
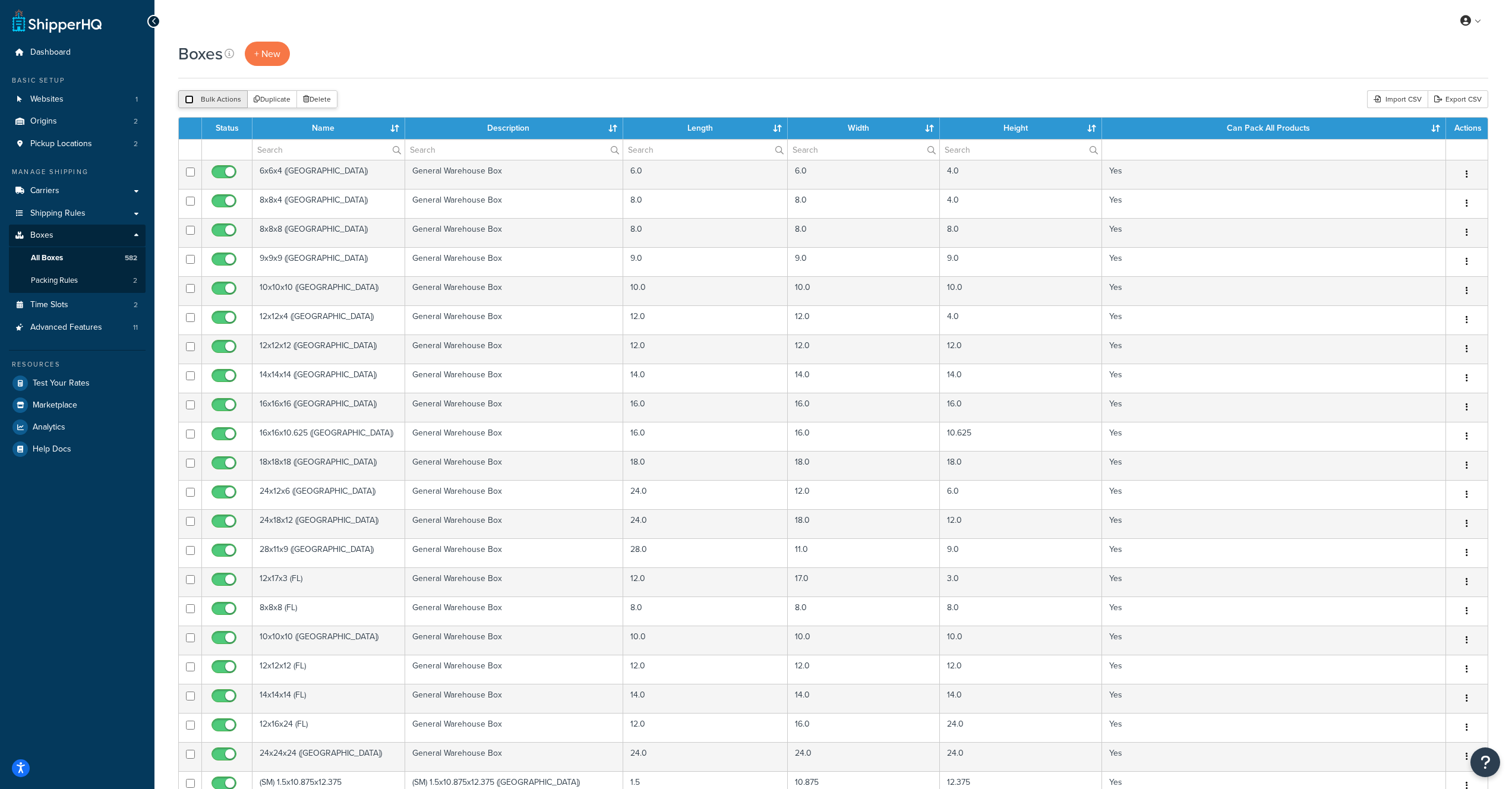
checkbox input "false"
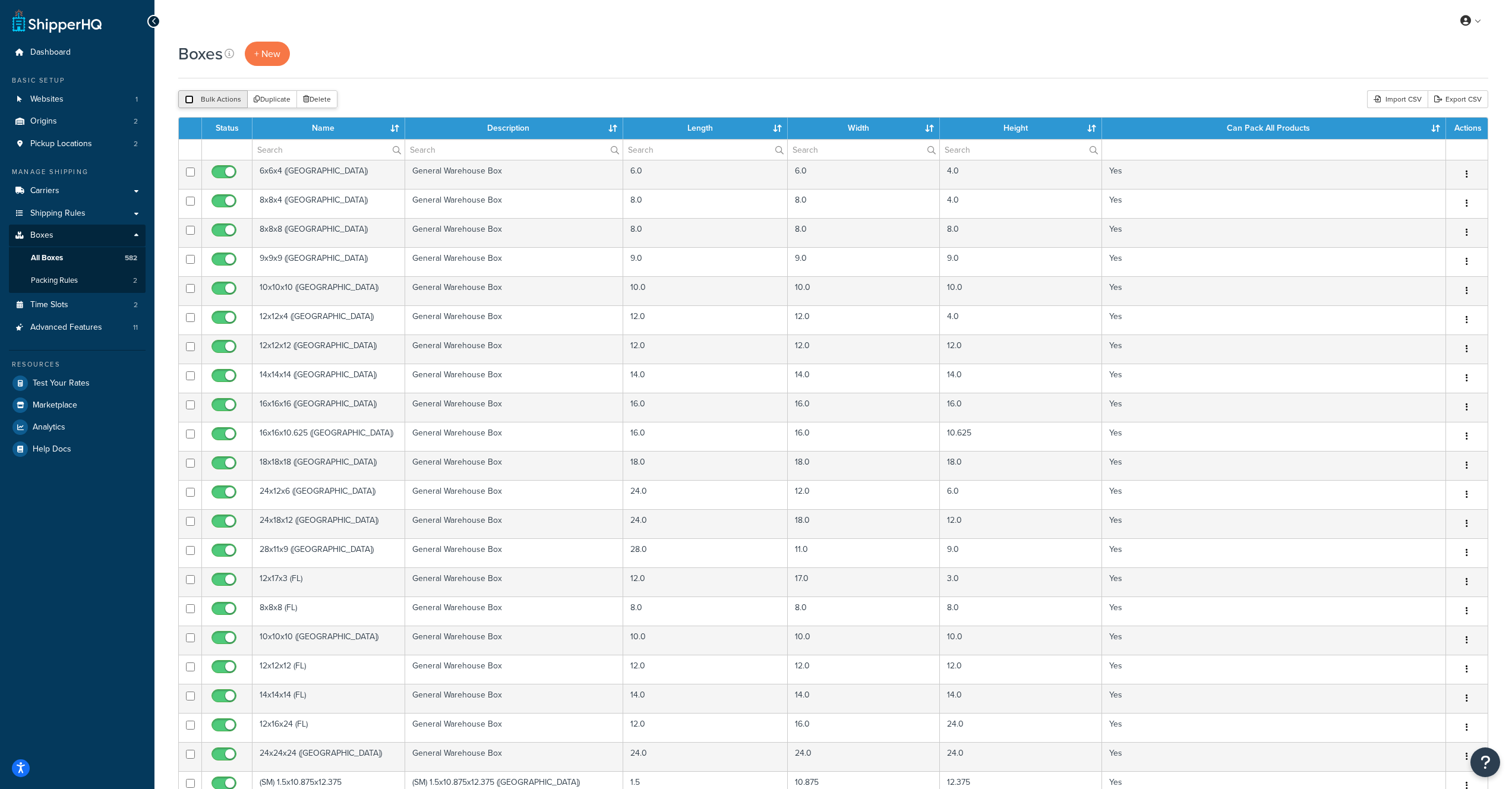
checkbox input "false"
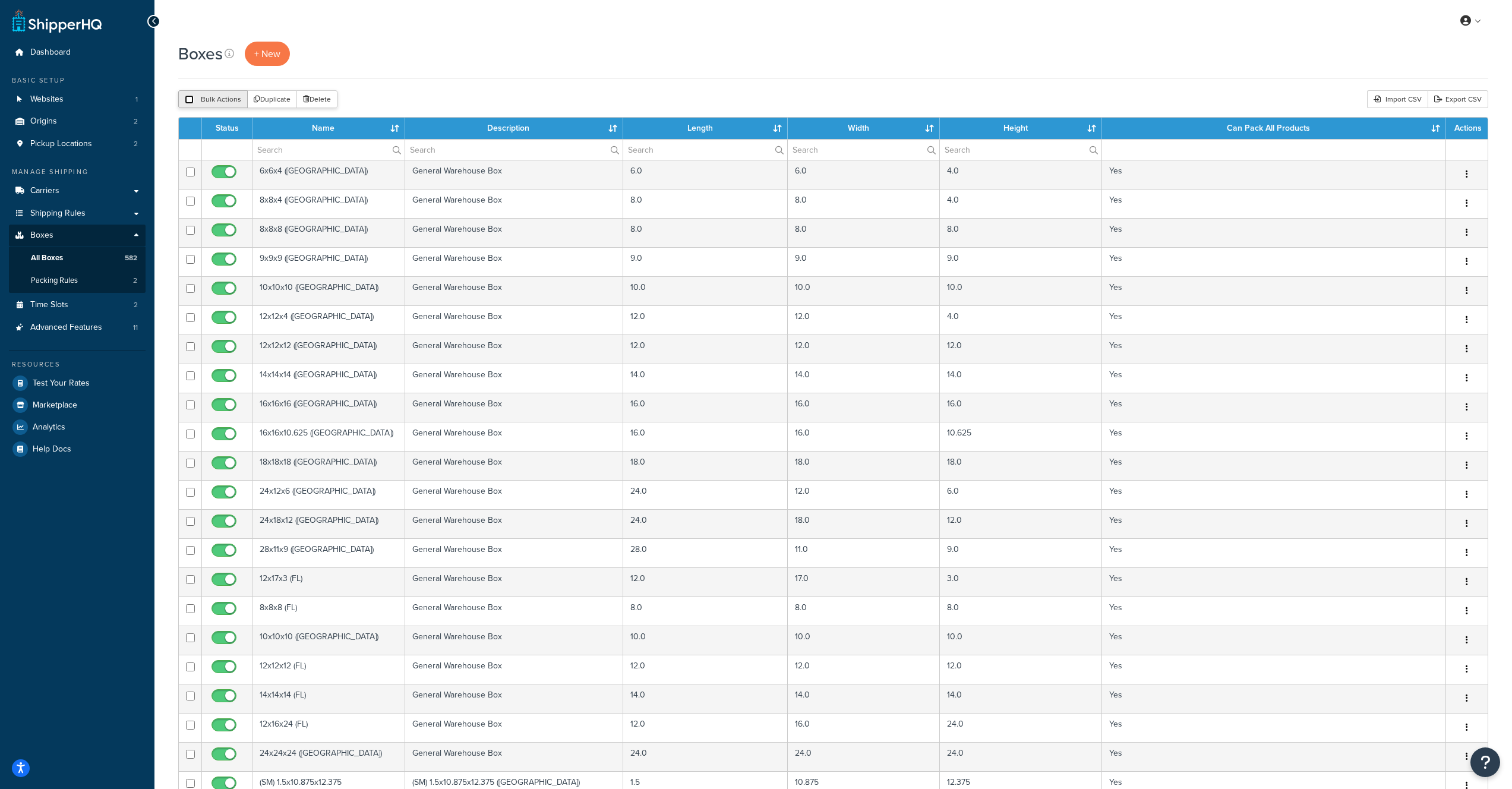
checkbox input "false"
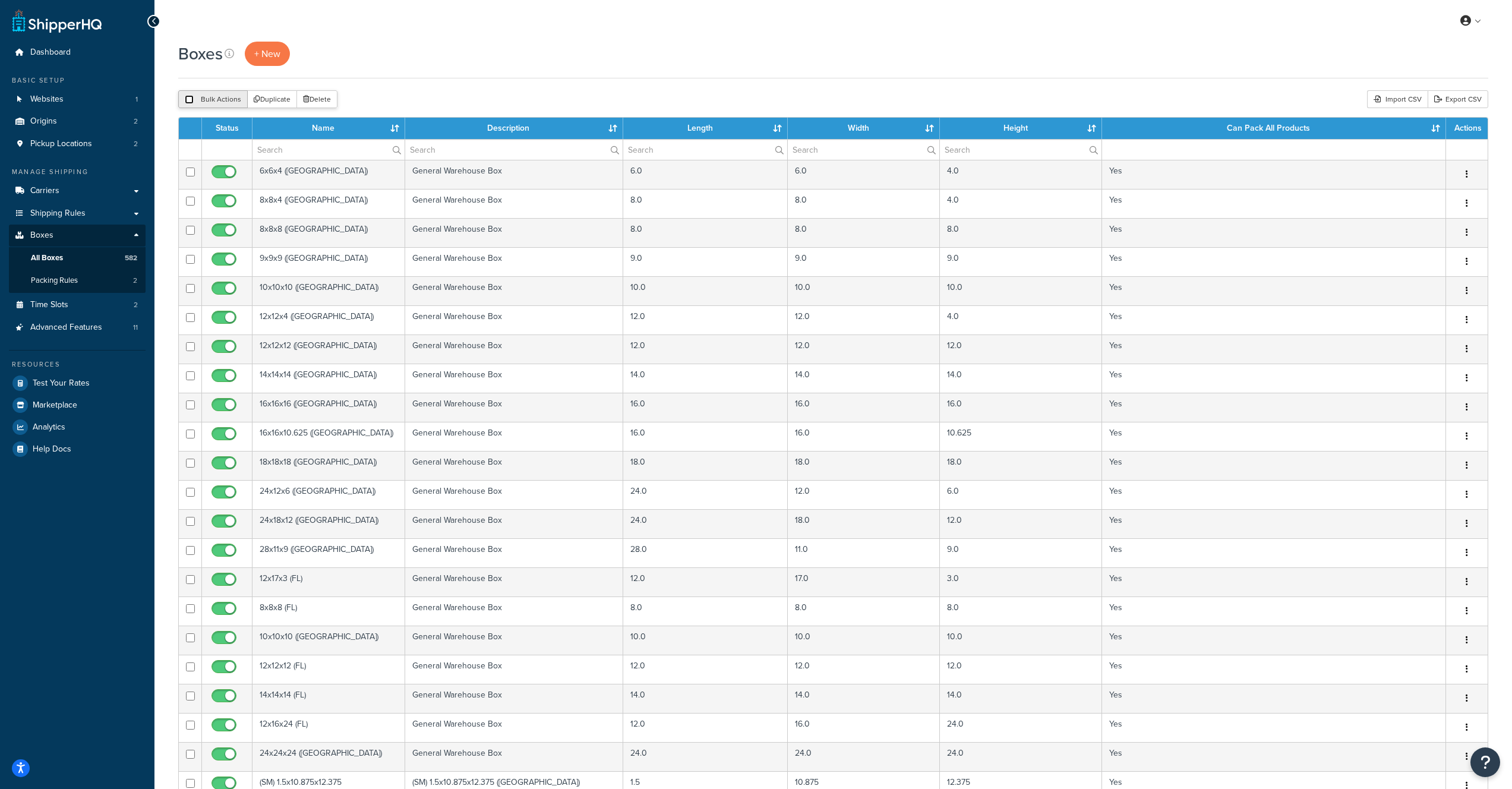
checkbox input "false"
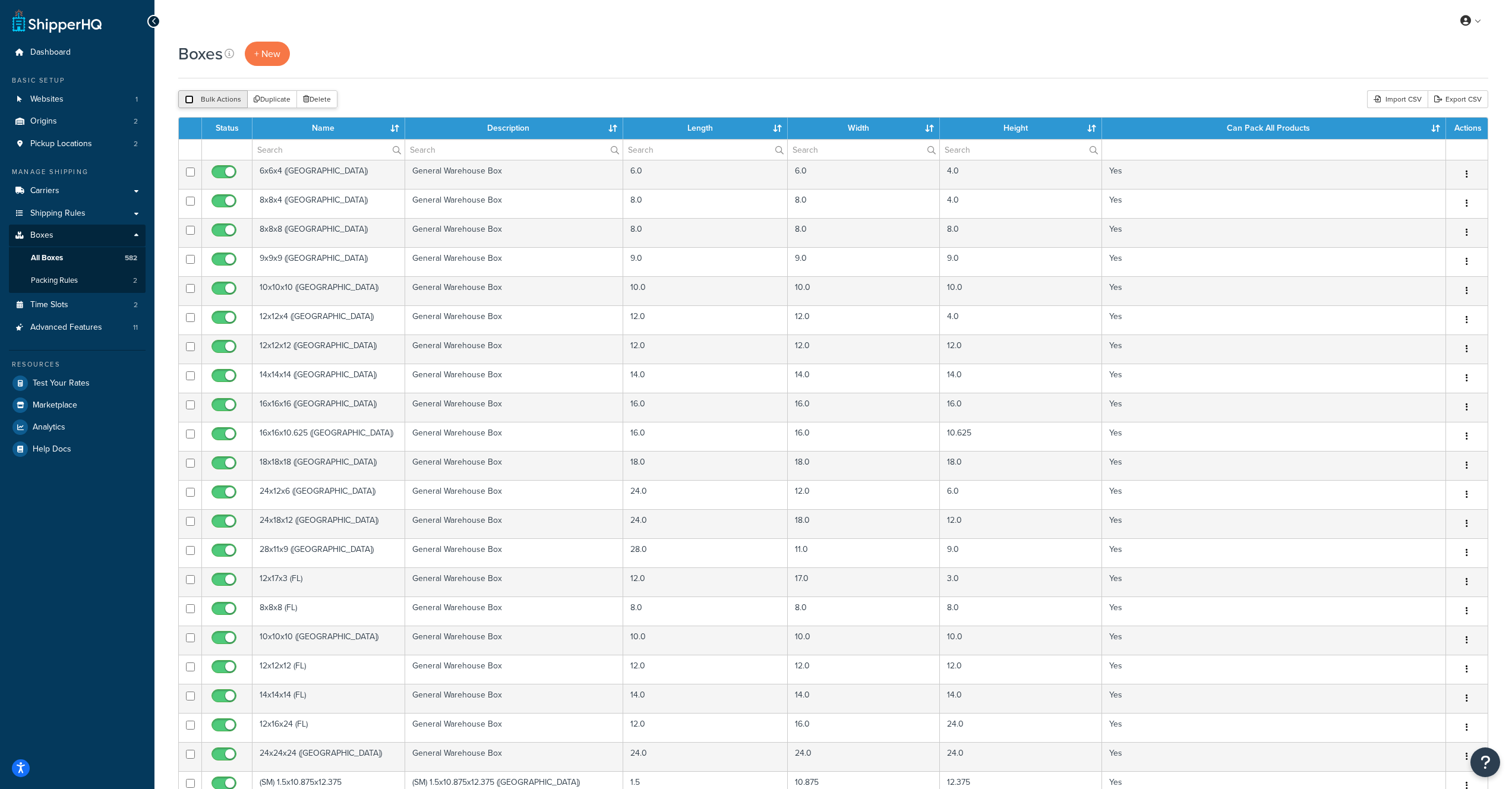
checkbox input "false"
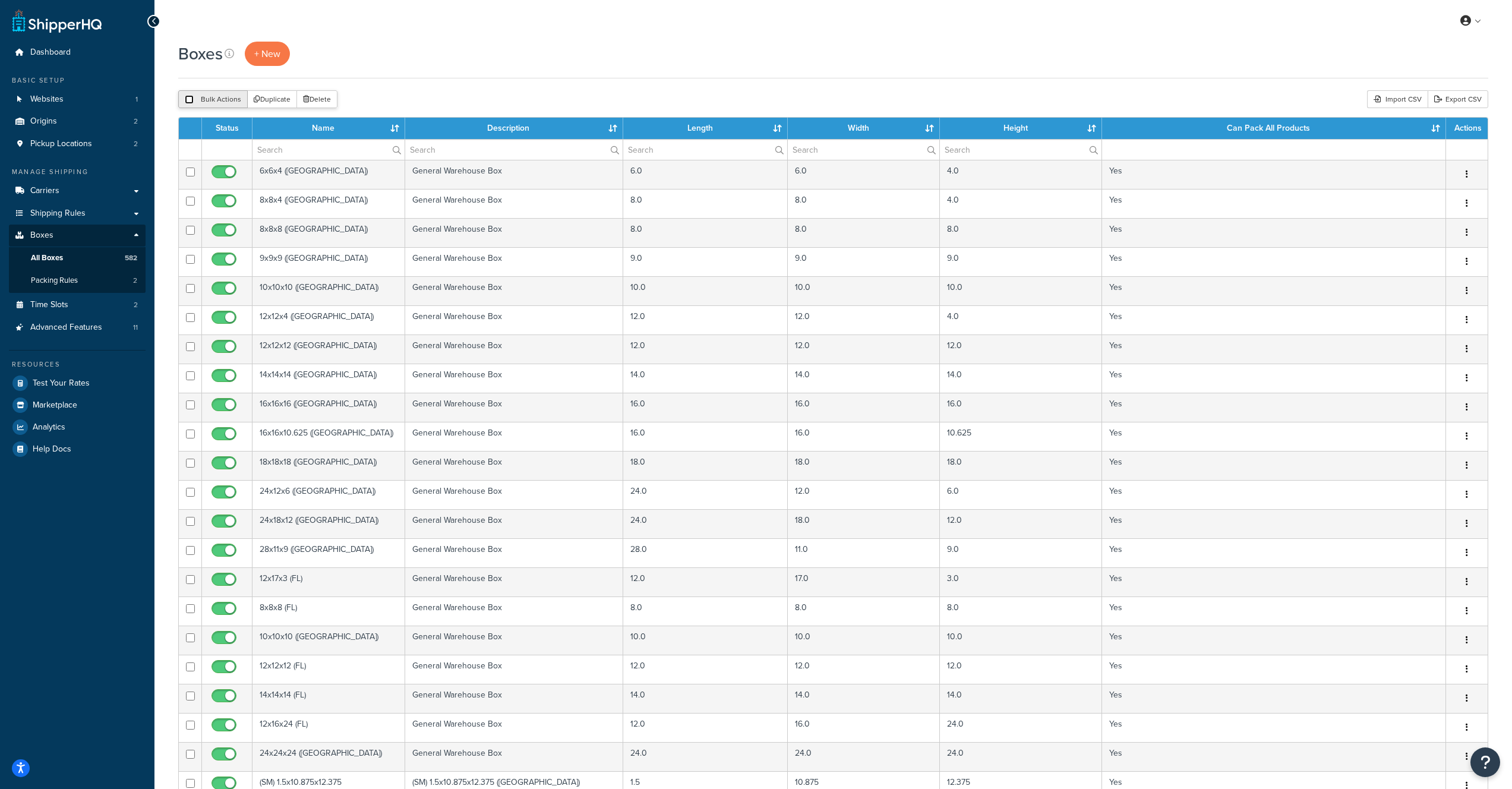
checkbox input "false"
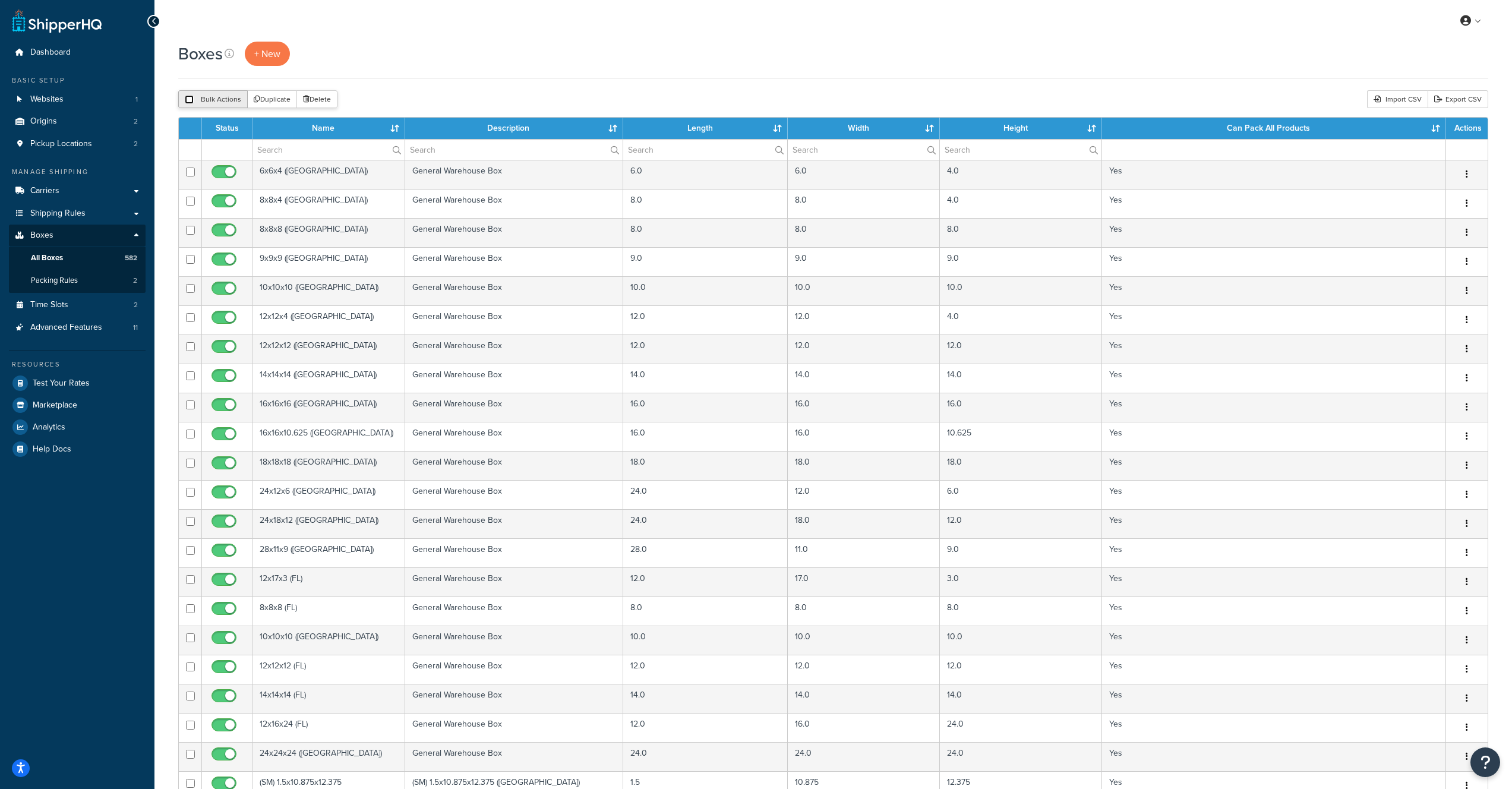
checkbox input "false"
click at [190, 100] on input "checkbox" at bounding box center [189, 100] width 9 height 9
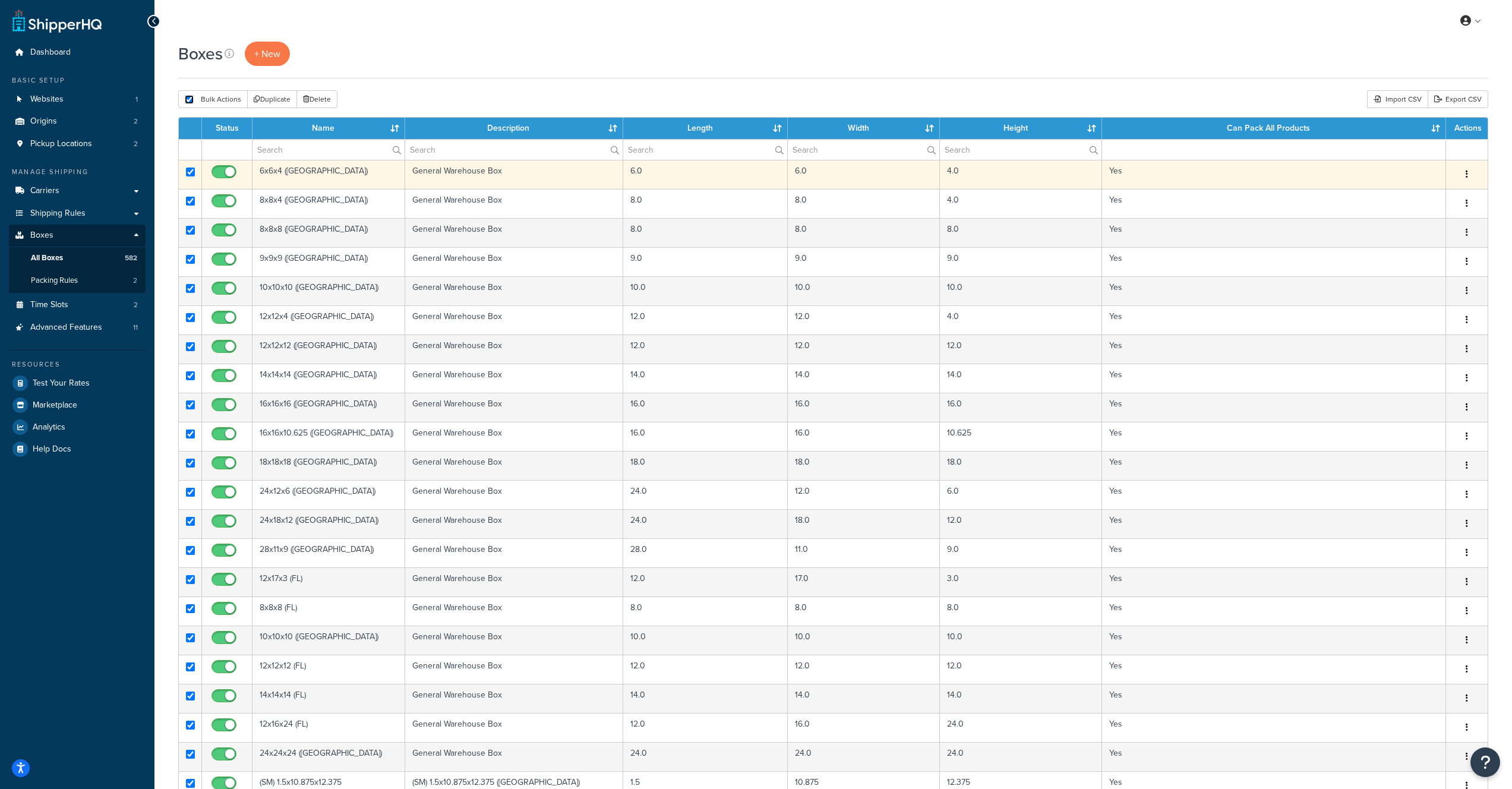
click at [190, 173] on input "checkbox" at bounding box center [191, 172] width 9 height 9
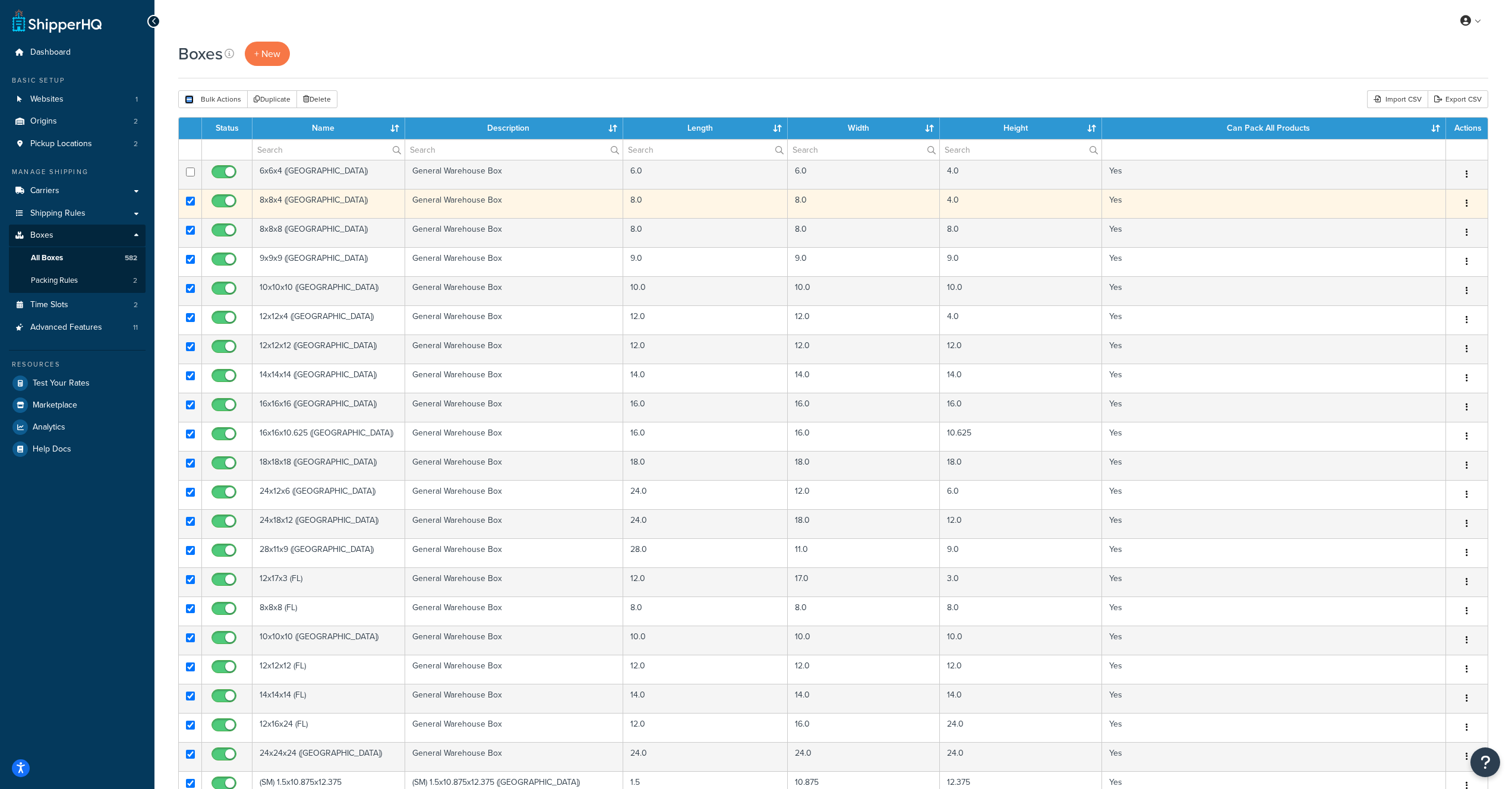
click at [188, 200] on input "checkbox" at bounding box center [191, 201] width 9 height 9
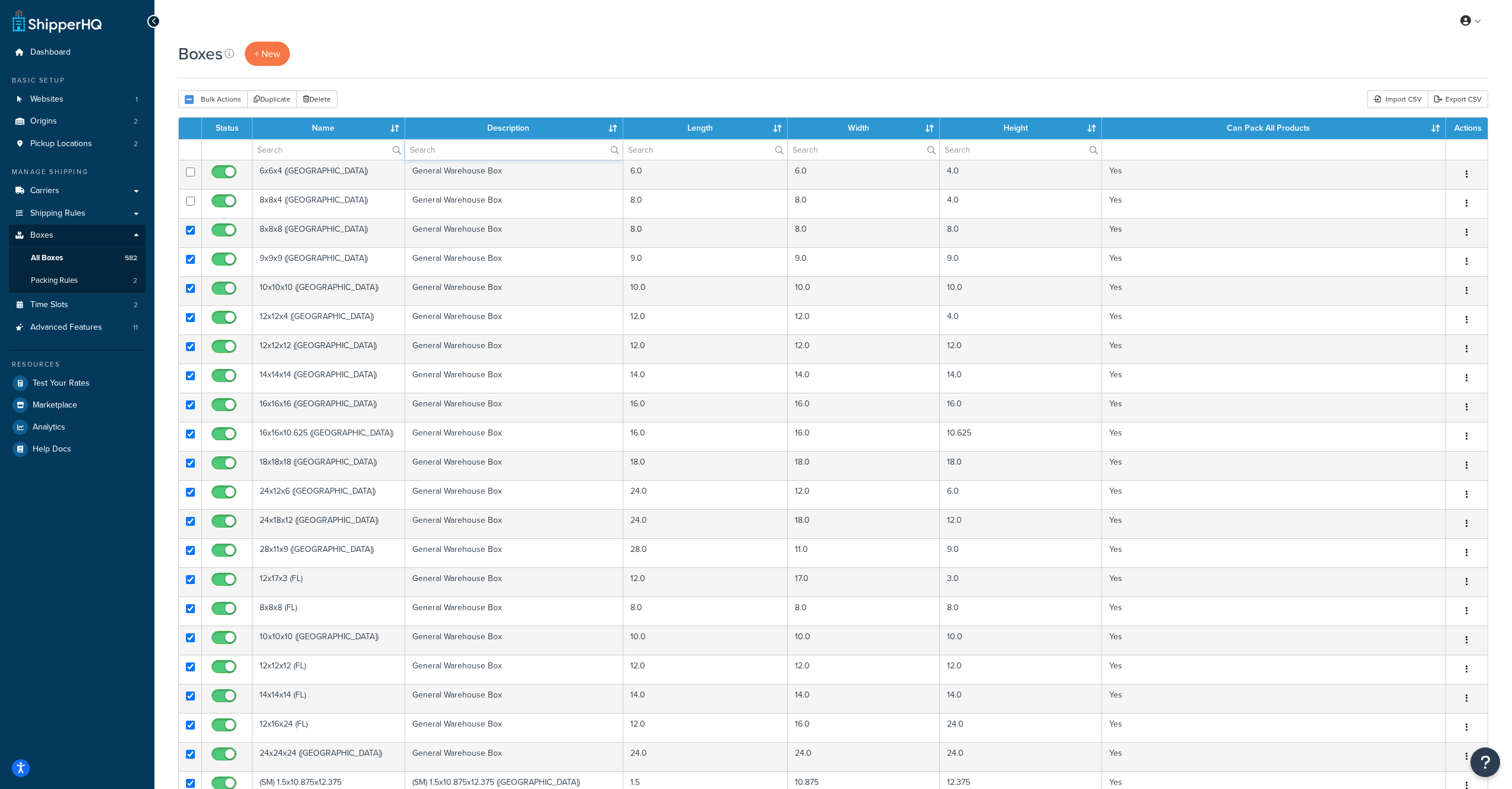
click at [461, 153] on input "text" at bounding box center [514, 149] width 218 height 20
click at [1177, 153] on td at bounding box center [1274, 149] width 344 height 21
click at [1439, 127] on th "Can Pack All Products" at bounding box center [1274, 128] width 344 height 21
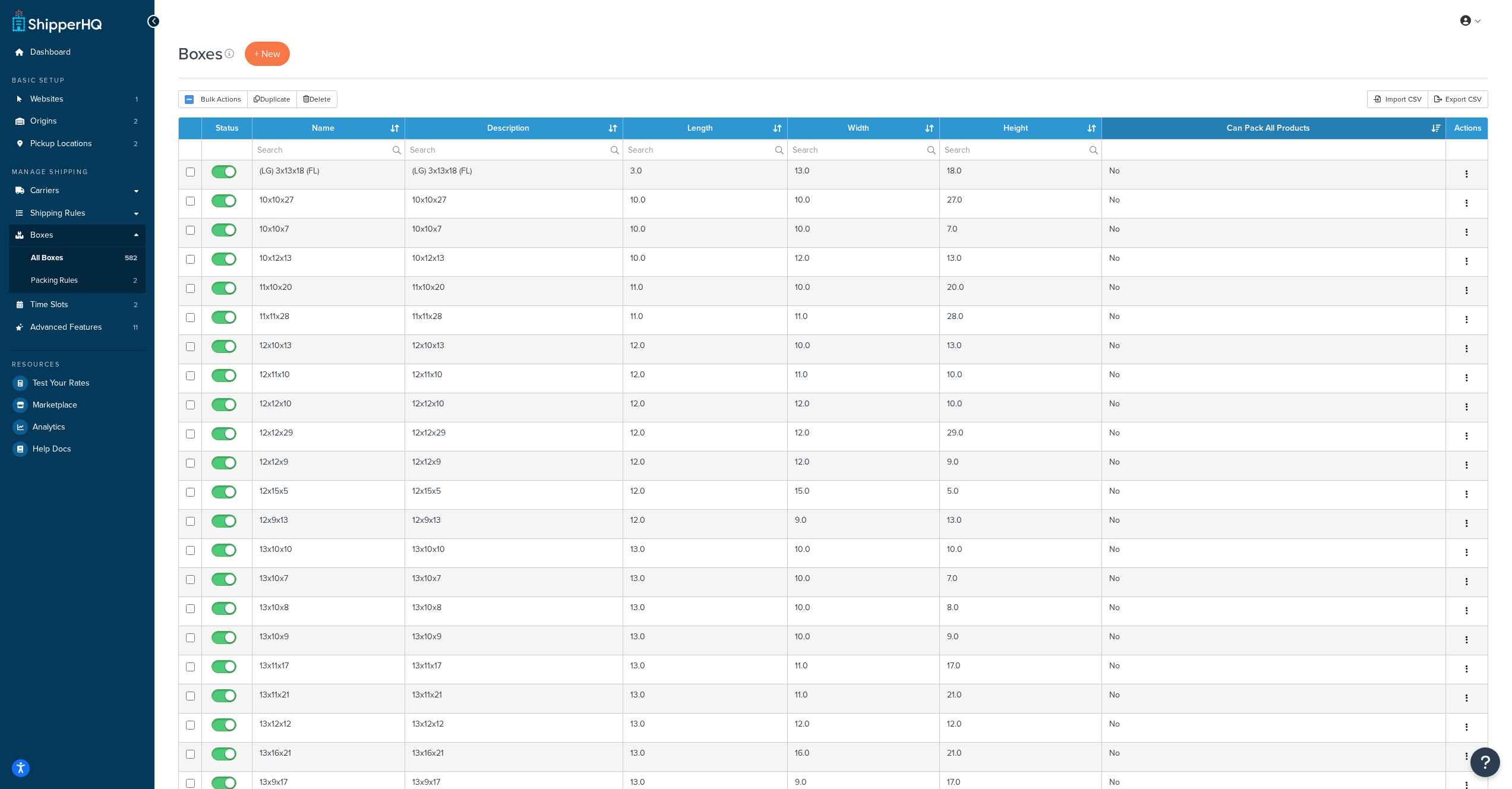
click at [1437, 129] on th "Can Pack All Products" at bounding box center [1274, 128] width 344 height 21
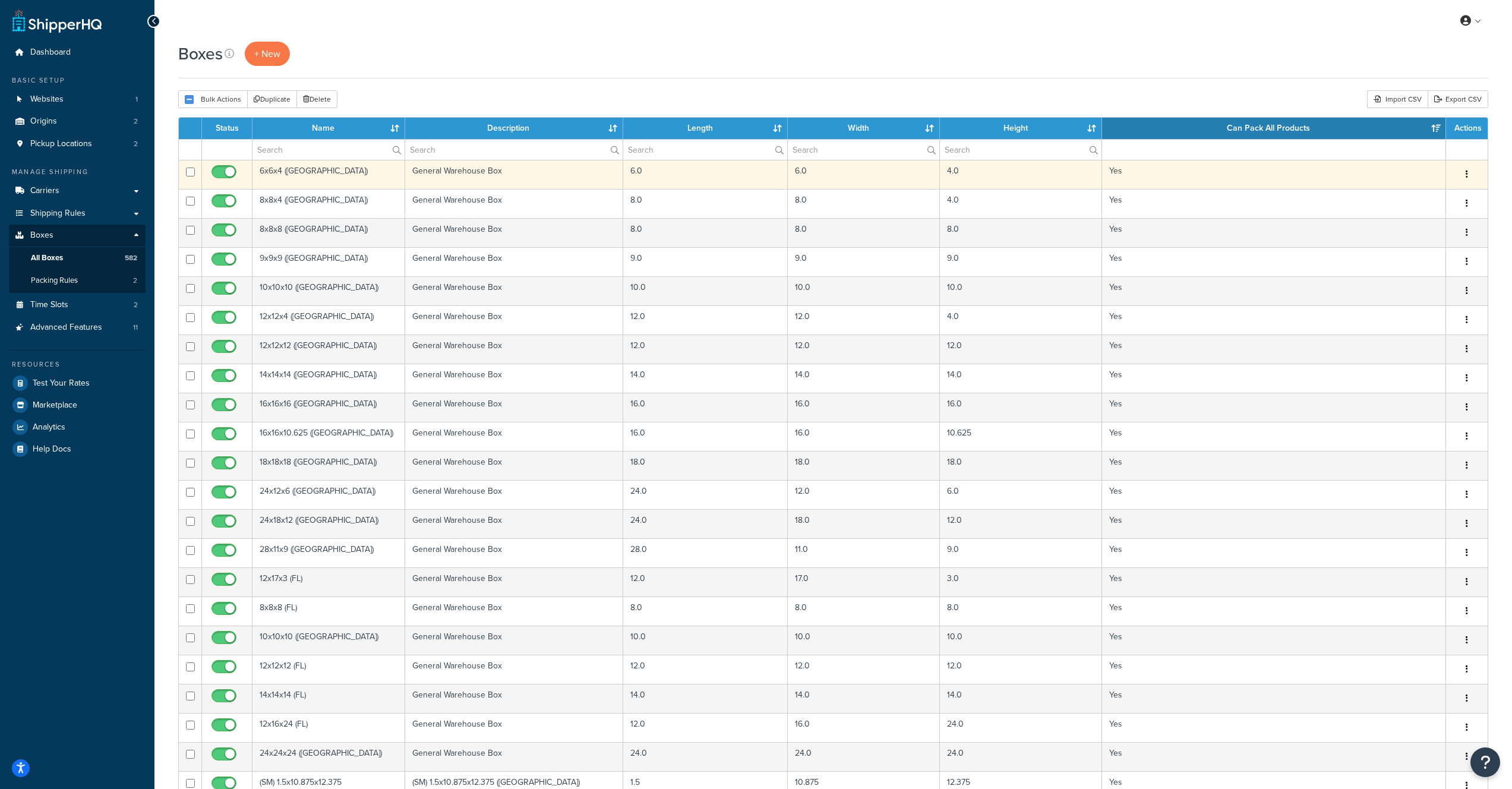
click at [1112, 176] on td "Yes" at bounding box center [1274, 174] width 344 height 29
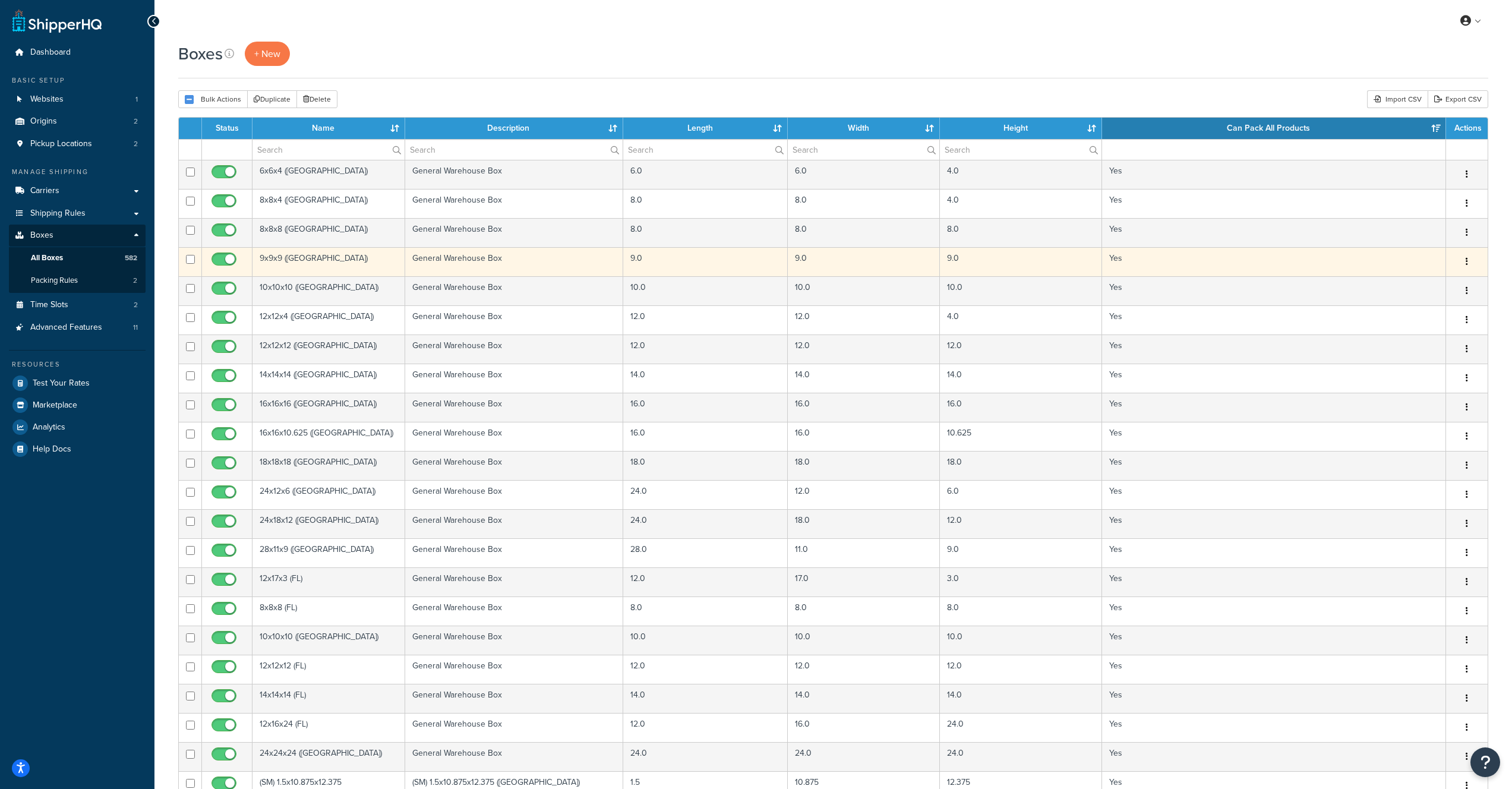
scroll to position [41, 0]
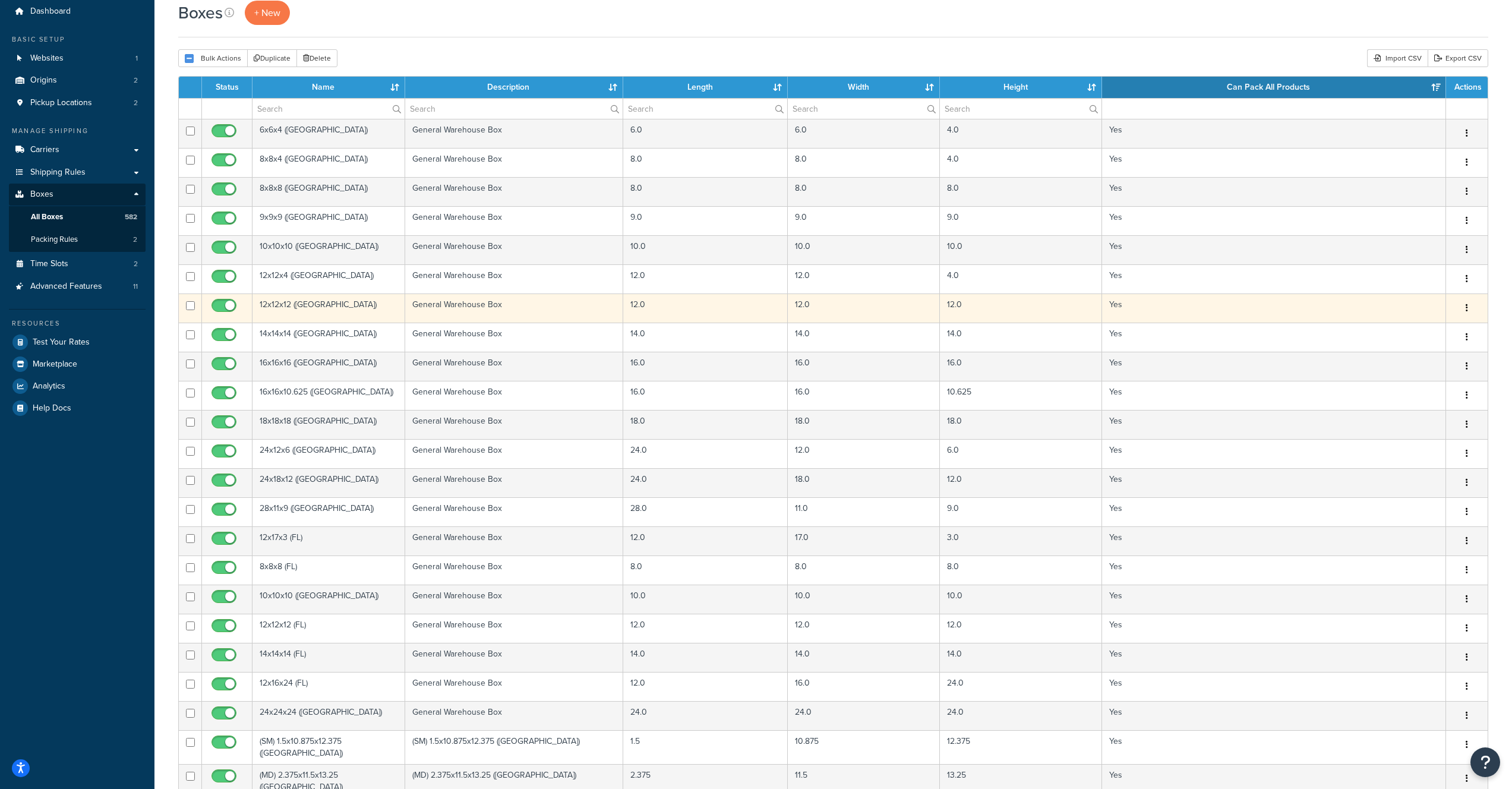
click at [299, 306] on td "12x12x12 (TX)" at bounding box center [329, 308] width 152 height 29
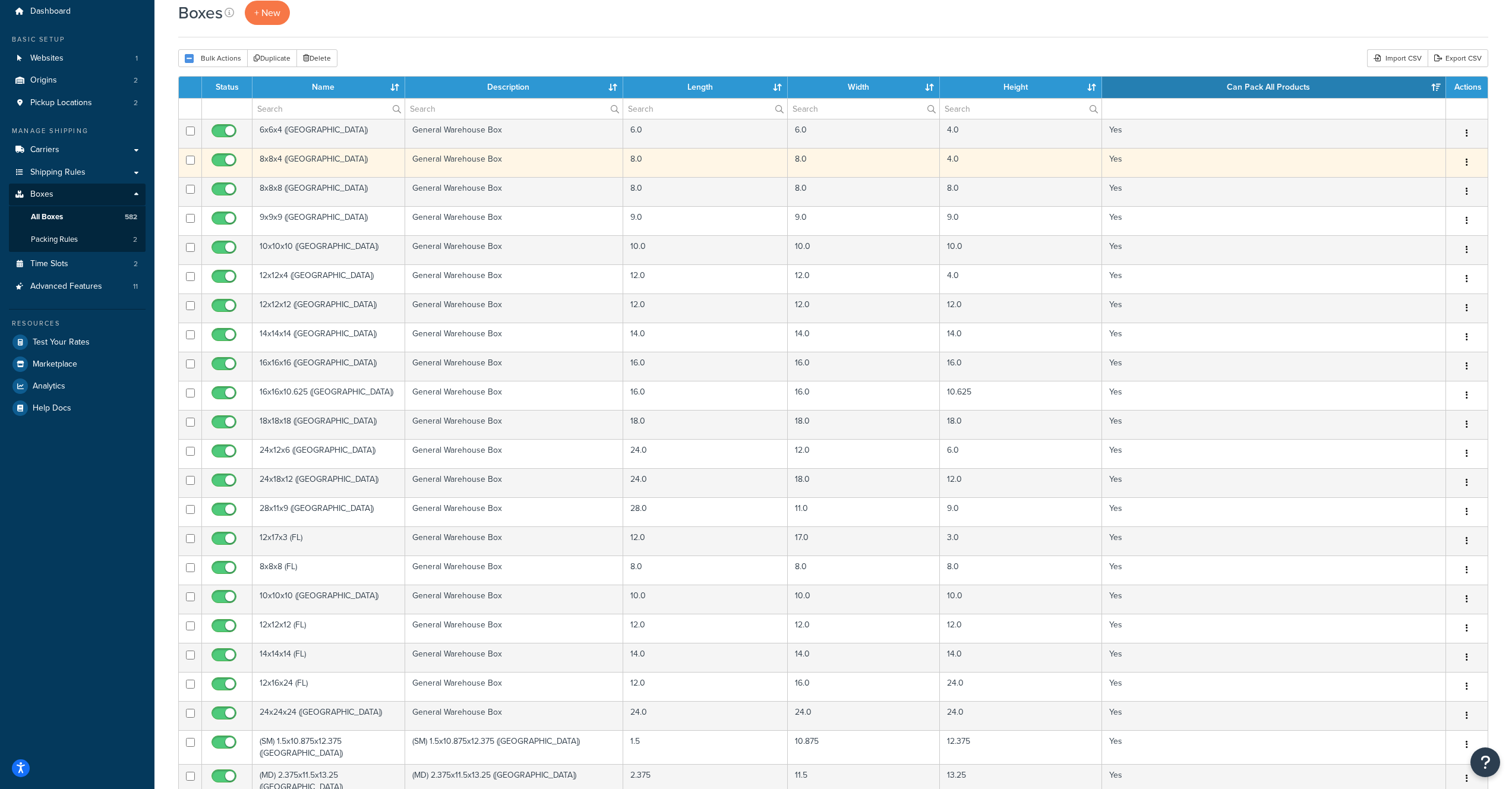
scroll to position [0, 0]
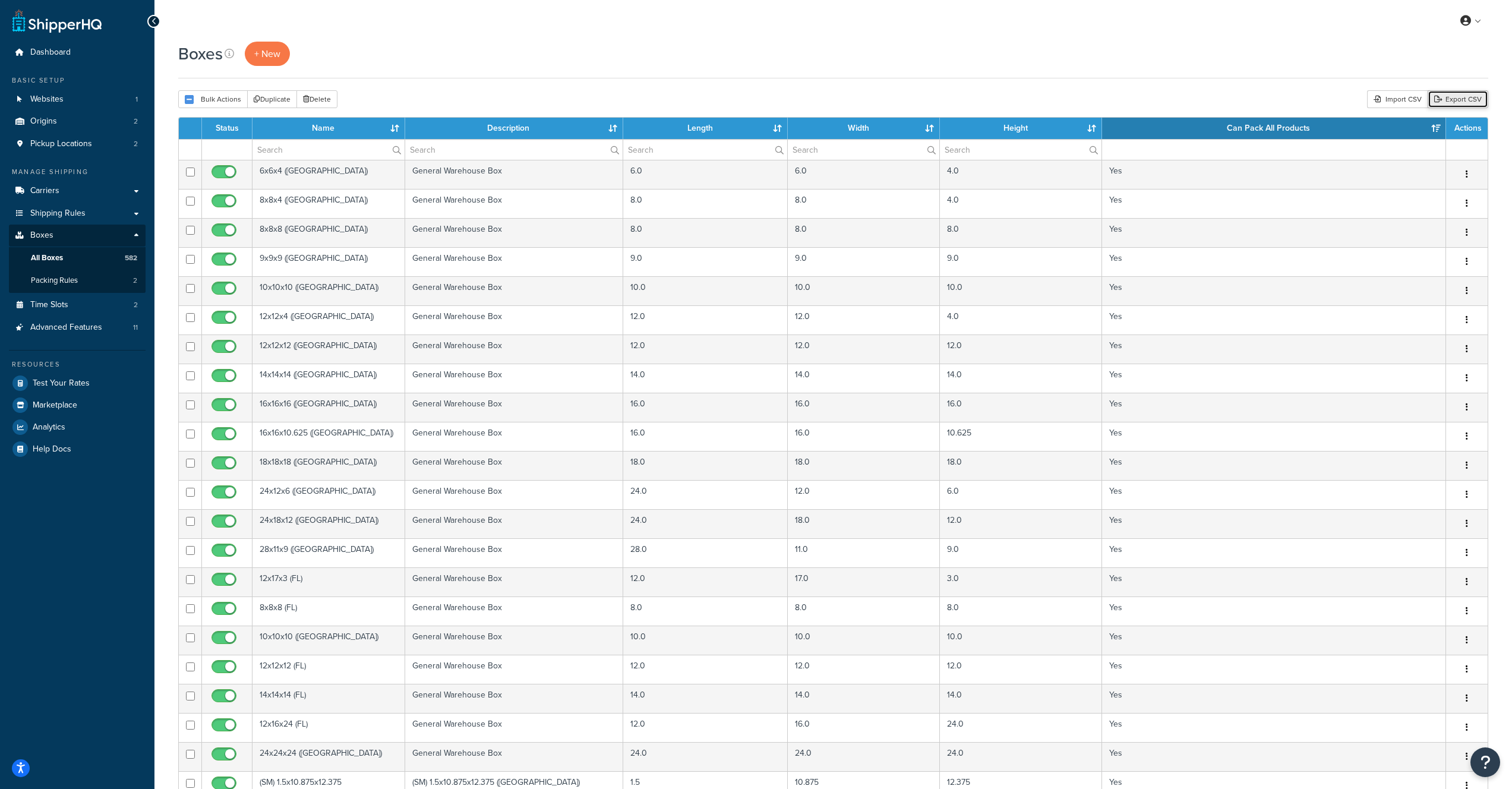
click at [1458, 100] on link "Export CSV" at bounding box center [1458, 100] width 61 height 18
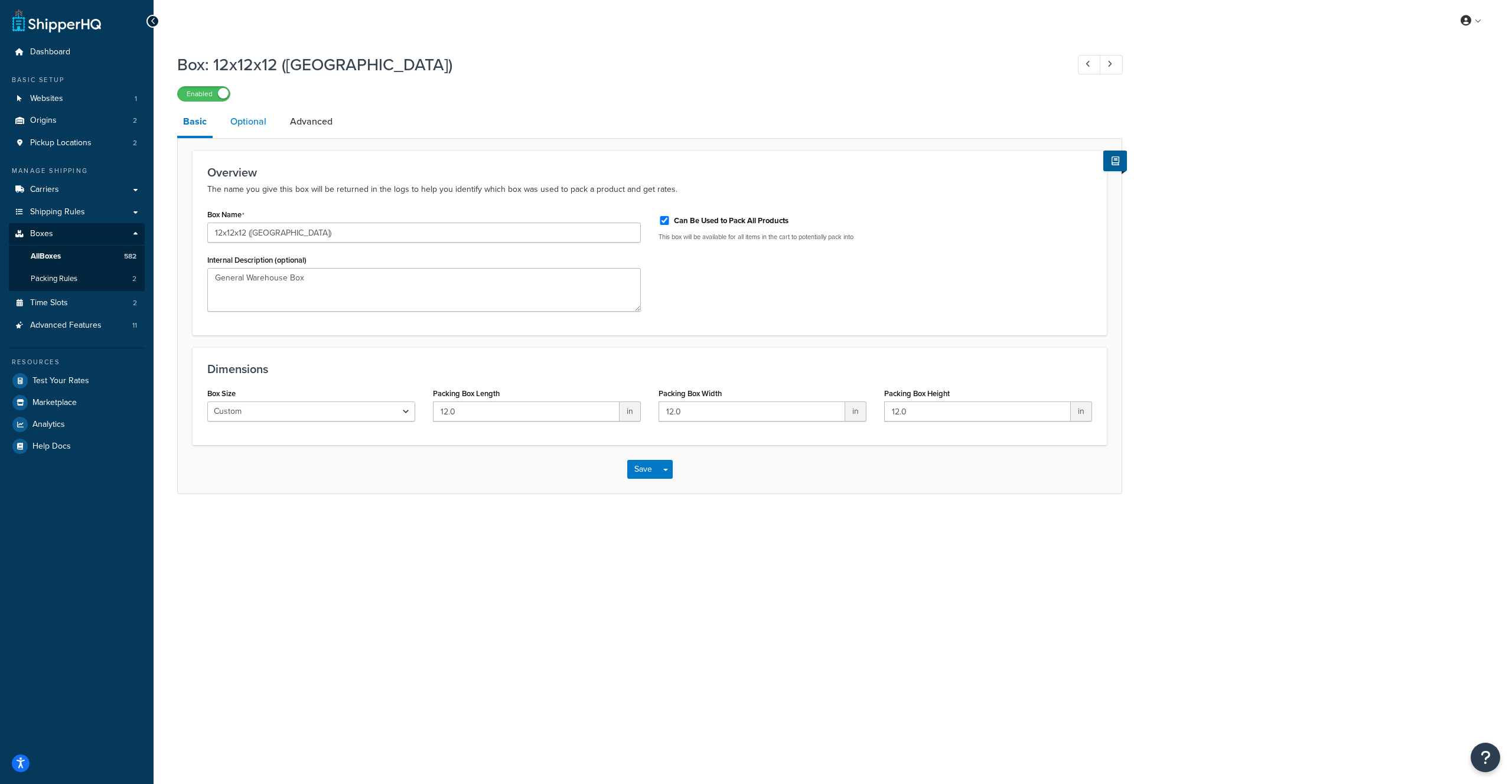
click at [237, 116] on link "Optional" at bounding box center [248, 121] width 48 height 28
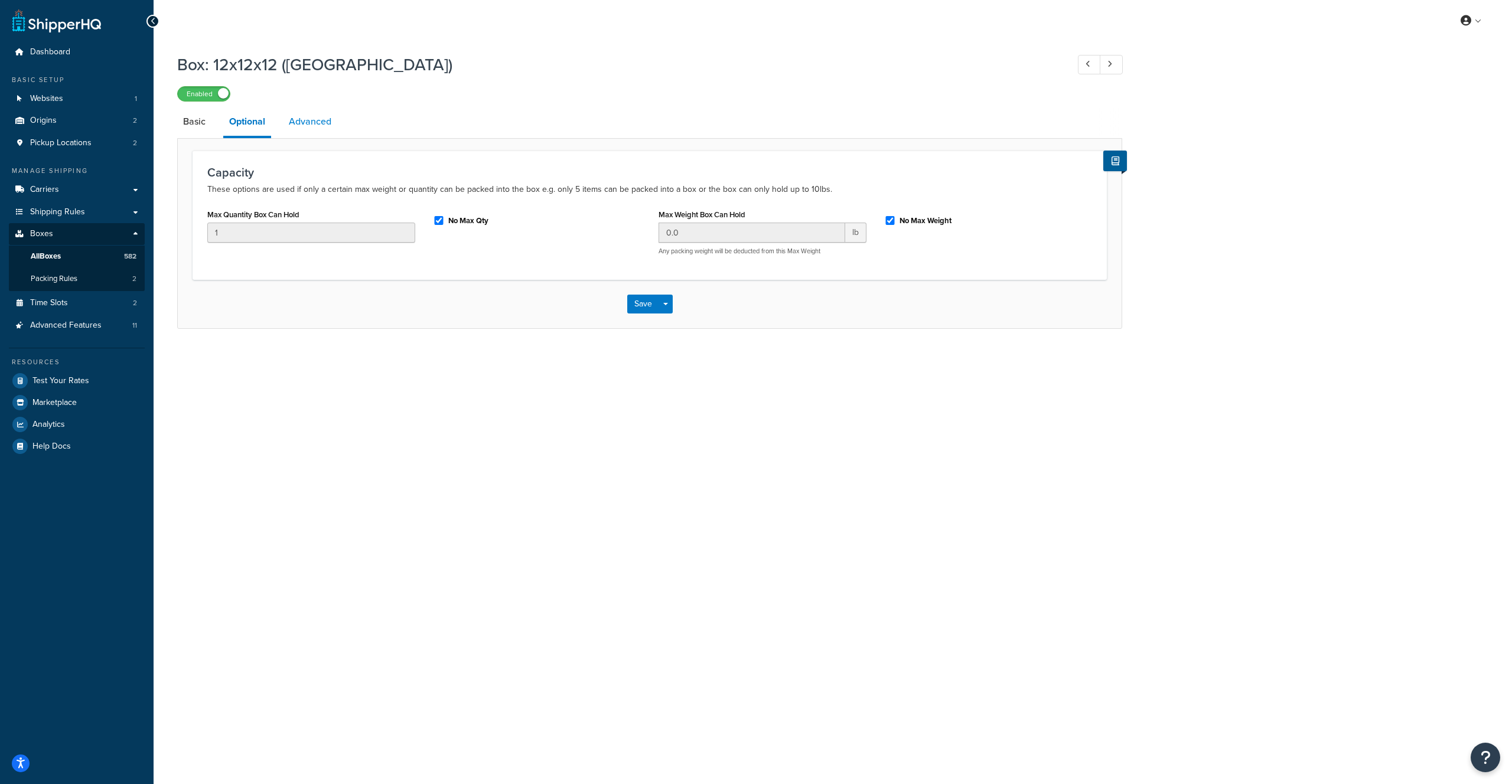
click at [301, 122] on link "Advanced" at bounding box center [310, 121] width 55 height 28
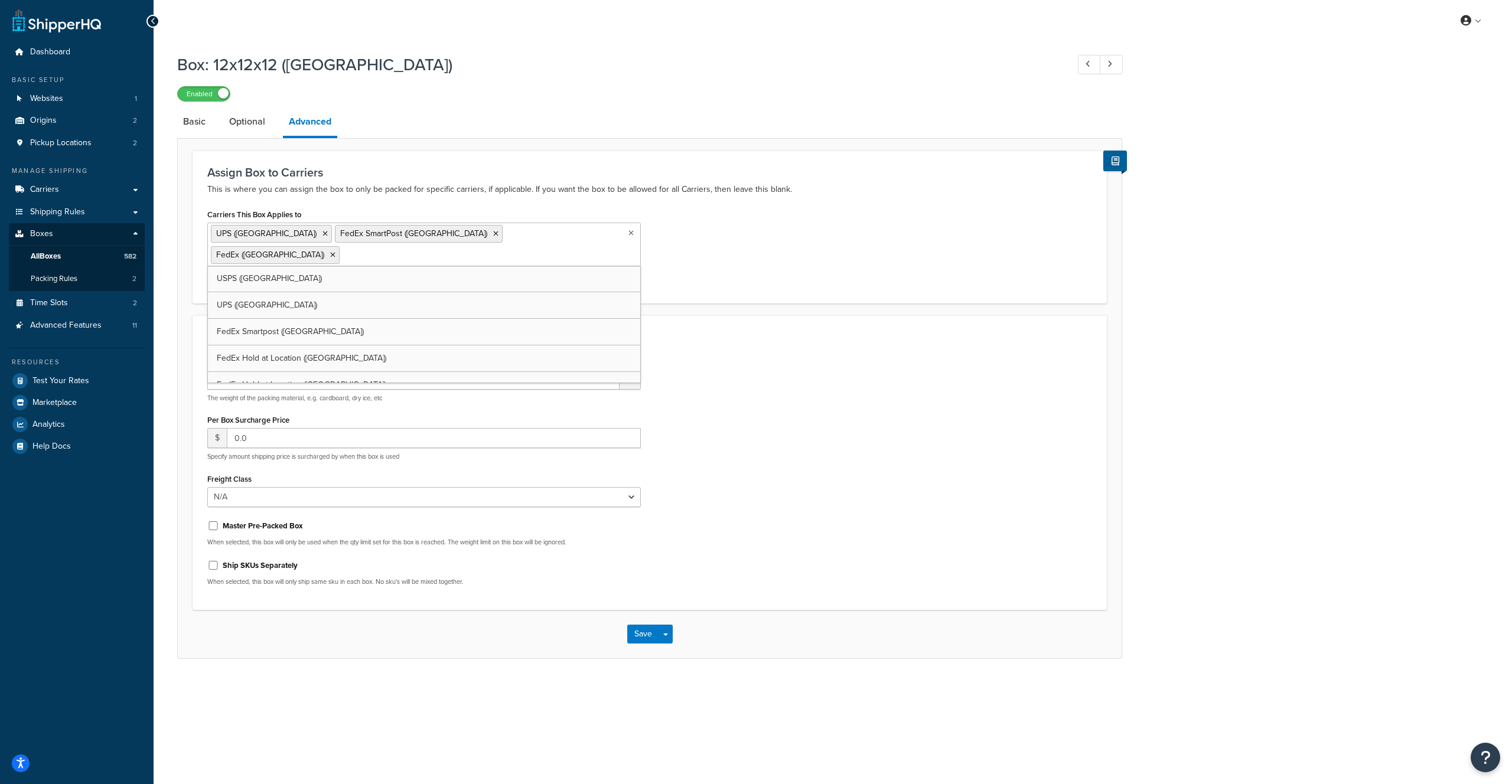
drag, startPoint x: 463, startPoint y: 238, endPoint x: 198, endPoint y: 234, distance: 265.0
click at [198, 234] on div "Assign Box to Carriers This is where you can assign the box to only be packed f…" at bounding box center [650, 226] width 915 height 152
click at [196, 127] on link "Basic" at bounding box center [194, 121] width 34 height 28
